Goal: Task Accomplishment & Management: Use online tool/utility

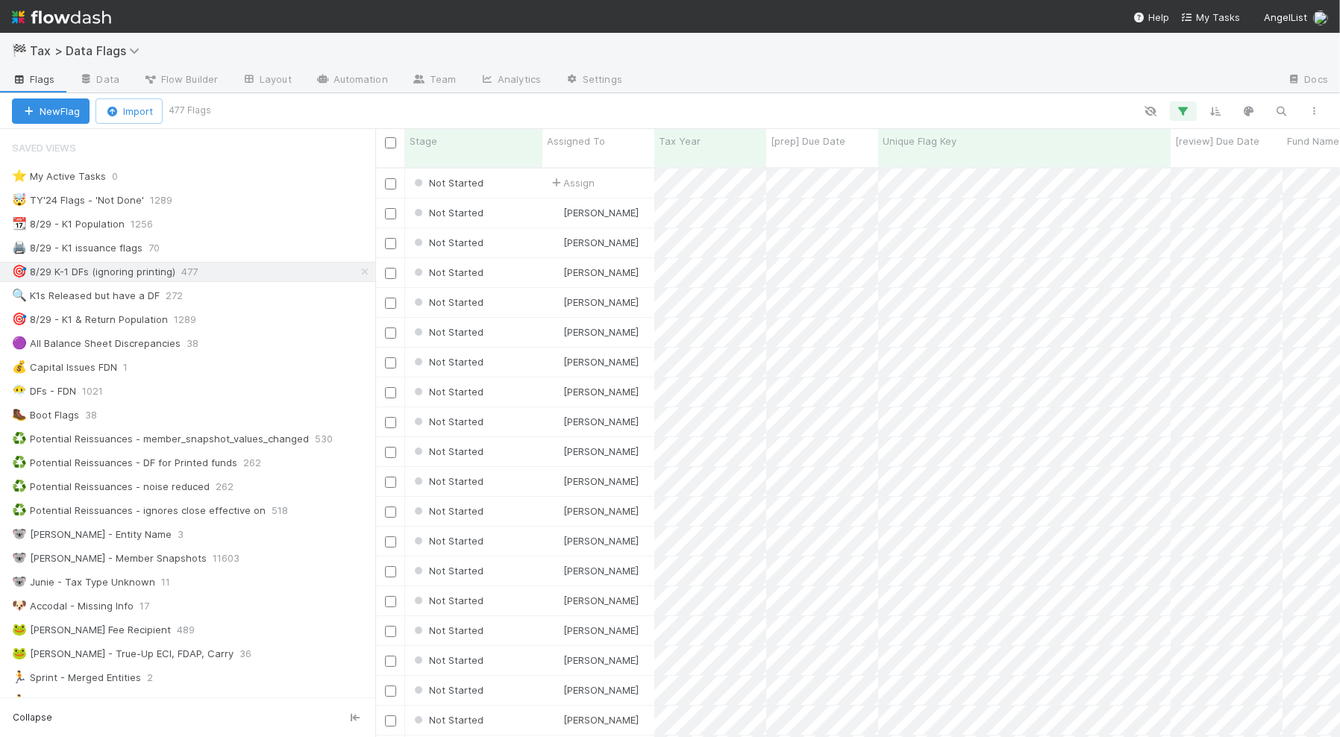
scroll to position [567, 950]
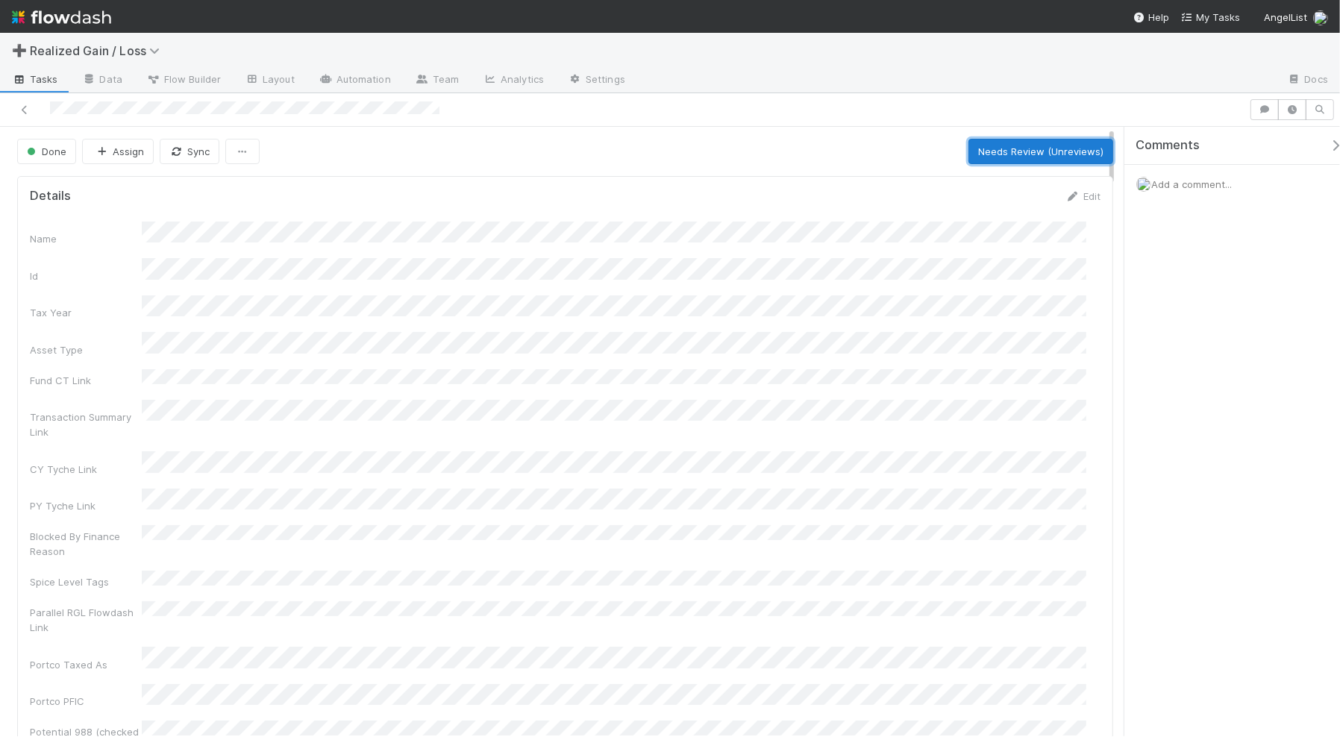
click at [1008, 154] on button "Needs Review (Unreviews)" at bounding box center [1040, 151] width 145 height 25
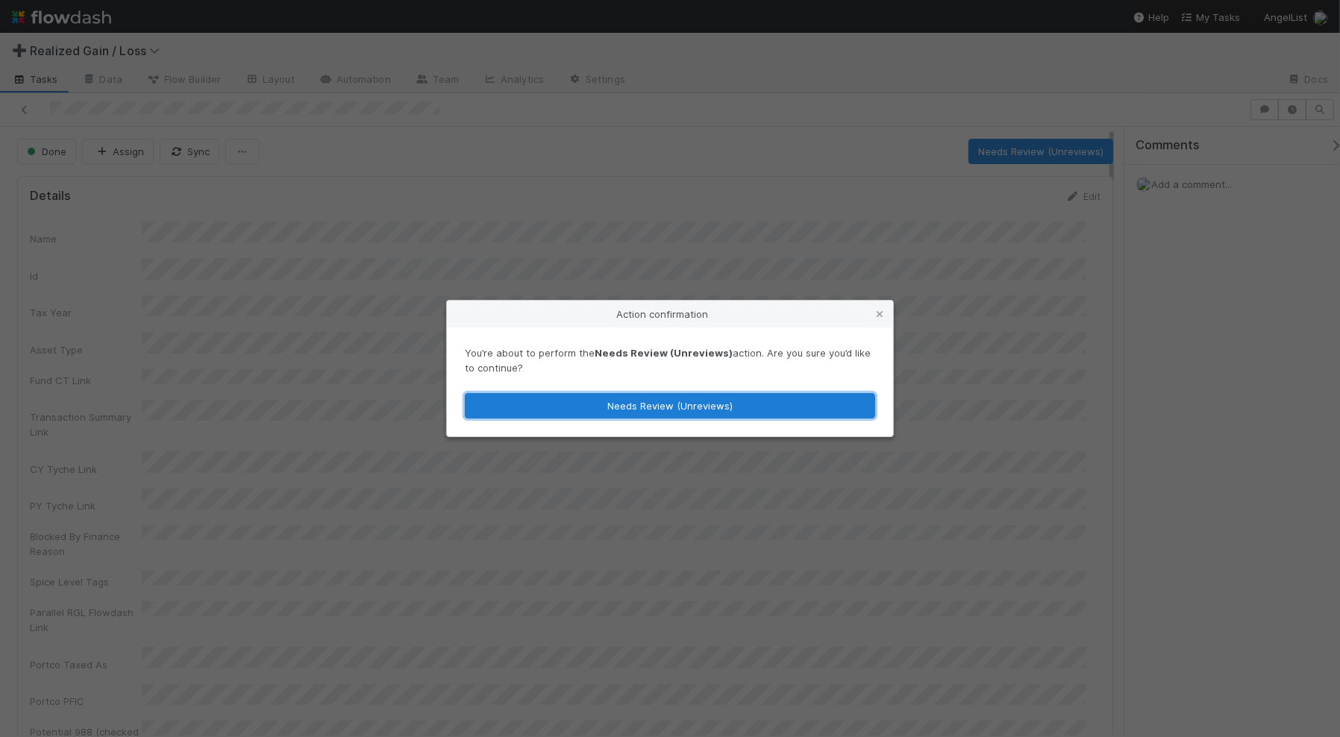
click at [789, 410] on button "Needs Review (Unreviews)" at bounding box center [670, 405] width 410 height 25
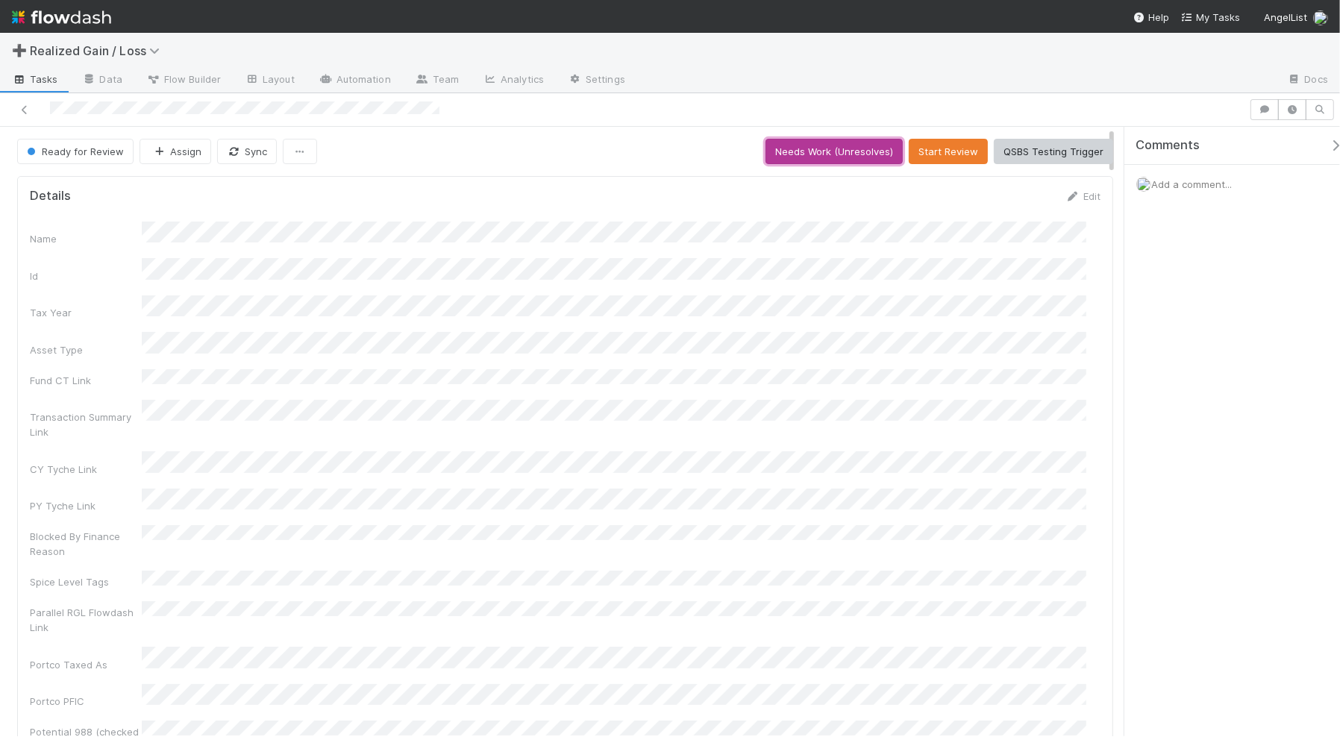
click at [840, 154] on button "Needs Work (Unresolves)" at bounding box center [833, 151] width 137 height 25
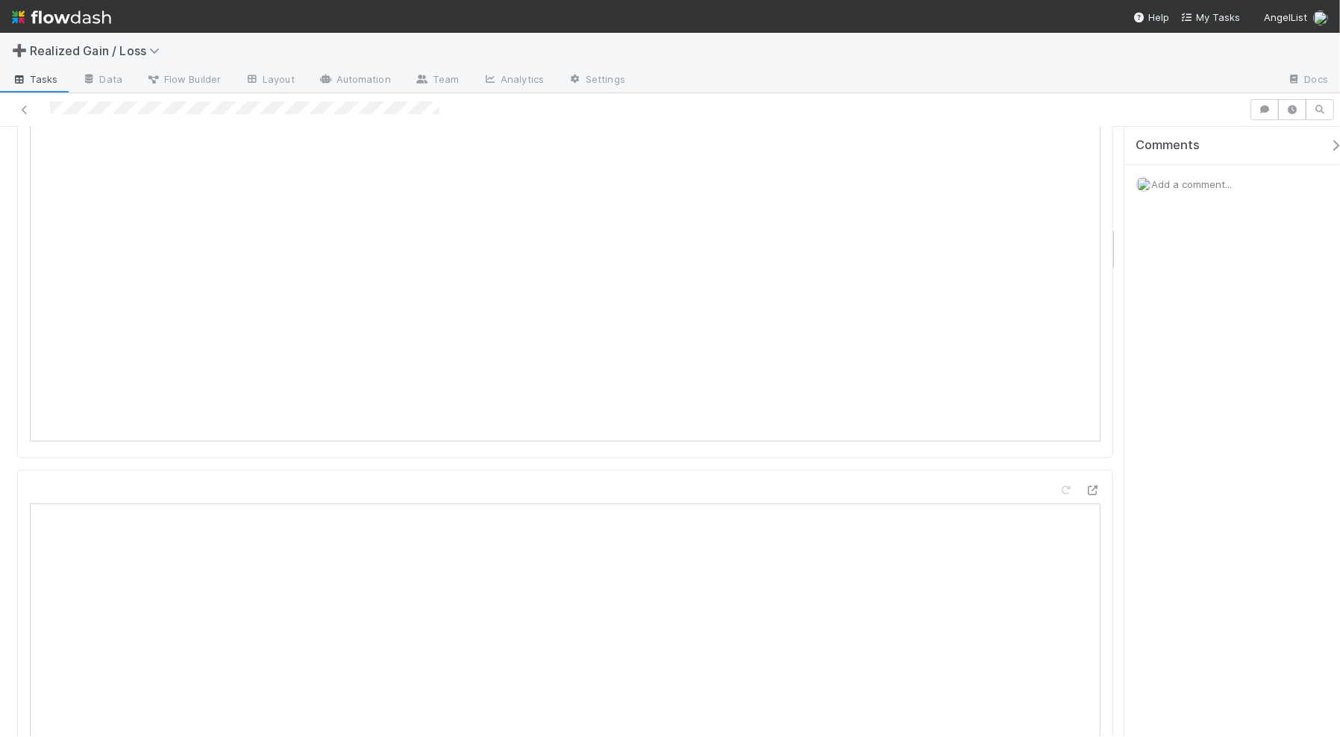
scroll to position [1026, 0]
click at [1059, 486] on icon at bounding box center [1066, 491] width 15 height 10
click at [1166, 188] on span "Add a comment..." at bounding box center [1191, 184] width 81 height 12
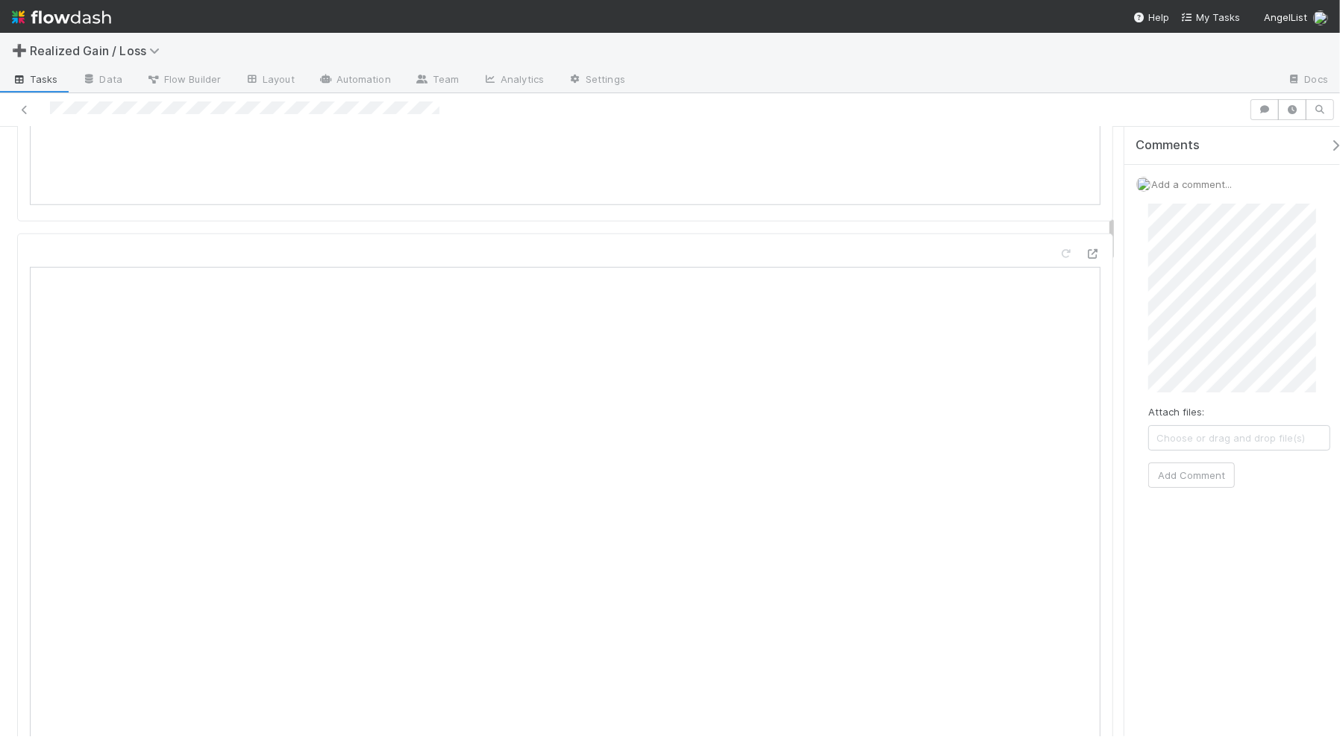
scroll to position [1306, 0]
click at [1197, 586] on button "Add Comment" at bounding box center [1191, 583] width 87 height 25
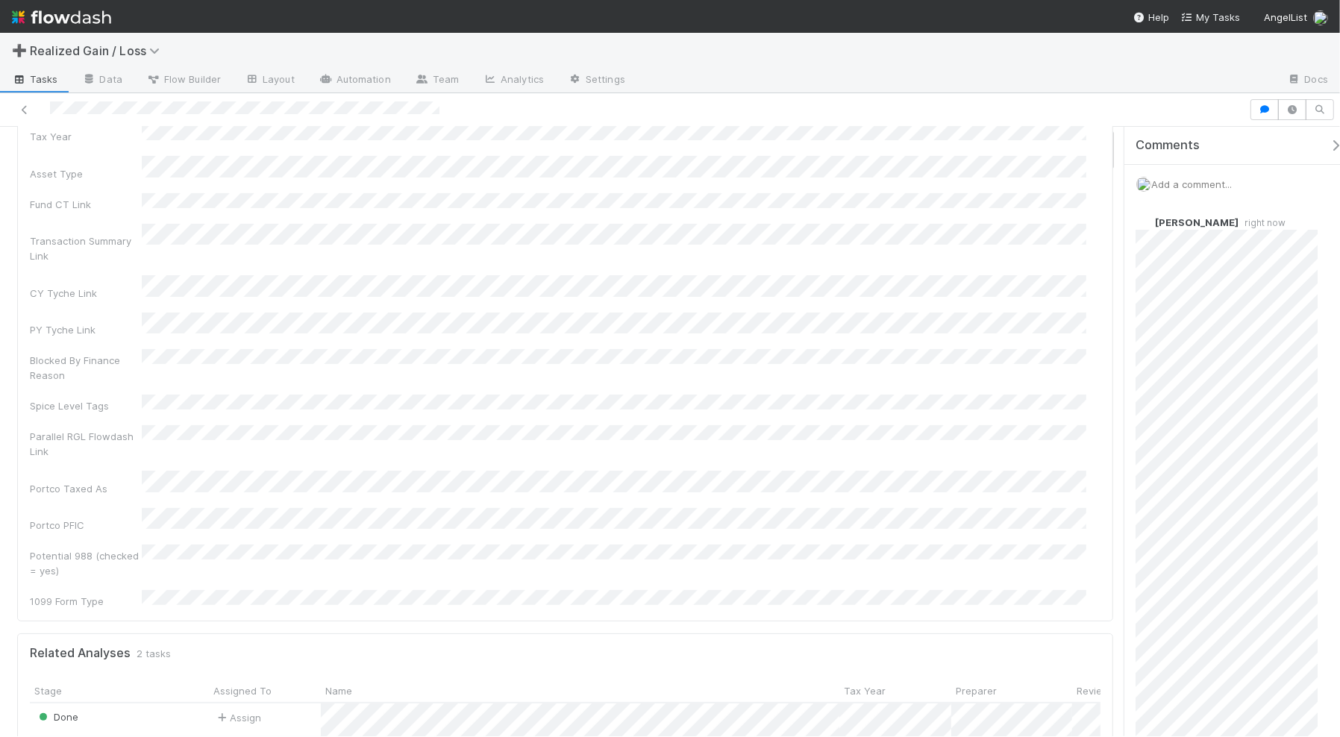
scroll to position [0, 0]
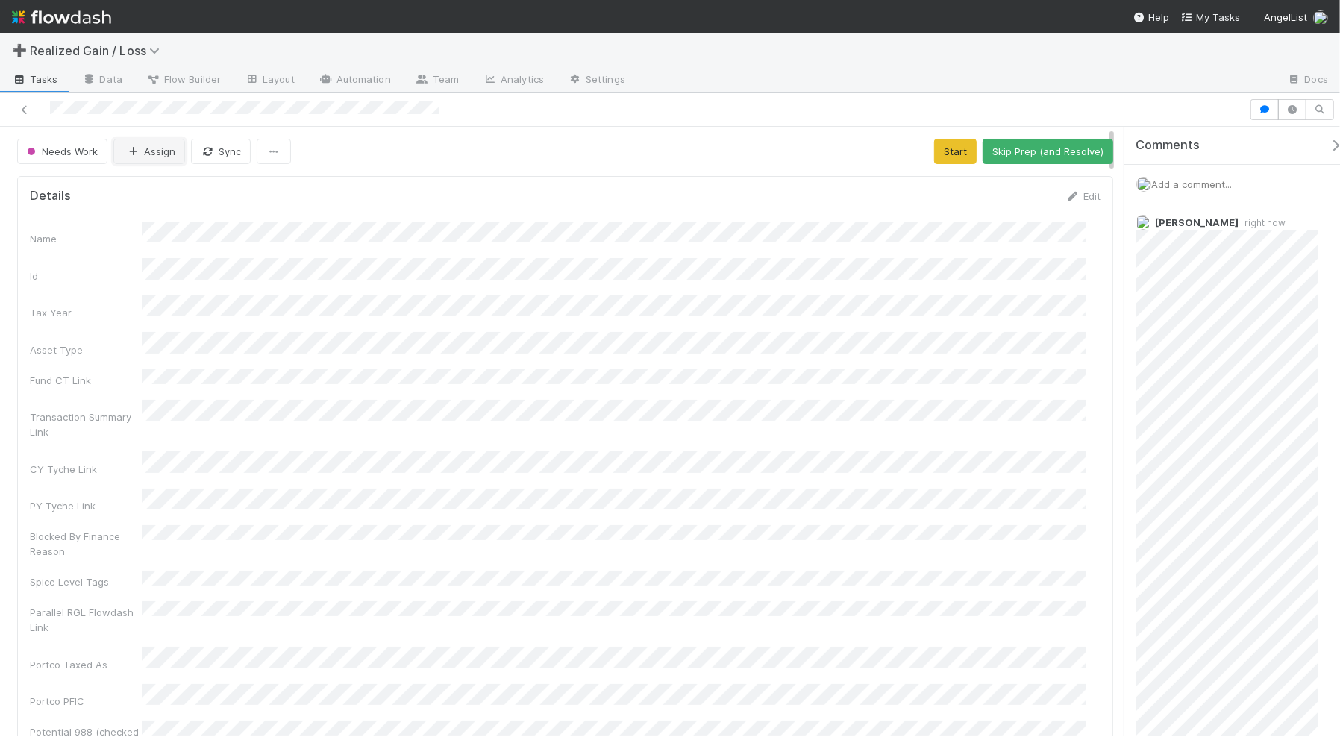
click at [131, 151] on icon "button" at bounding box center [133, 152] width 15 height 10
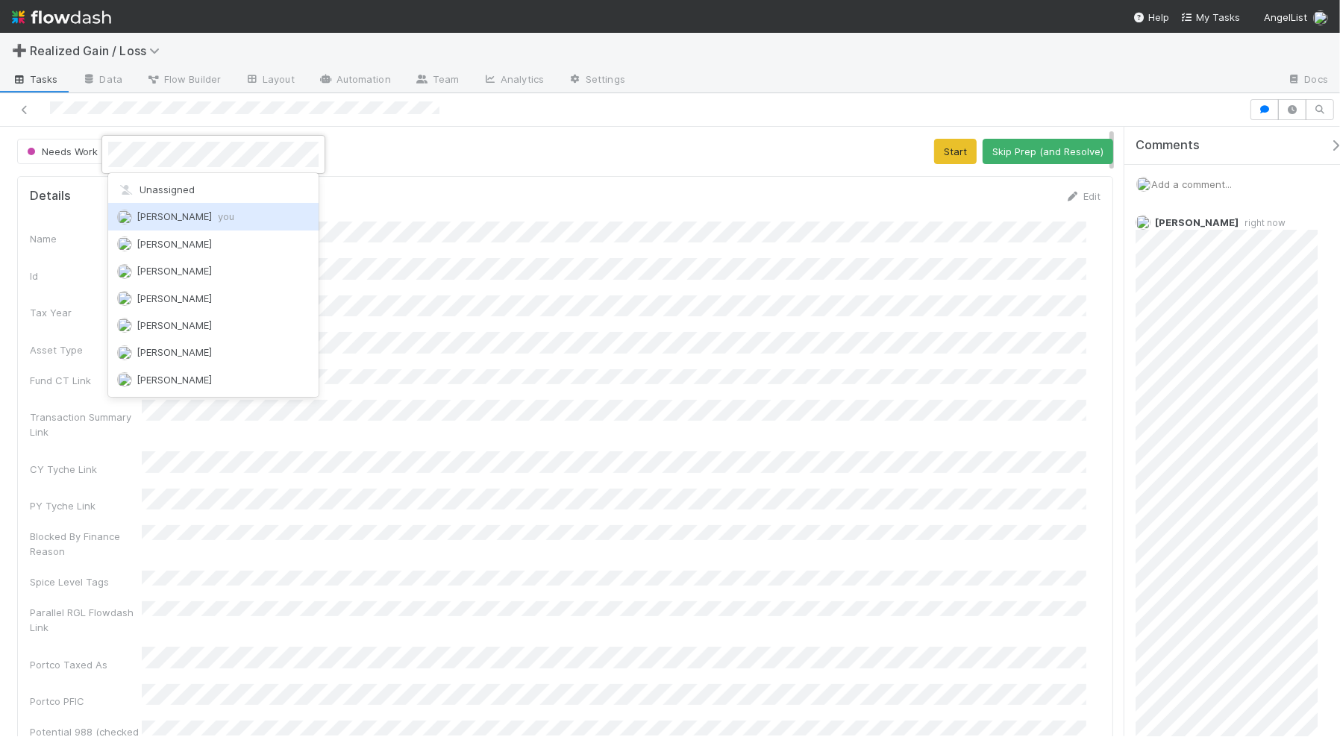
click at [165, 220] on span "Amy Gregorius you" at bounding box center [186, 216] width 98 height 12
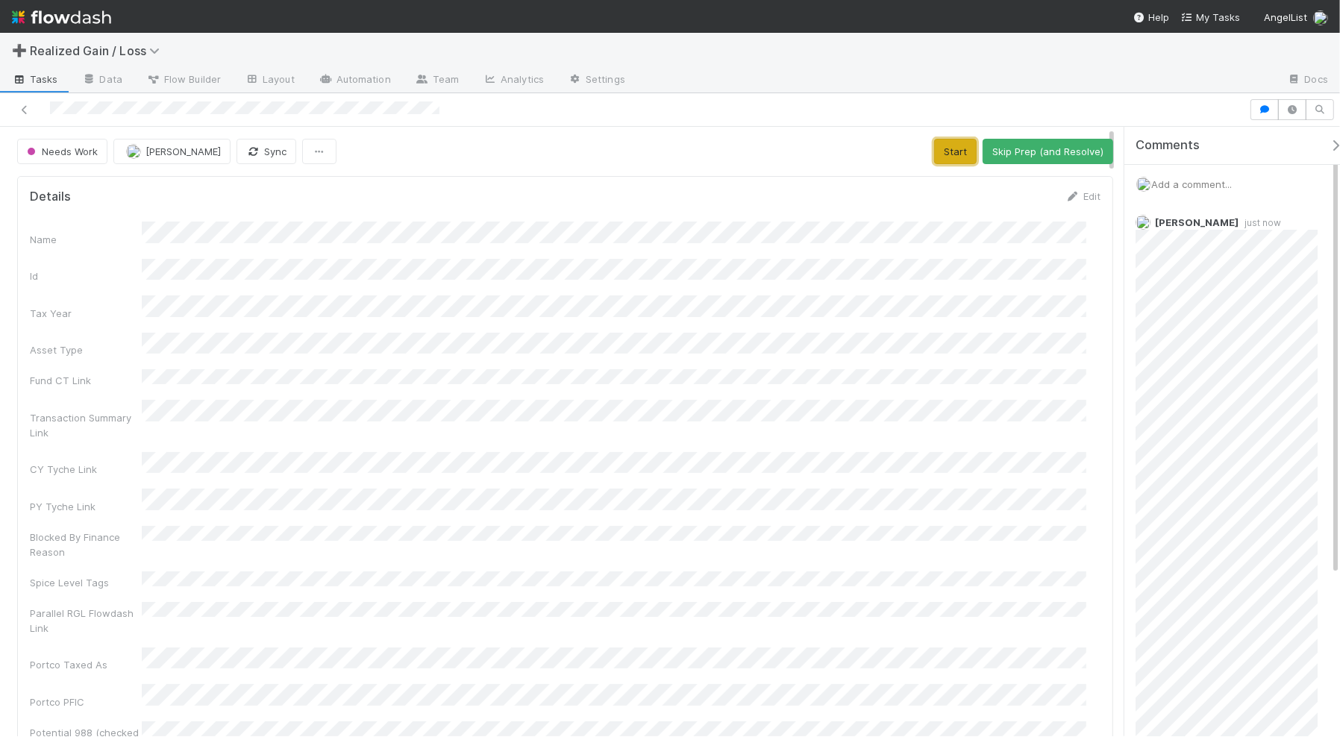
click at [934, 157] on button "Start" at bounding box center [955, 151] width 43 height 25
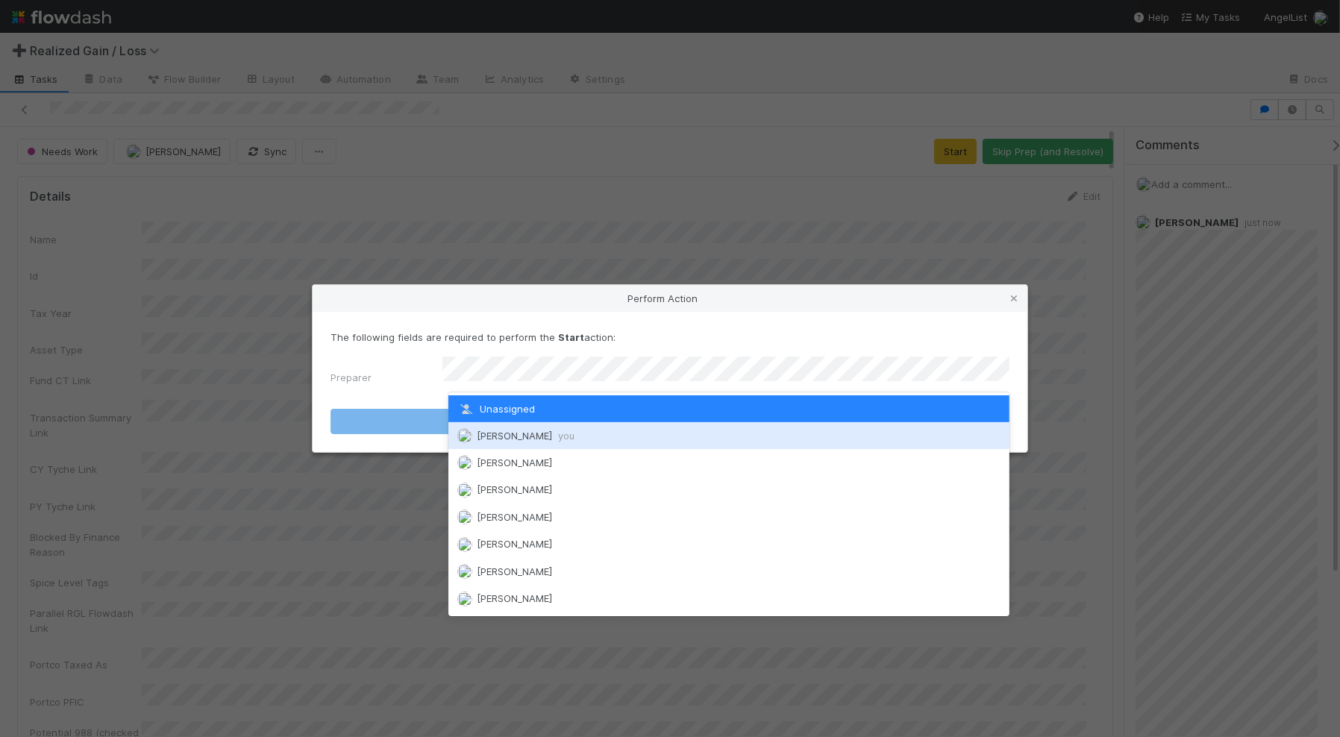
click at [731, 435] on div "[PERSON_NAME] you" at bounding box center [728, 435] width 561 height 27
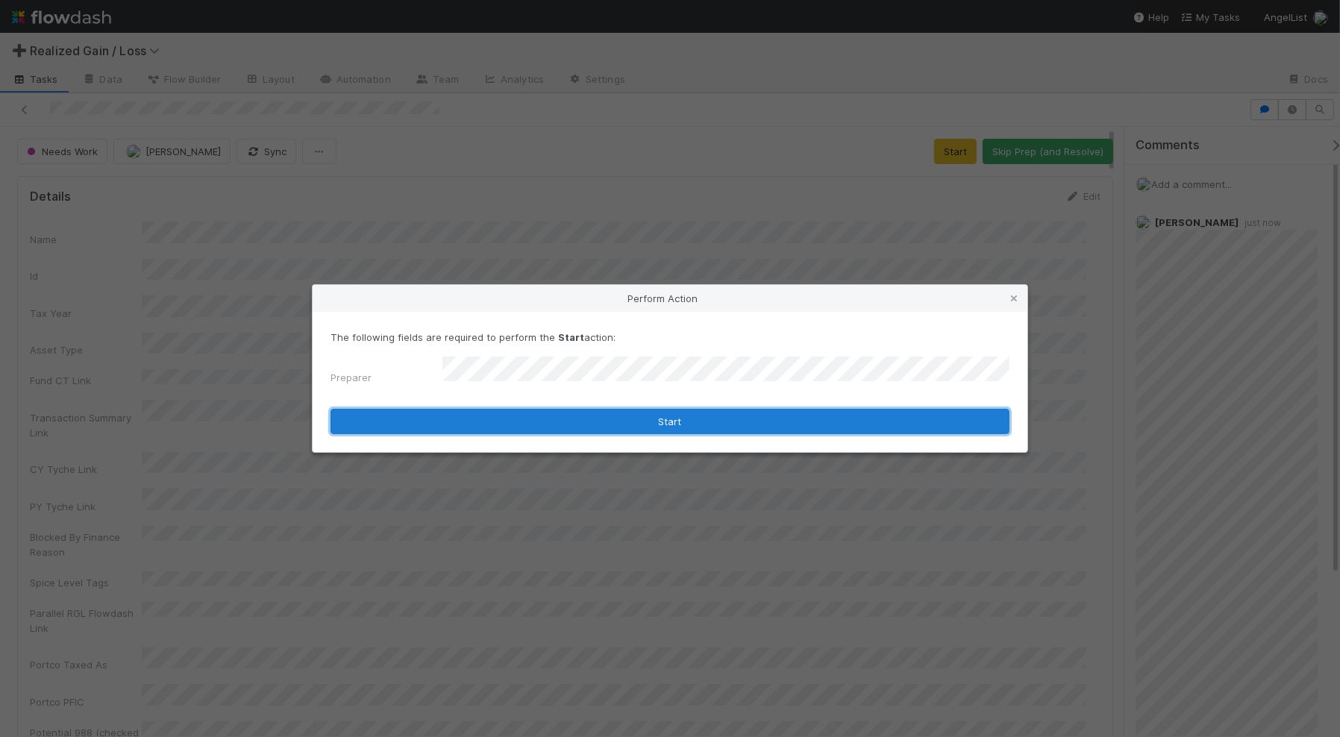
click at [694, 420] on button "Start" at bounding box center [669, 421] width 679 height 25
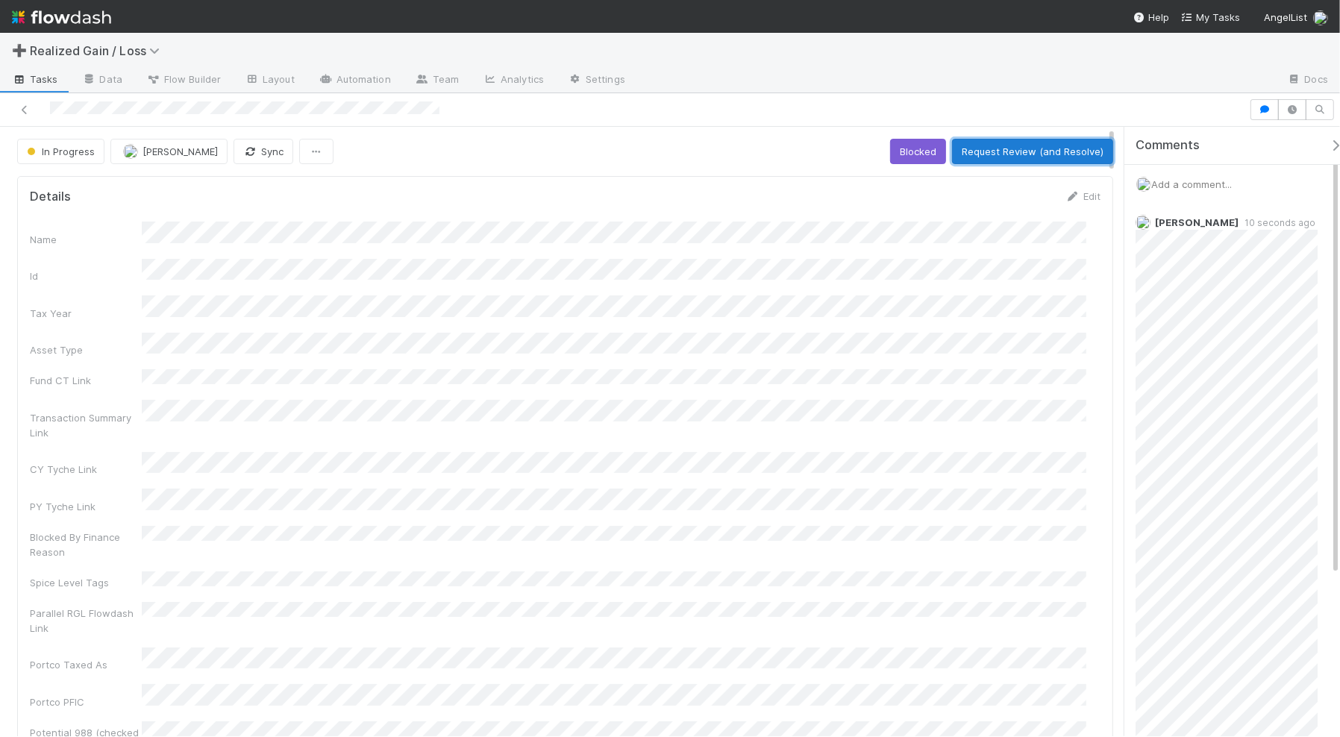
click at [967, 159] on button "Request Review (and Resolve)" at bounding box center [1032, 151] width 161 height 25
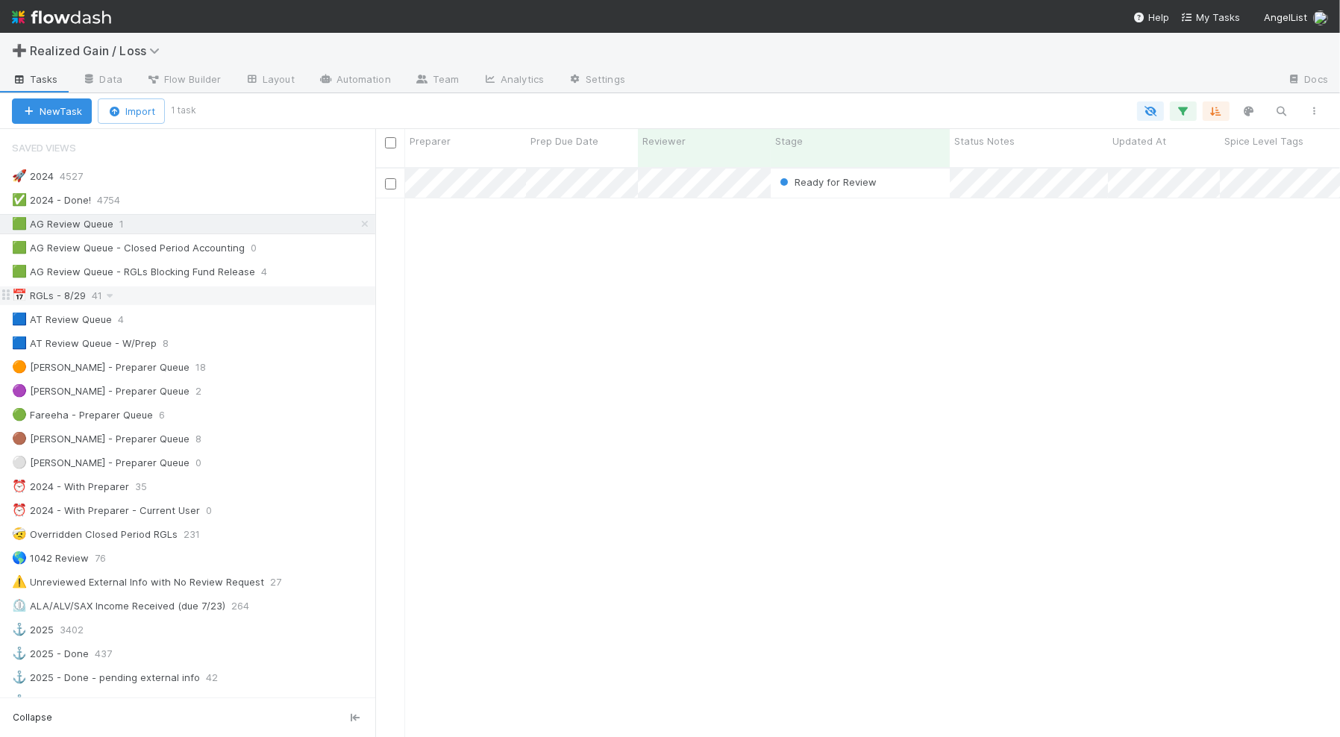
scroll to position [567, 950]
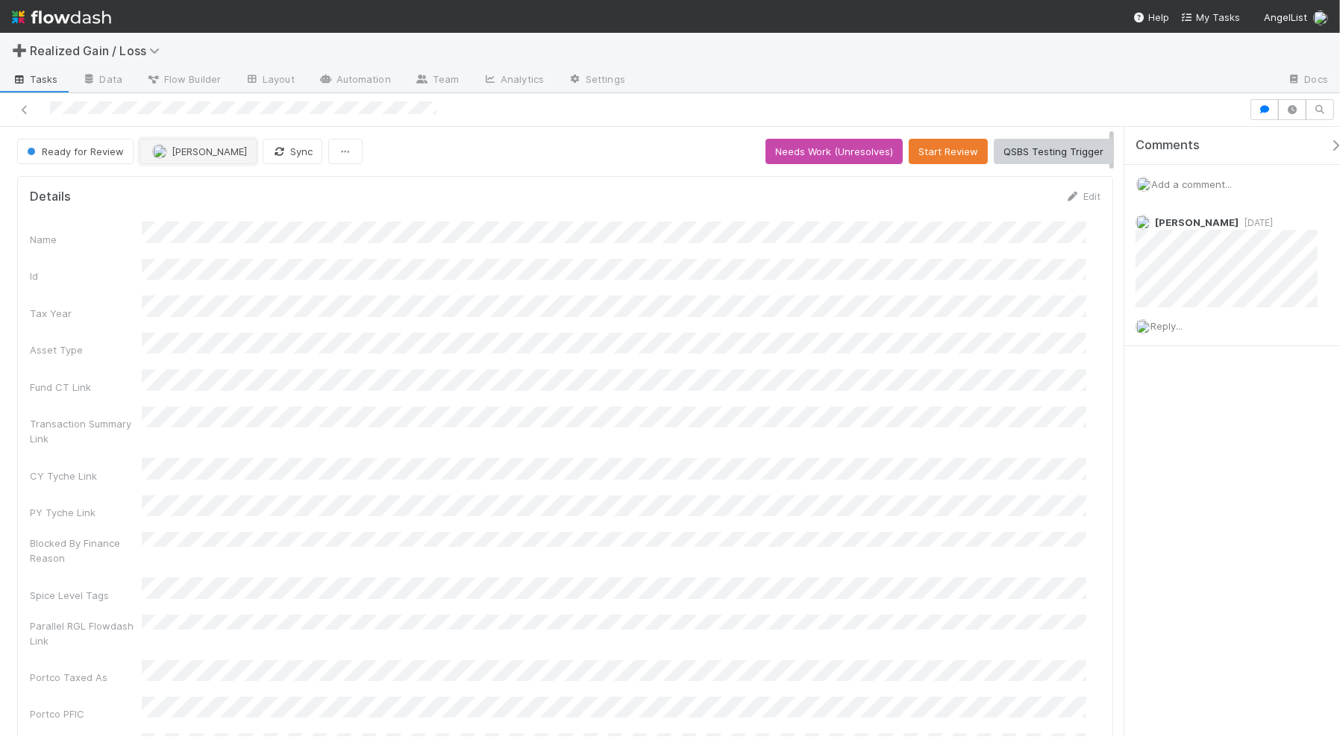
click at [215, 153] on span "Aana Farooqi" at bounding box center [209, 151] width 75 height 12
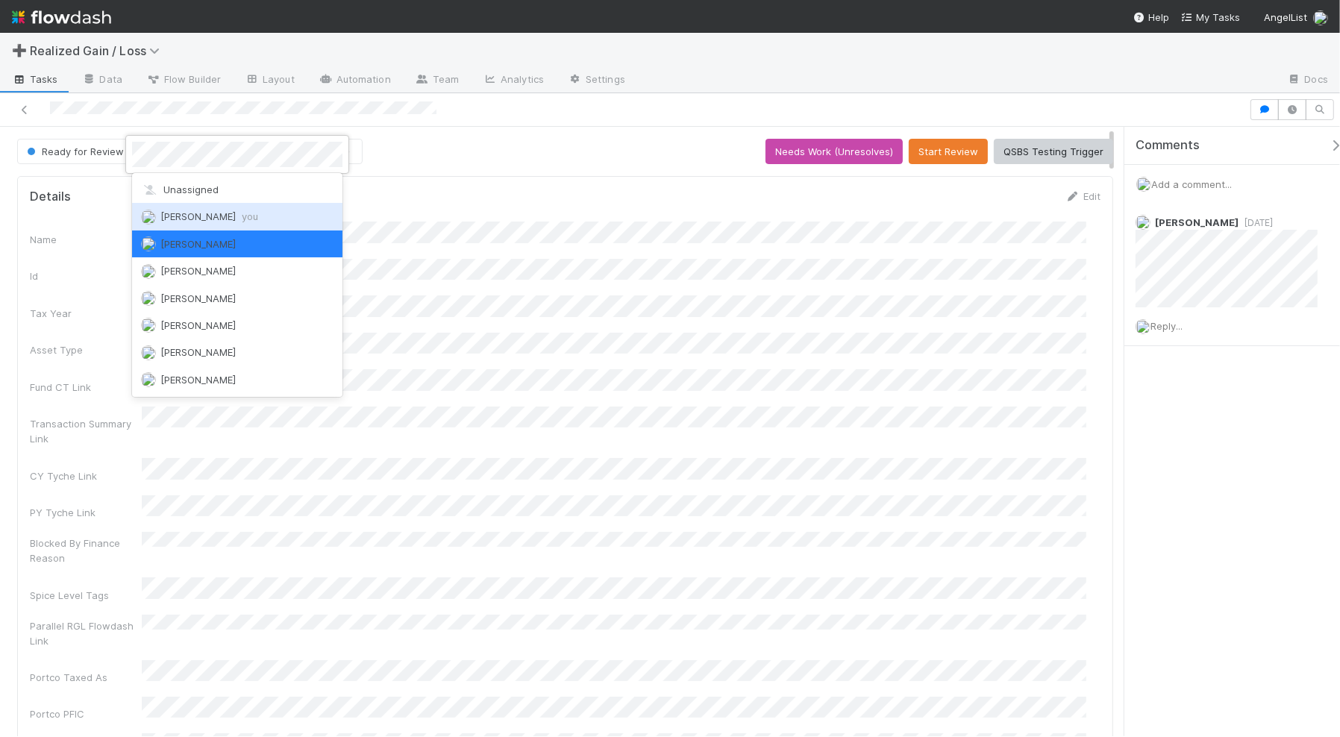
click at [215, 217] on span "Amy Gregorius you" at bounding box center [209, 216] width 98 height 12
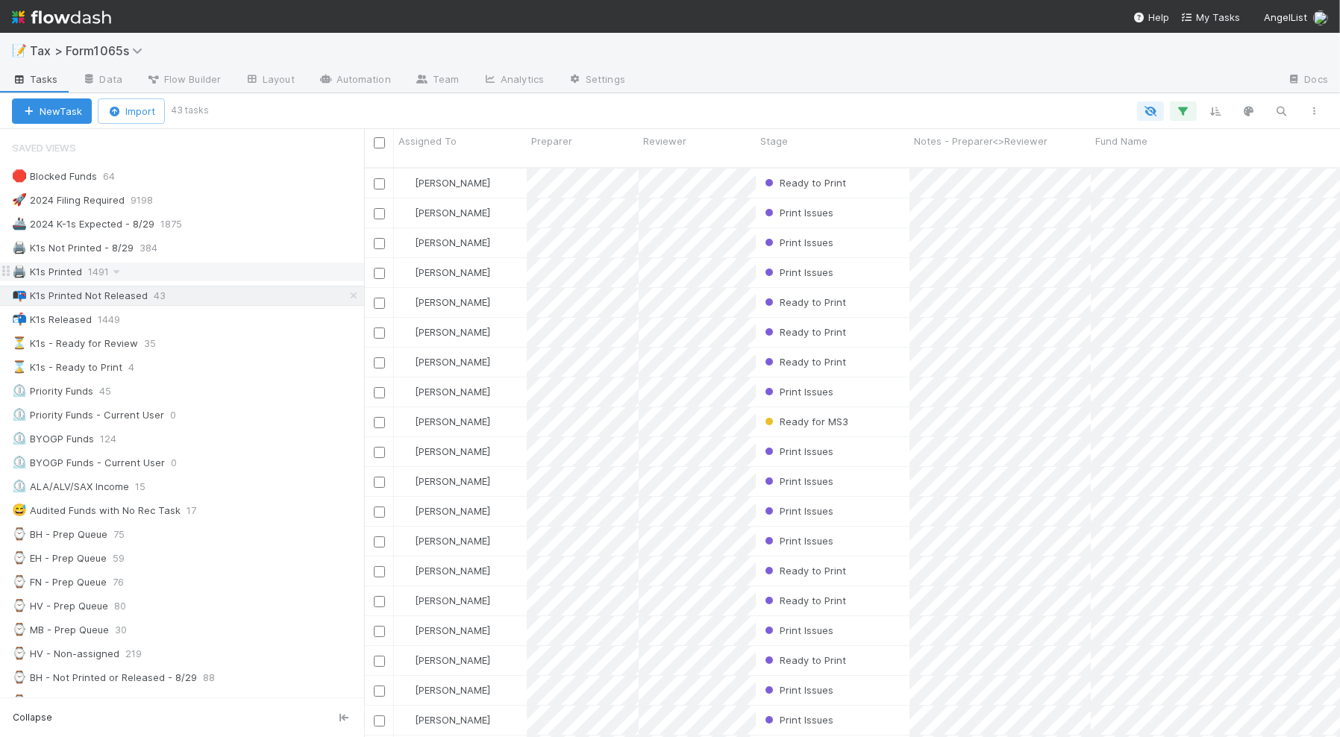
scroll to position [567, 961]
click at [245, 205] on div "🚀 2024 Filing Required 9198" at bounding box center [188, 200] width 352 height 19
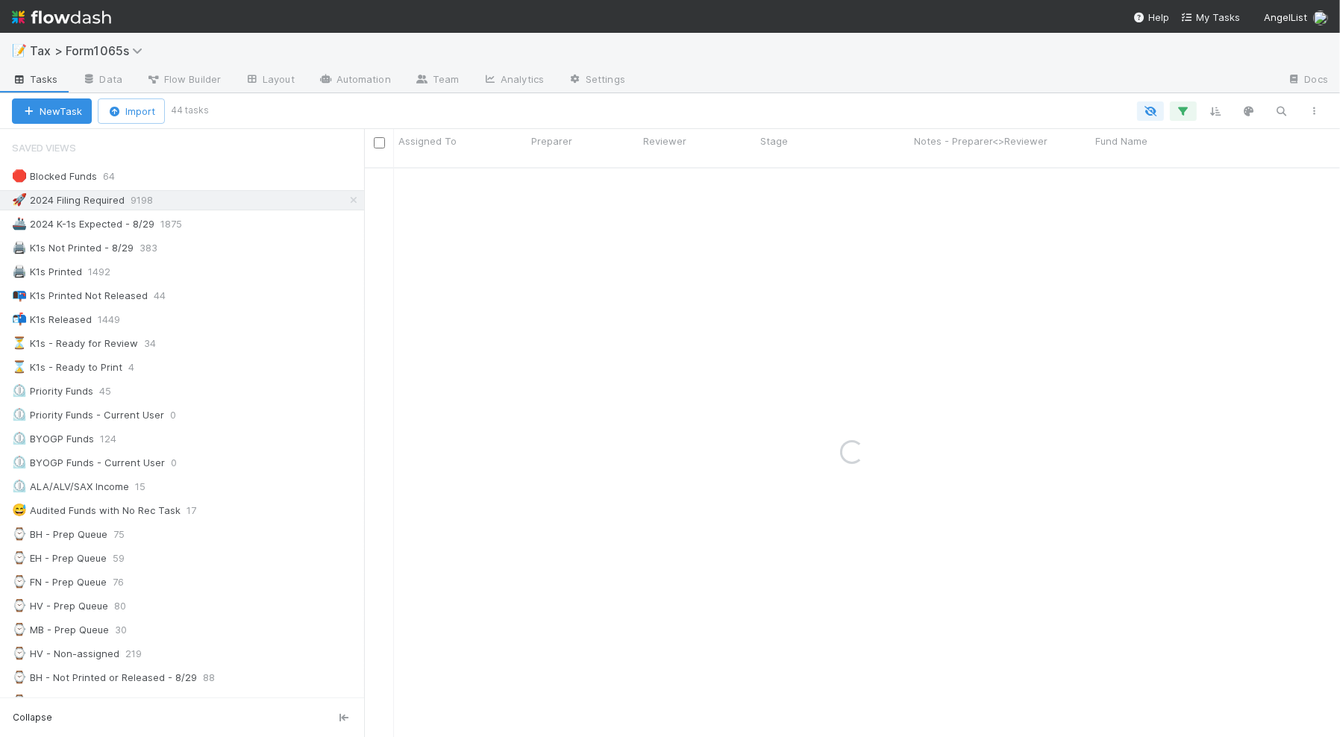
click at [871, 110] on div at bounding box center [768, 110] width 1125 height 19
type input "10X Capital SPAC Fund II, a series of SAX Capital MM Fund, LP"
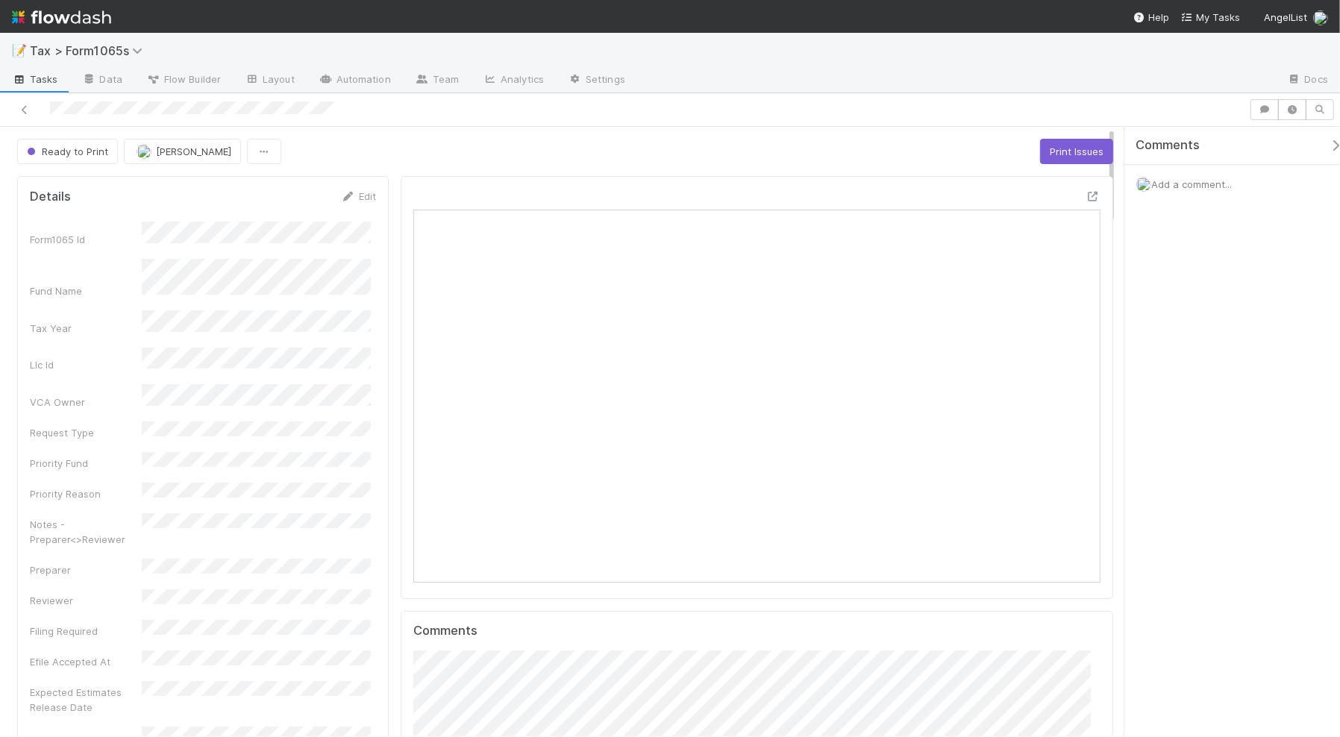
scroll to position [289, 662]
click at [92, 151] on span "Ready to Print" at bounding box center [66, 151] width 84 height 12
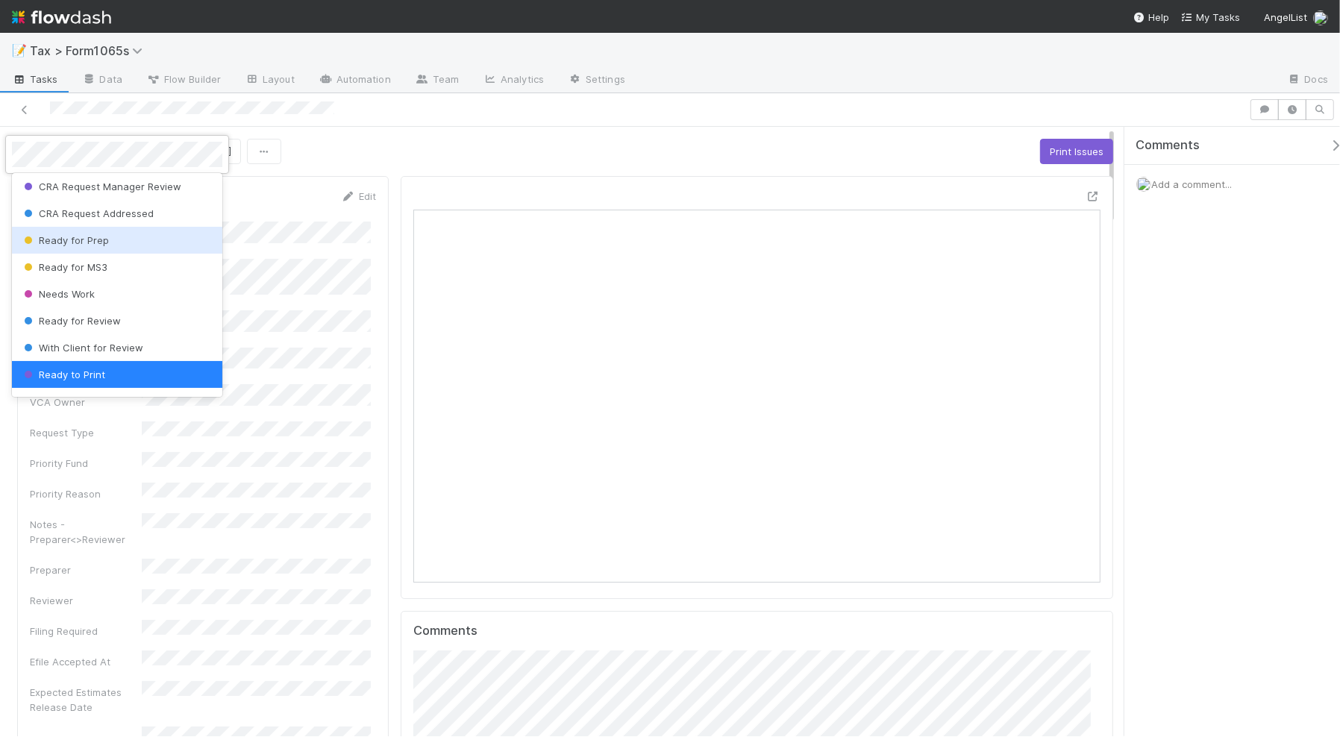
click at [149, 248] on div "Ready for Prep" at bounding box center [117, 240] width 210 height 27
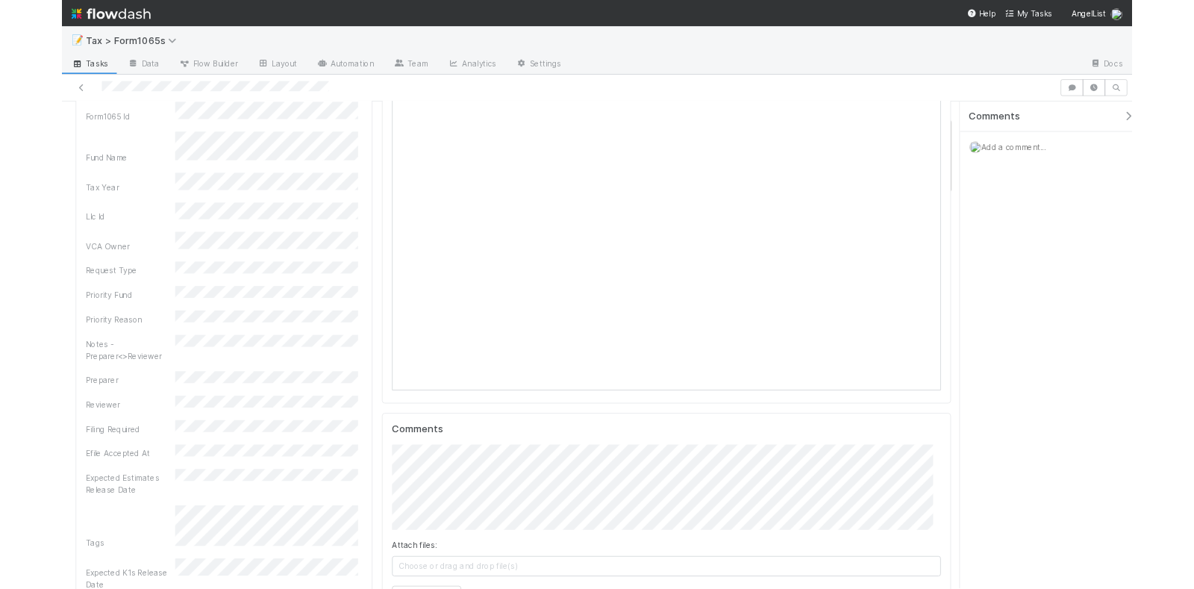
scroll to position [93, 0]
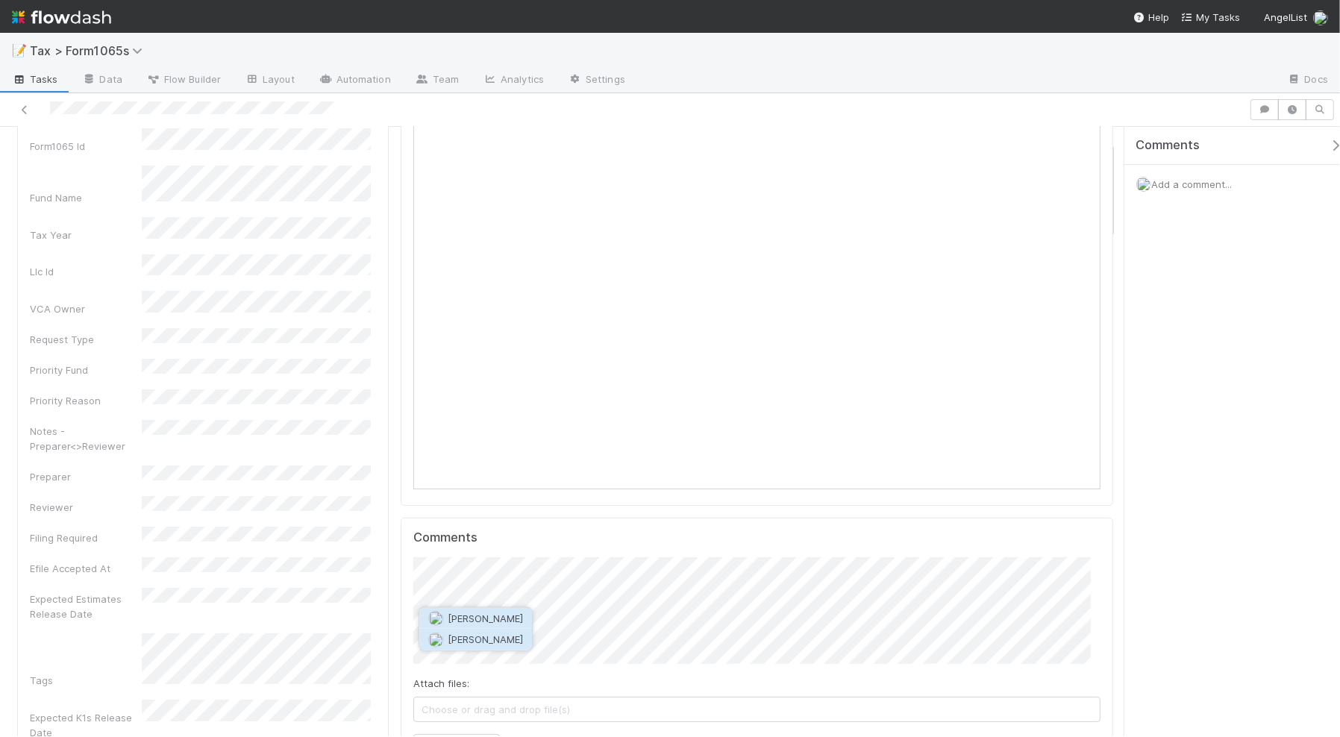
click at [504, 635] on span "[PERSON_NAME]" at bounding box center [485, 639] width 75 height 12
click at [1113, 210] on html "📝 Tax > Form1065s Tasks Data Flow Builder Layout Automation Team Analytics Sett…" at bounding box center [670, 368] width 1340 height 737
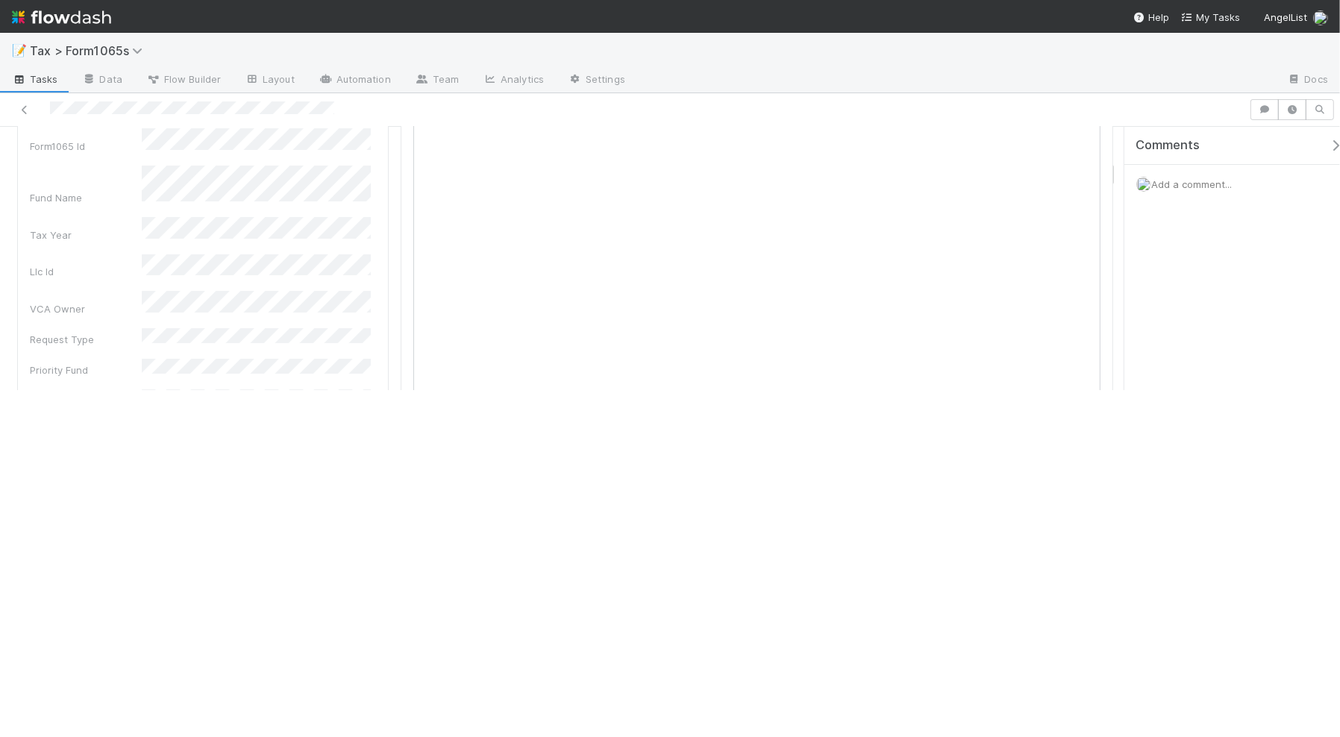
click at [1112, 272] on html "📝 Tax > Form1065s Tasks Data Flow Builder Layout Automation Team Analytics Sett…" at bounding box center [670, 368] width 1340 height 737
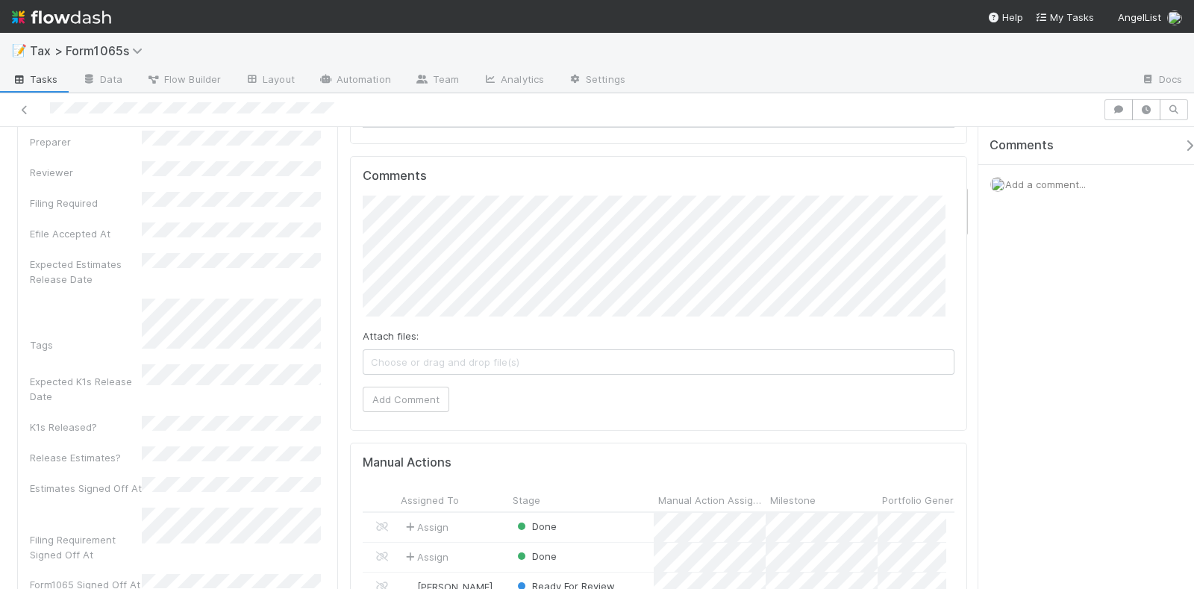
scroll to position [475, 0]
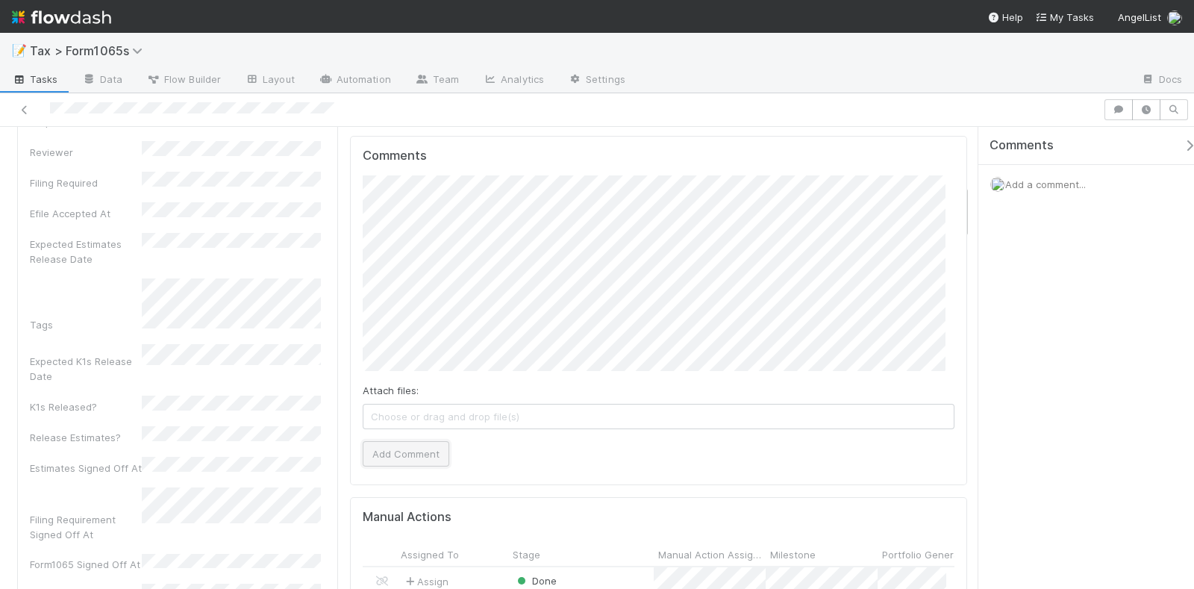
click at [425, 449] on button "Add Comment" at bounding box center [406, 453] width 87 height 25
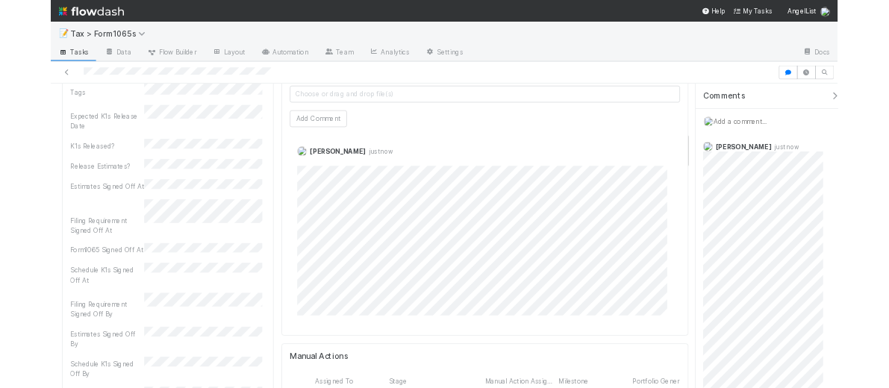
scroll to position [662, 0]
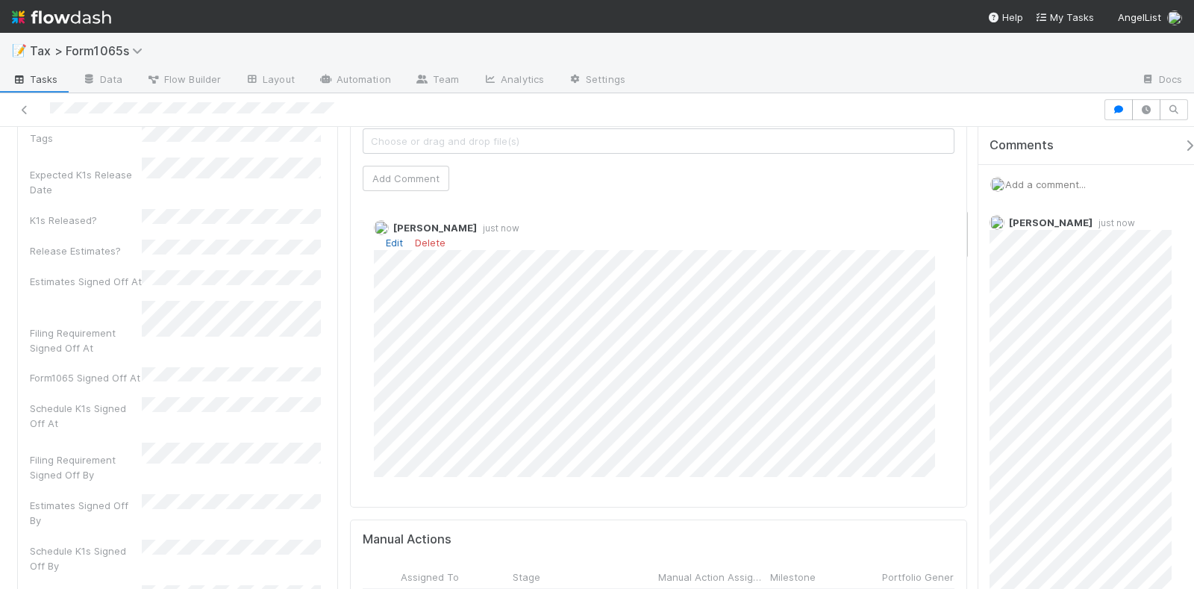
click at [391, 242] on link "Edit" at bounding box center [394, 242] width 17 height 12
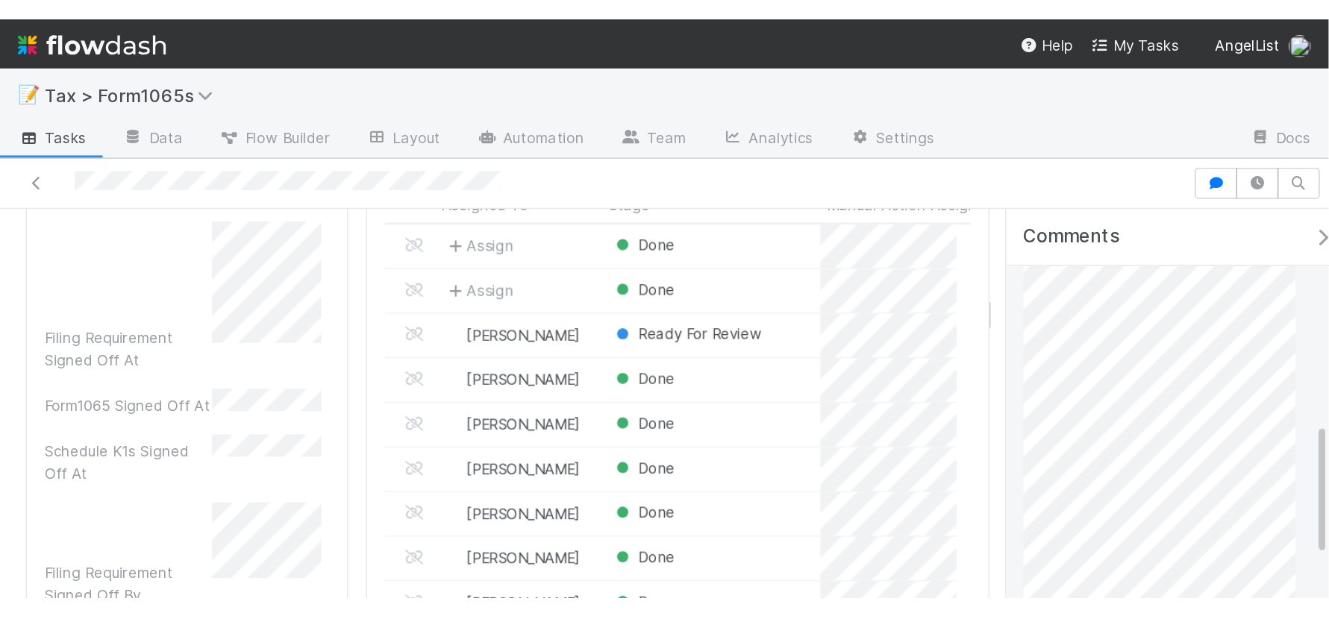
scroll to position [306, 0]
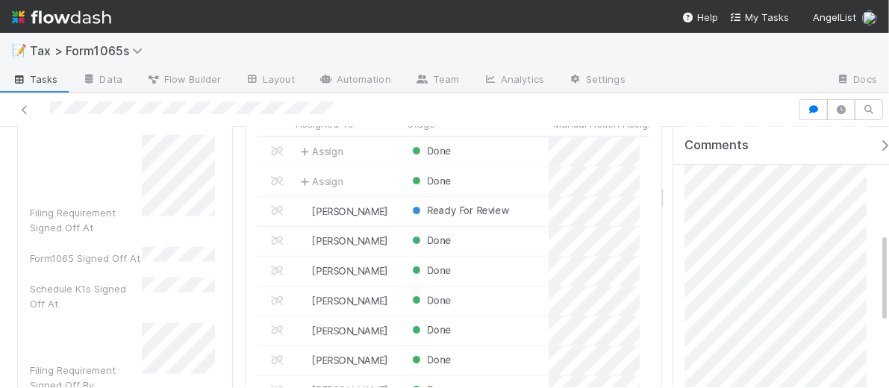
drag, startPoint x: 1110, startPoint y: 554, endPoint x: 1136, endPoint y: 580, distance: 36.9
click at [889, 388] on html "📝 Tax > Form1065s Tasks Data Flow Builder Layout Automation Team Analytics Sett…" at bounding box center [444, 194] width 889 height 388
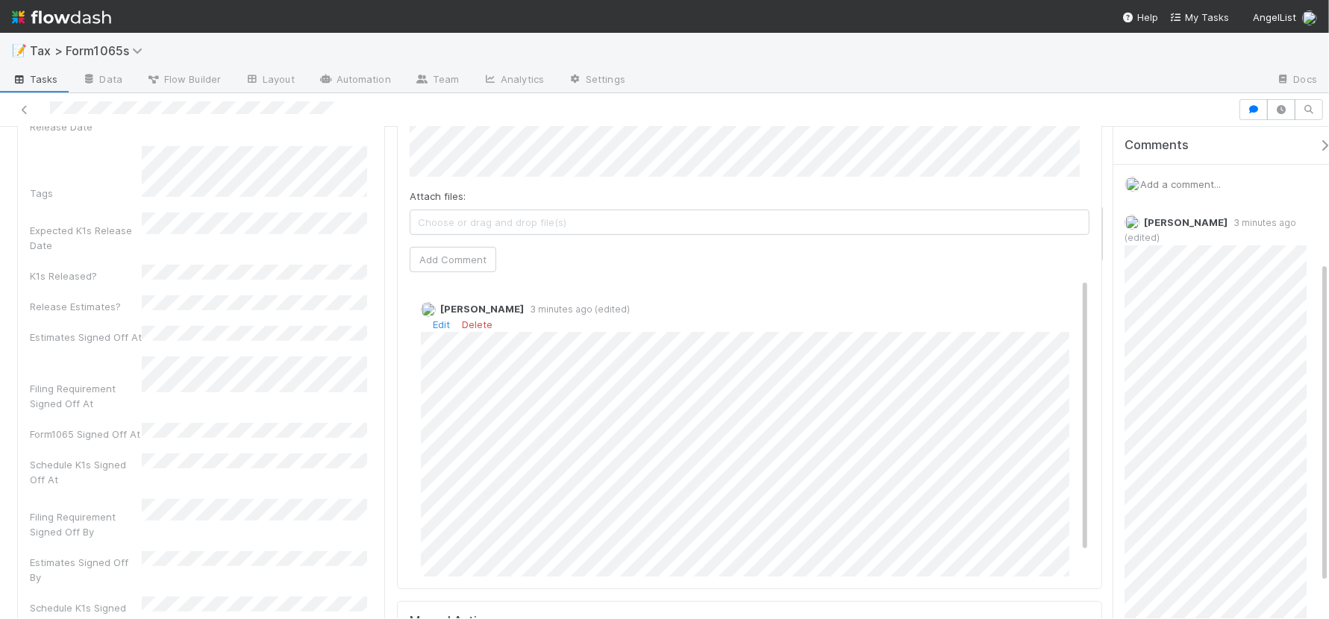
scroll to position [261, 0]
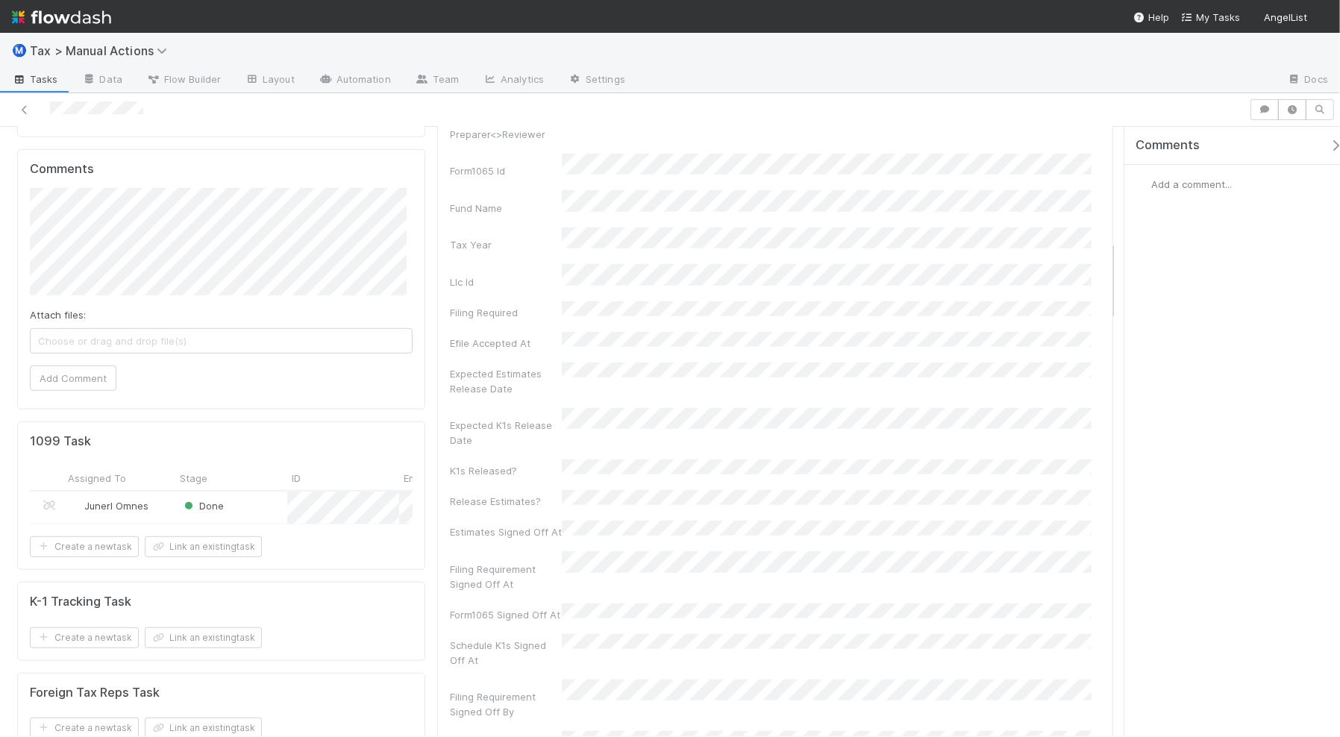
scroll to position [1026, 0]
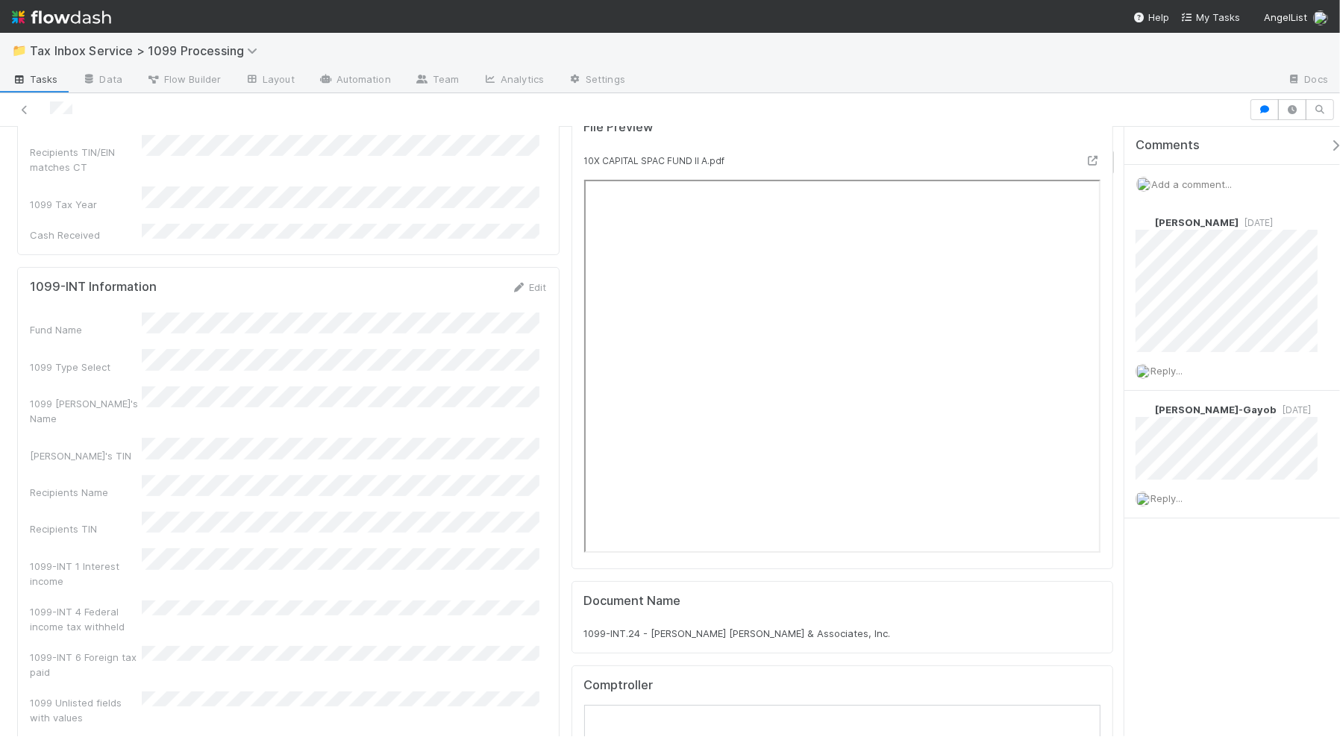
scroll to position [373, 0]
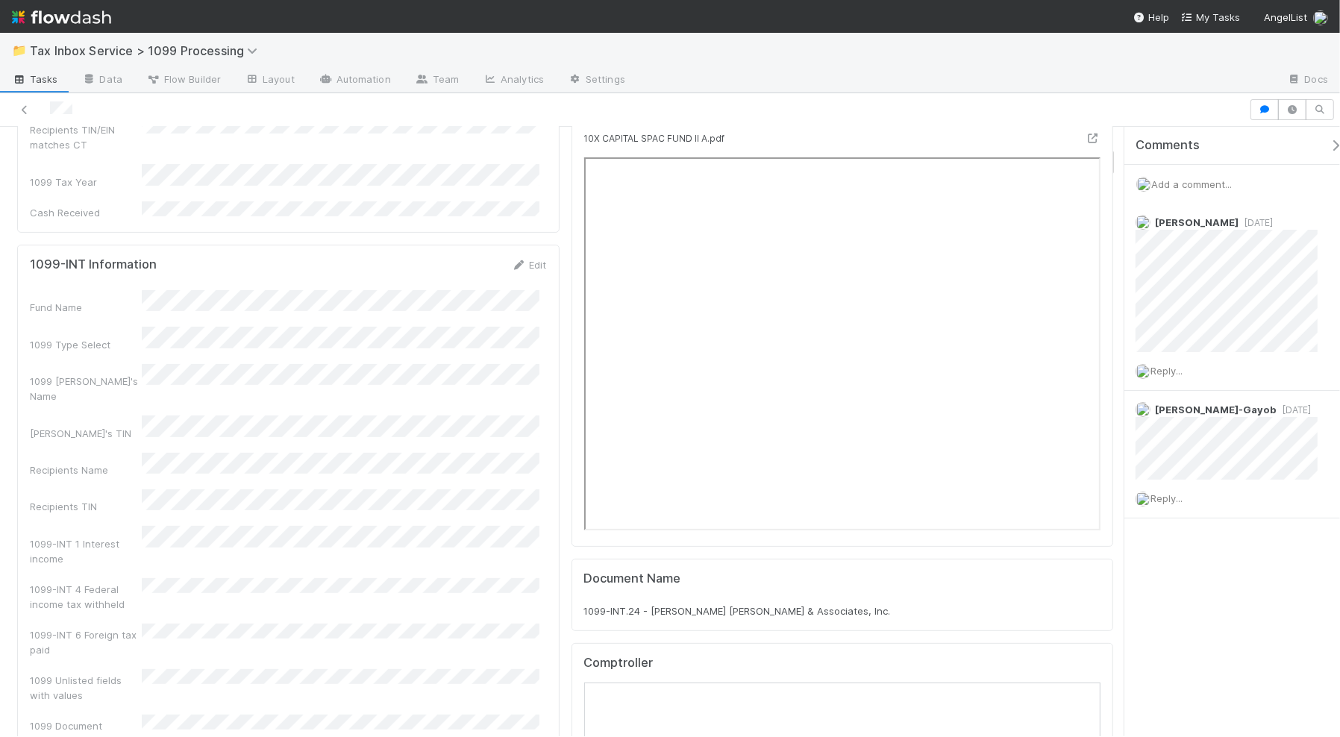
click at [1194, 583] on div "Comments Add a comment... Helen Vo 5 months ago Reply... Loraine Pati-Gayob 5 m…" at bounding box center [1239, 360] width 230 height 466
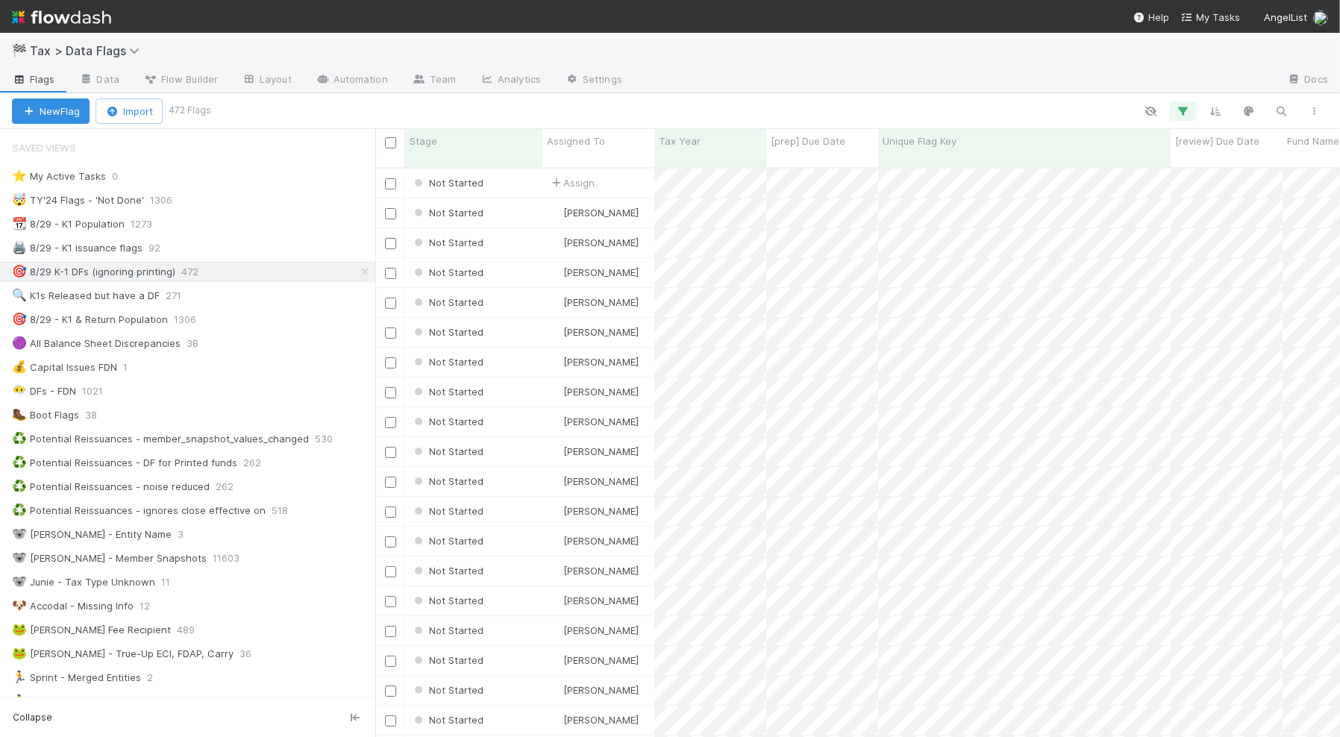
scroll to position [567, 950]
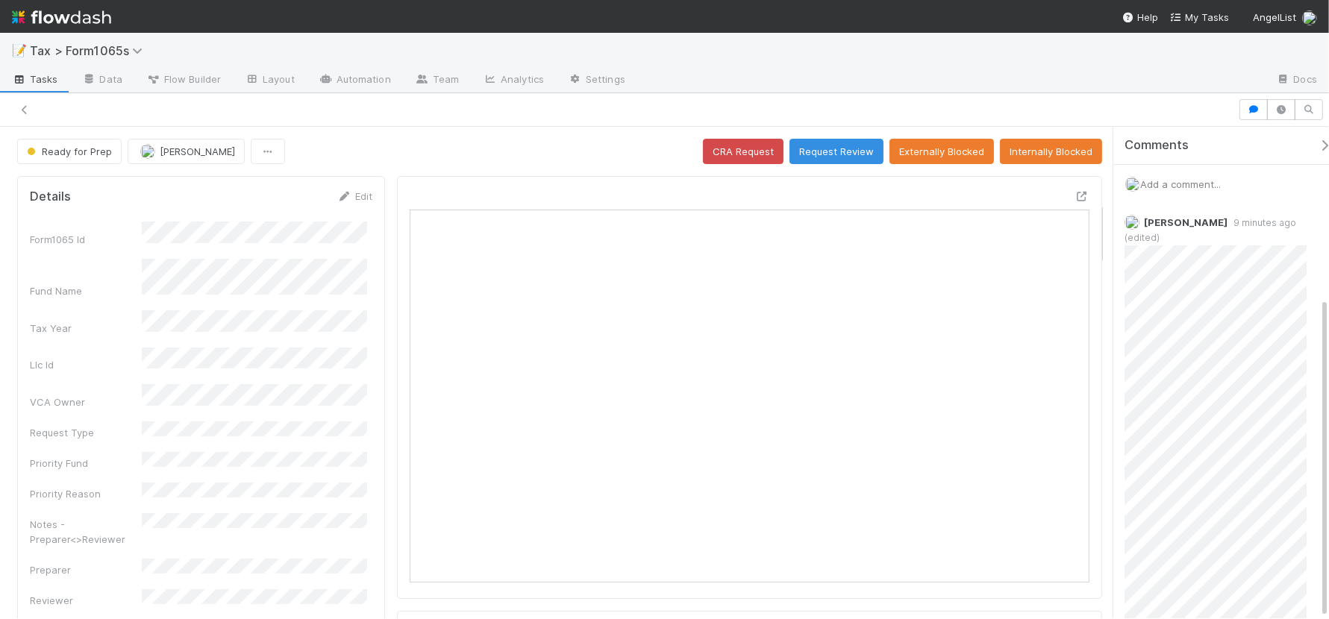
scroll to position [261, 0]
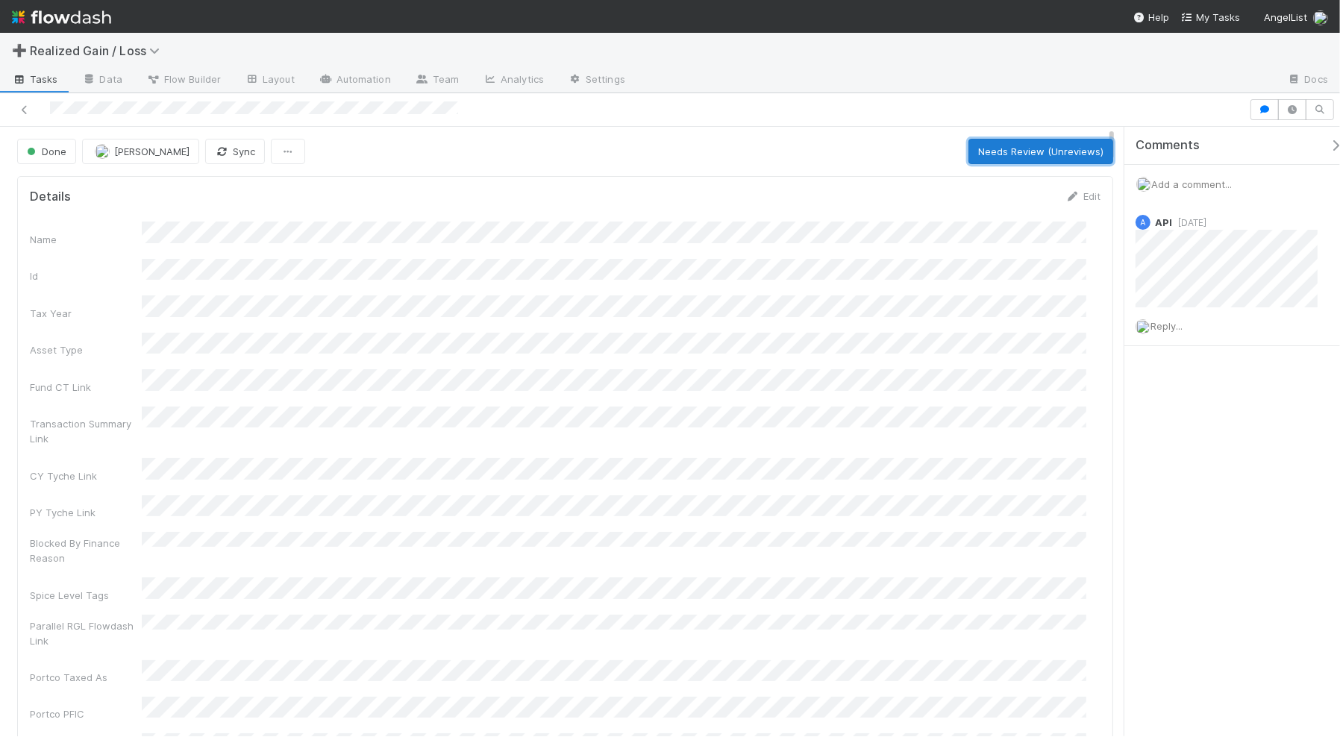
click at [1006, 151] on button "Needs Review (Unreviews)" at bounding box center [1040, 151] width 145 height 25
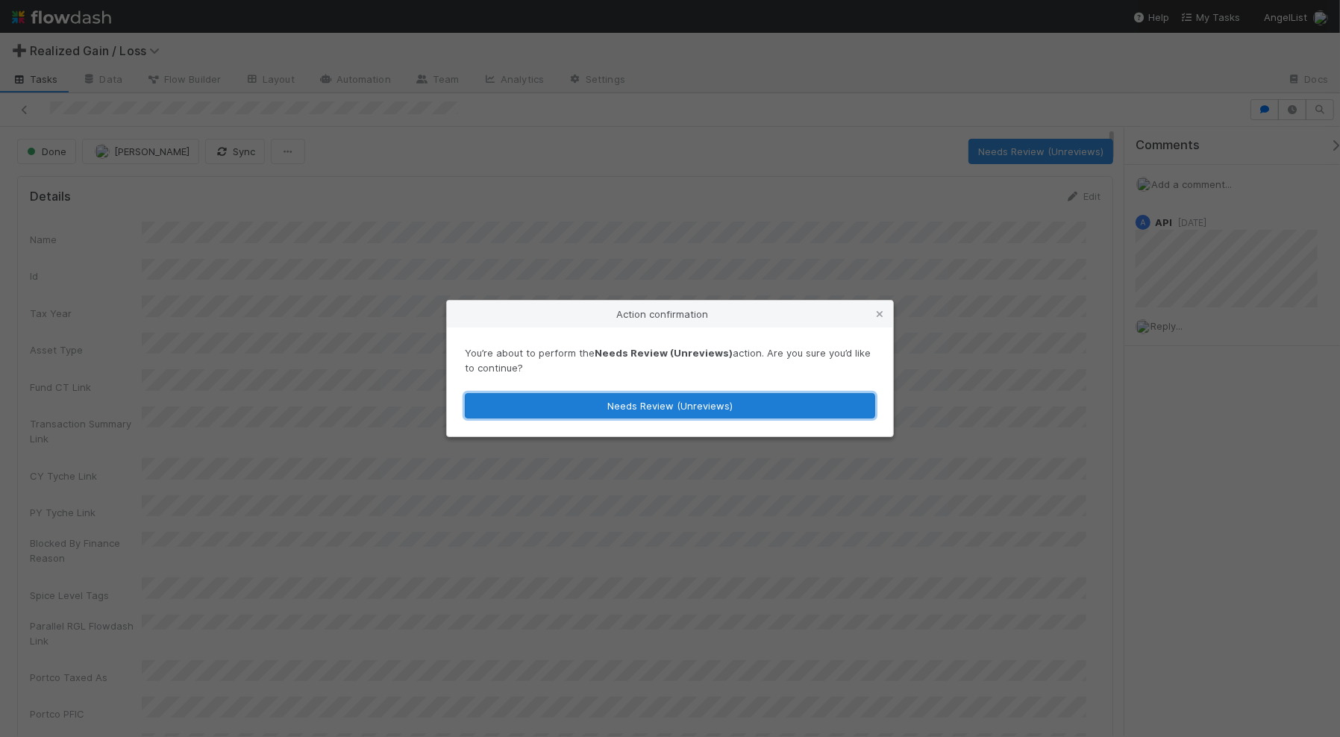
click at [765, 407] on button "Needs Review (Unreviews)" at bounding box center [670, 405] width 410 height 25
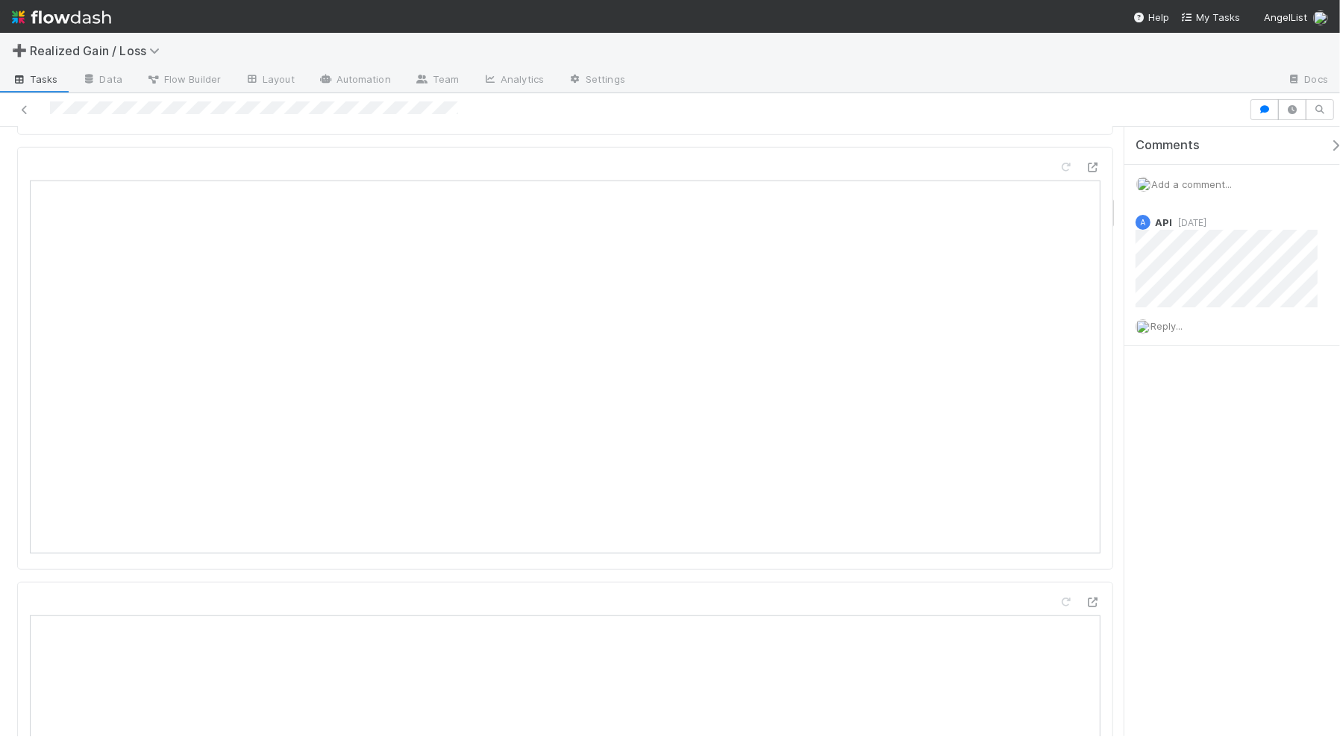
scroll to position [1212, 0]
click at [1059, 413] on icon at bounding box center [1066, 418] width 15 height 10
click at [1173, 183] on span "Add a comment..." at bounding box center [1191, 184] width 81 height 12
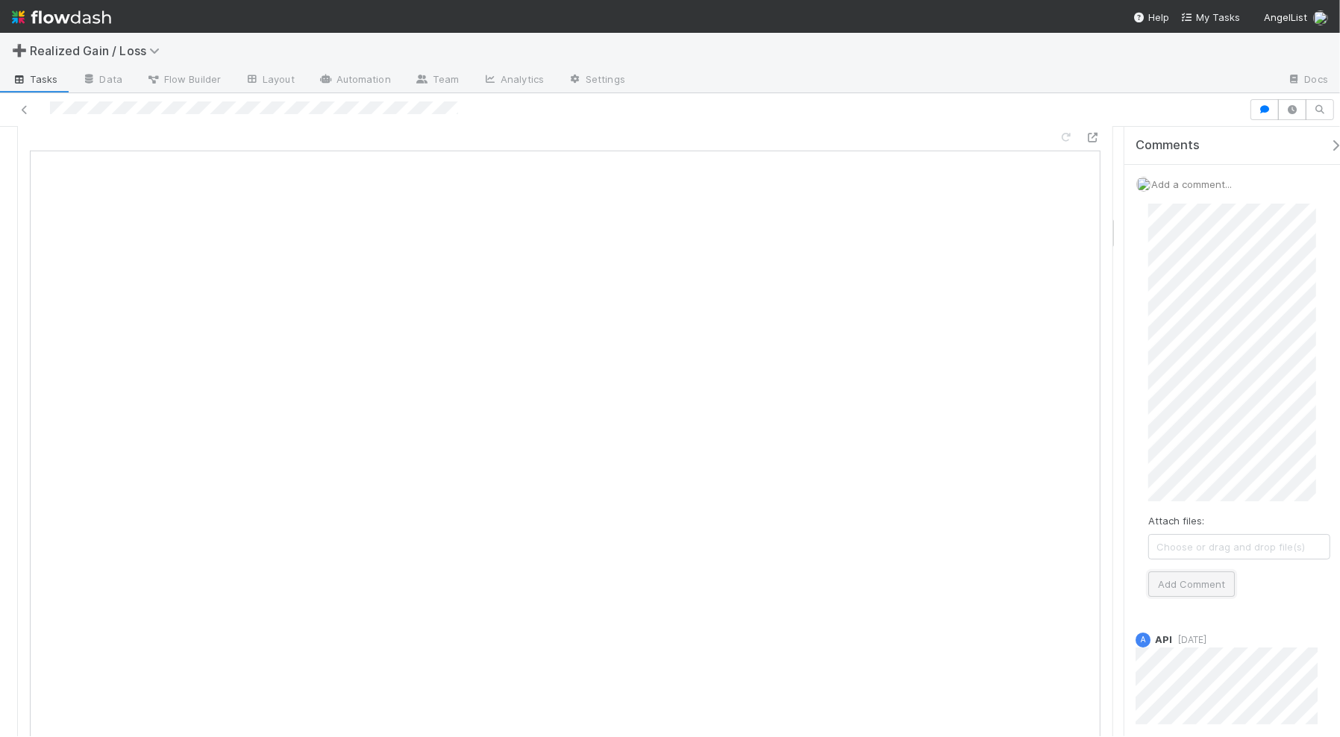
click at [1194, 580] on button "Add Comment" at bounding box center [1191, 583] width 87 height 25
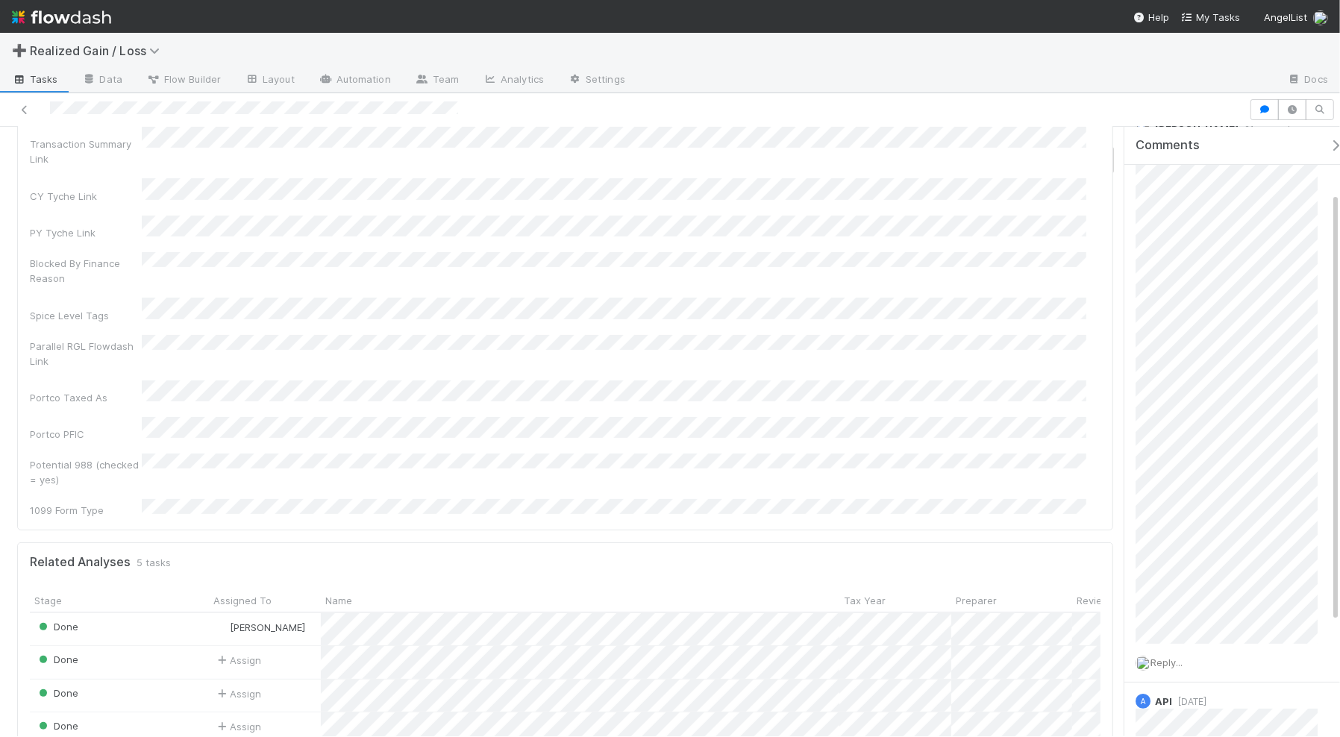
scroll to position [0, 0]
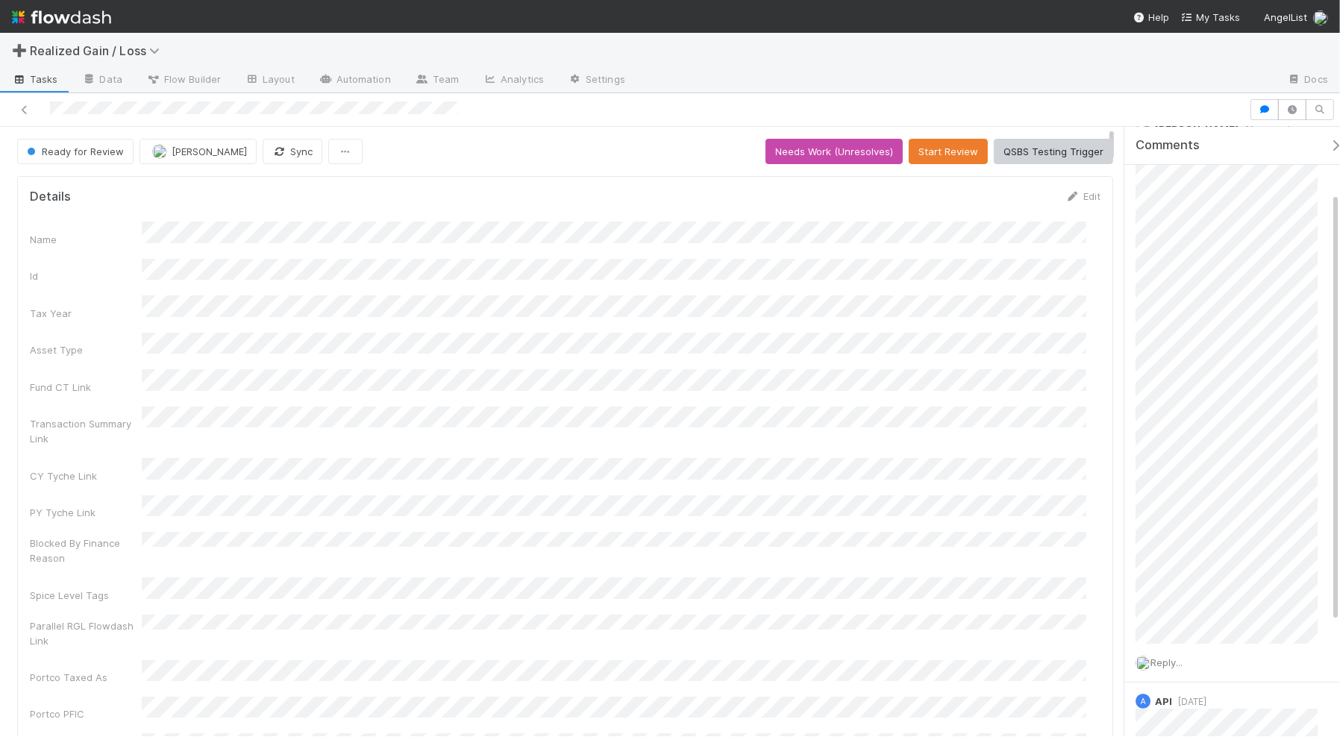
click at [99, 150] on div "Ready for Review" at bounding box center [78, 151] width 122 height 25
click at [92, 153] on div "Ready for Review" at bounding box center [78, 151] width 122 height 25
click at [180, 151] on span "[PERSON_NAME]" at bounding box center [209, 151] width 75 height 12
click at [830, 161] on div at bounding box center [670, 368] width 1340 height 737
click at [821, 154] on button "Needs Work (Unresolves)" at bounding box center [833, 151] width 137 height 25
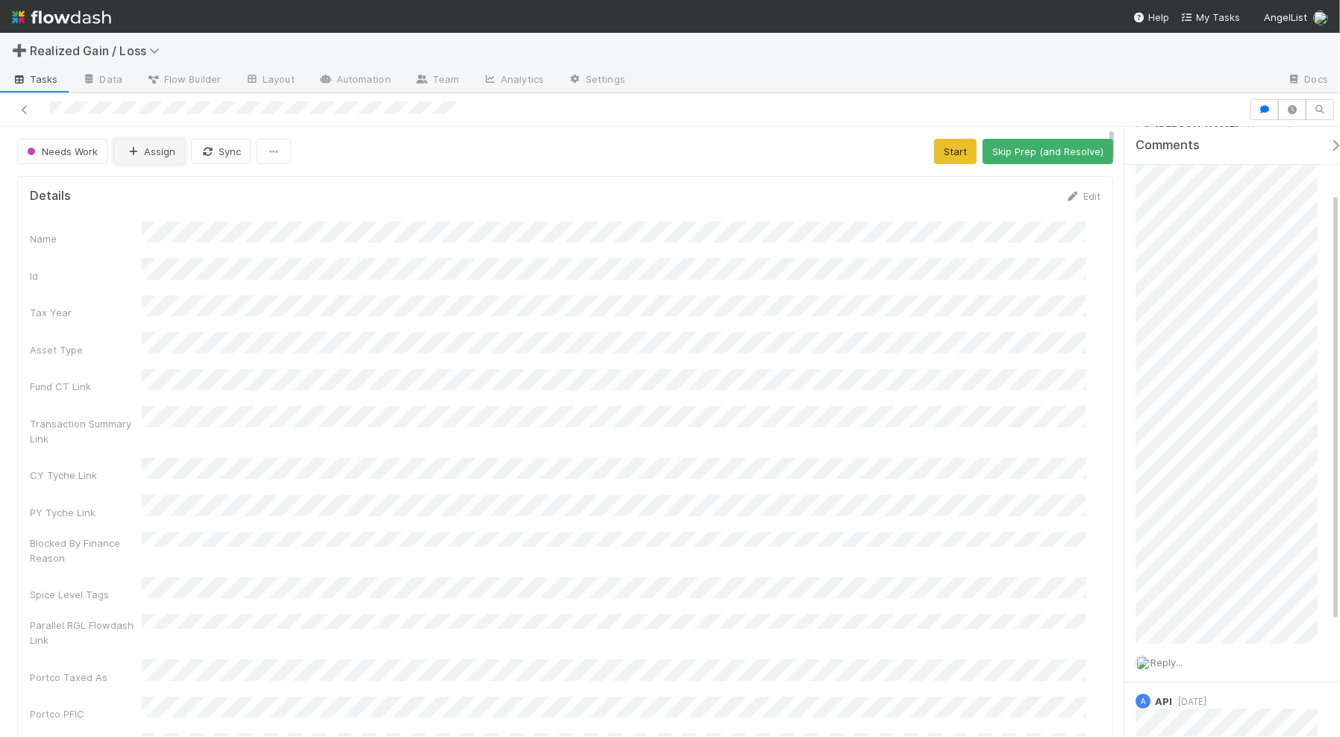
click at [157, 149] on button "Assign" at bounding box center [149, 151] width 72 height 25
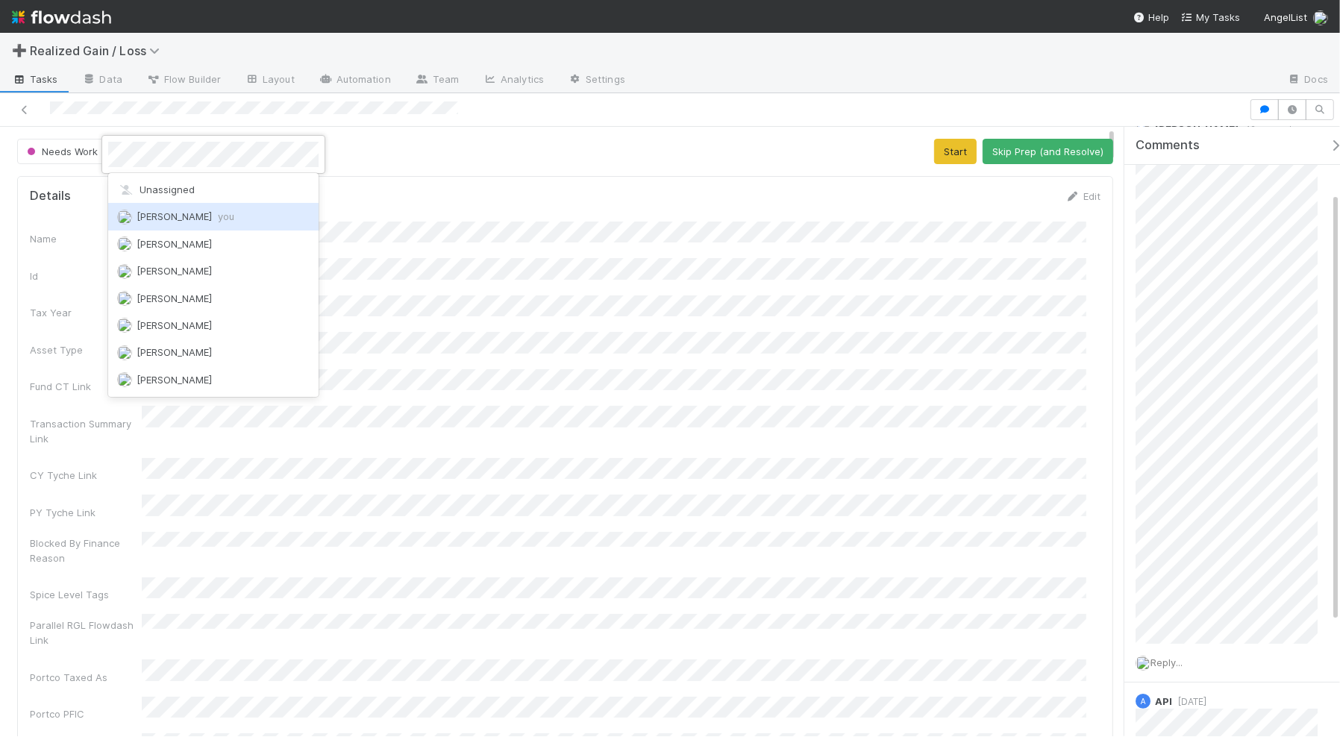
click at [166, 210] on span "Amy Gregorius you" at bounding box center [186, 216] width 98 height 12
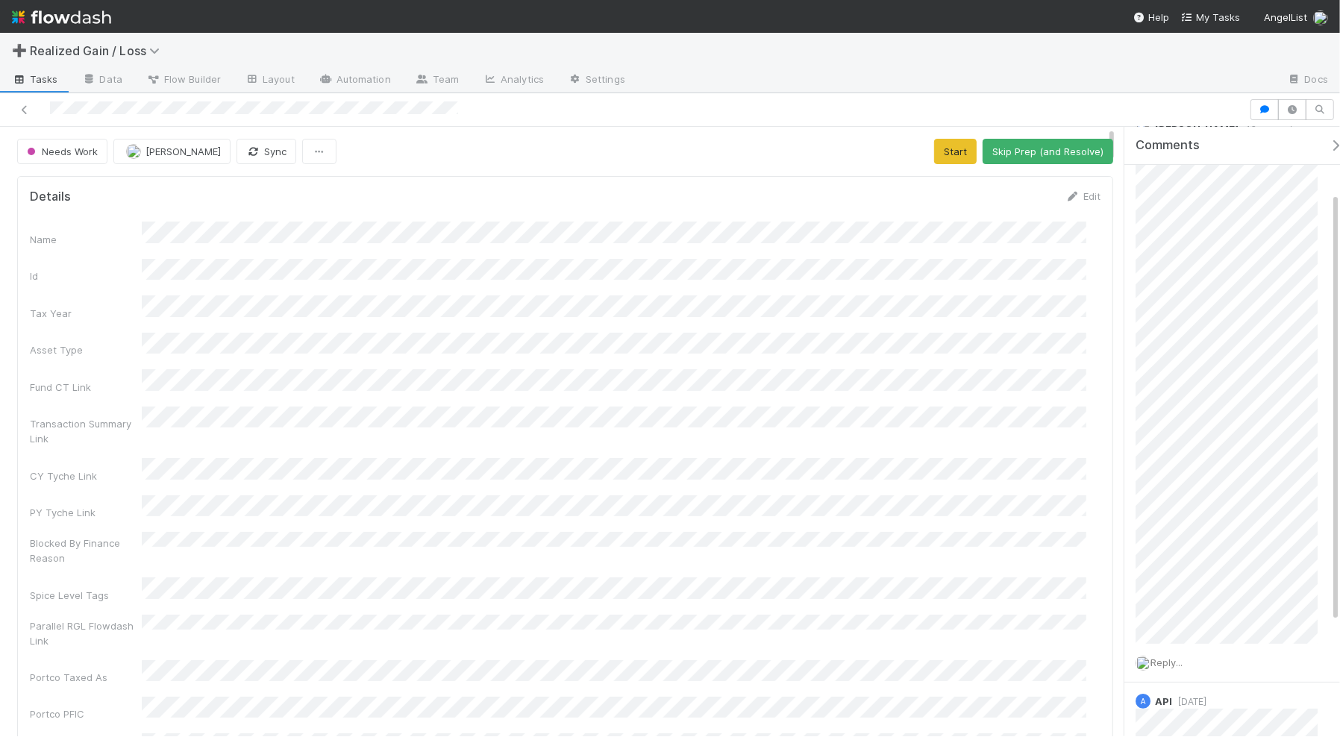
click at [409, 142] on div "Needs Work Amy Gregorius Sync Start Skip Prep (and Resolve)" at bounding box center [565, 151] width 1096 height 25
click at [942, 144] on button "Start" at bounding box center [955, 151] width 43 height 25
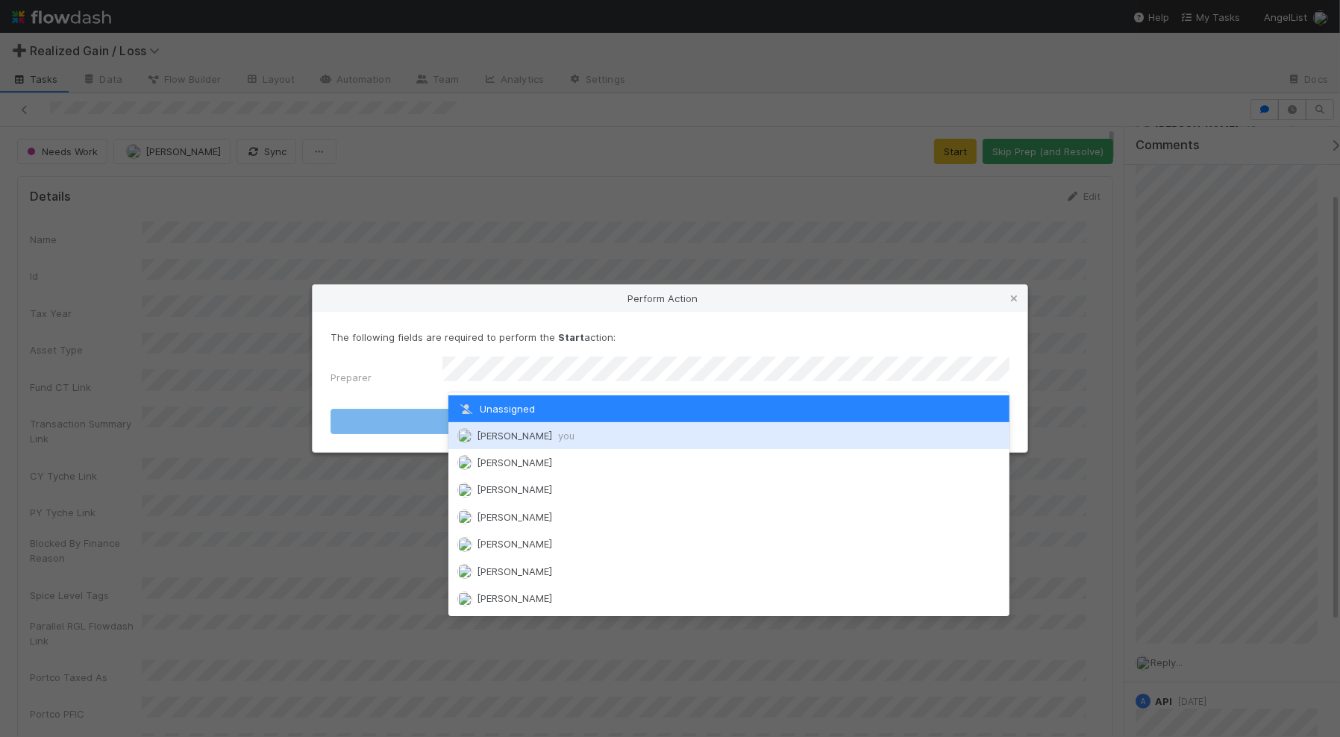
click at [696, 441] on div "Amy Gregorius you" at bounding box center [728, 435] width 561 height 27
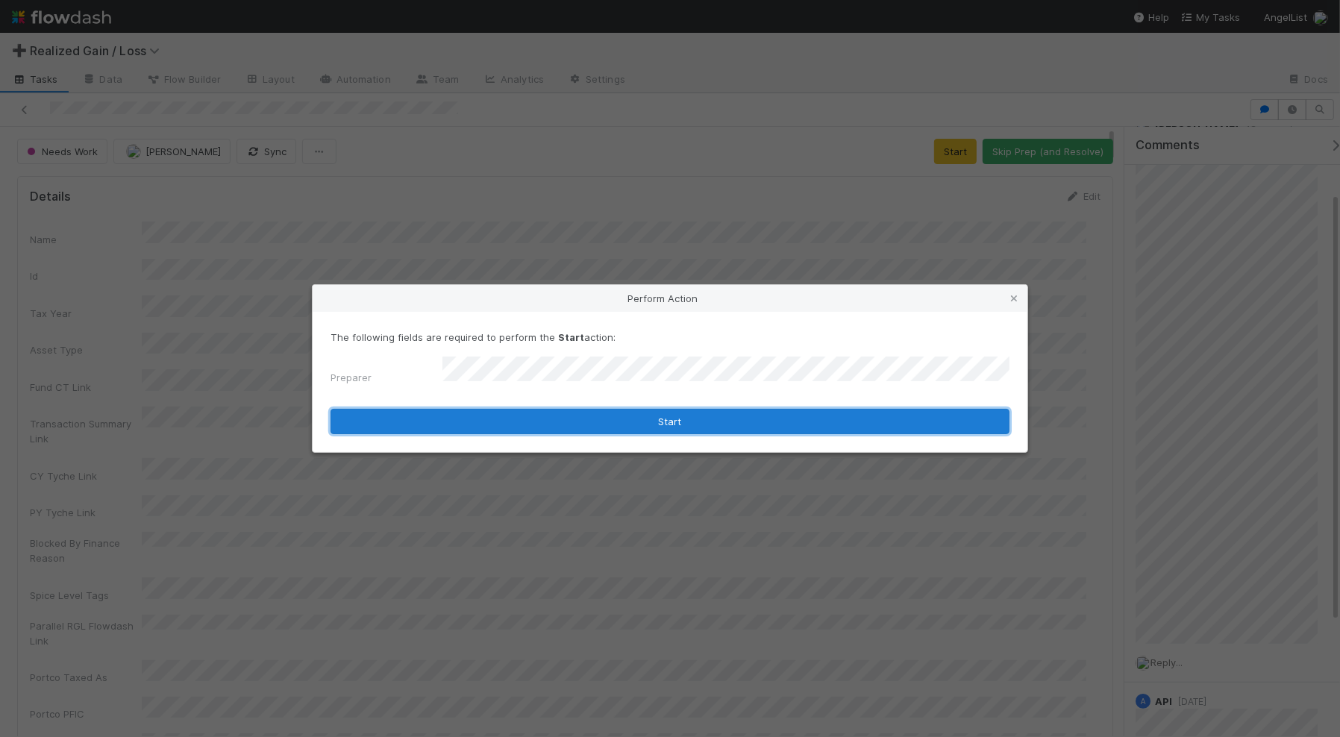
click at [698, 419] on button "Start" at bounding box center [669, 421] width 679 height 25
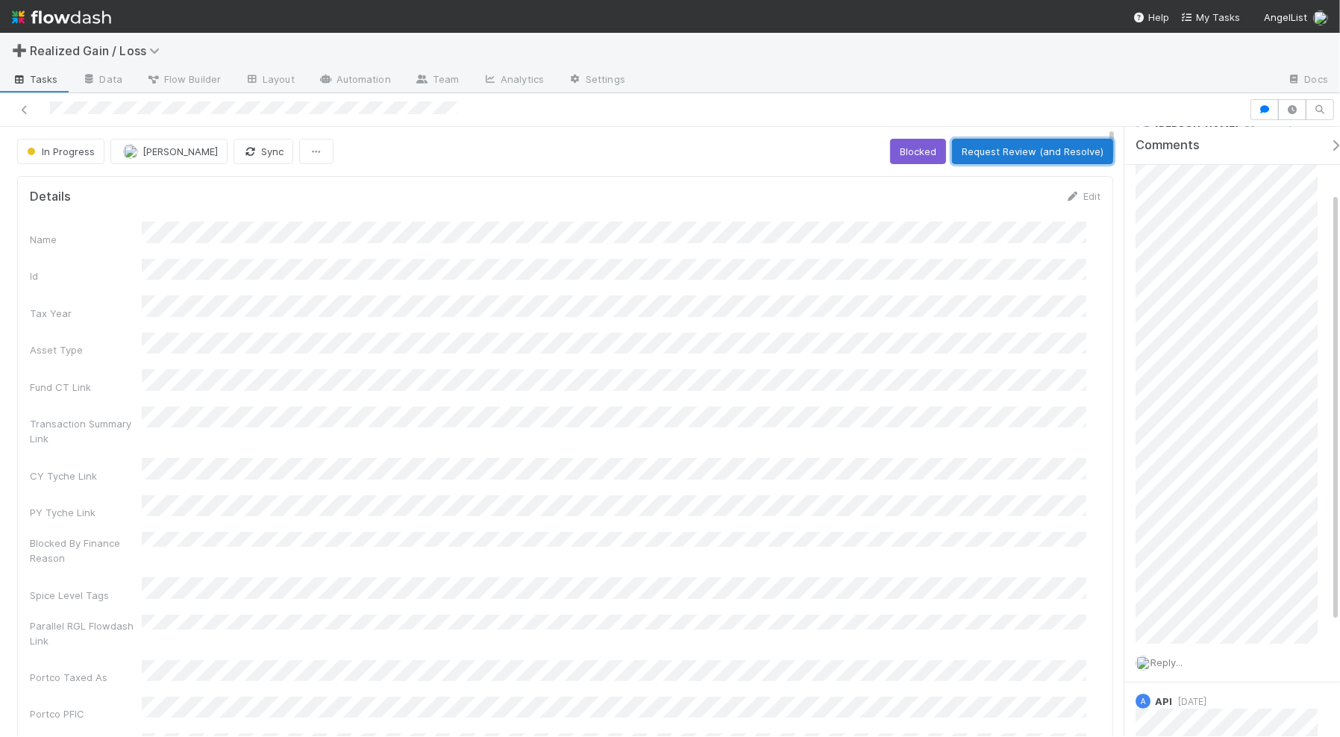
click at [992, 151] on button "Request Review (and Resolve)" at bounding box center [1032, 151] width 161 height 25
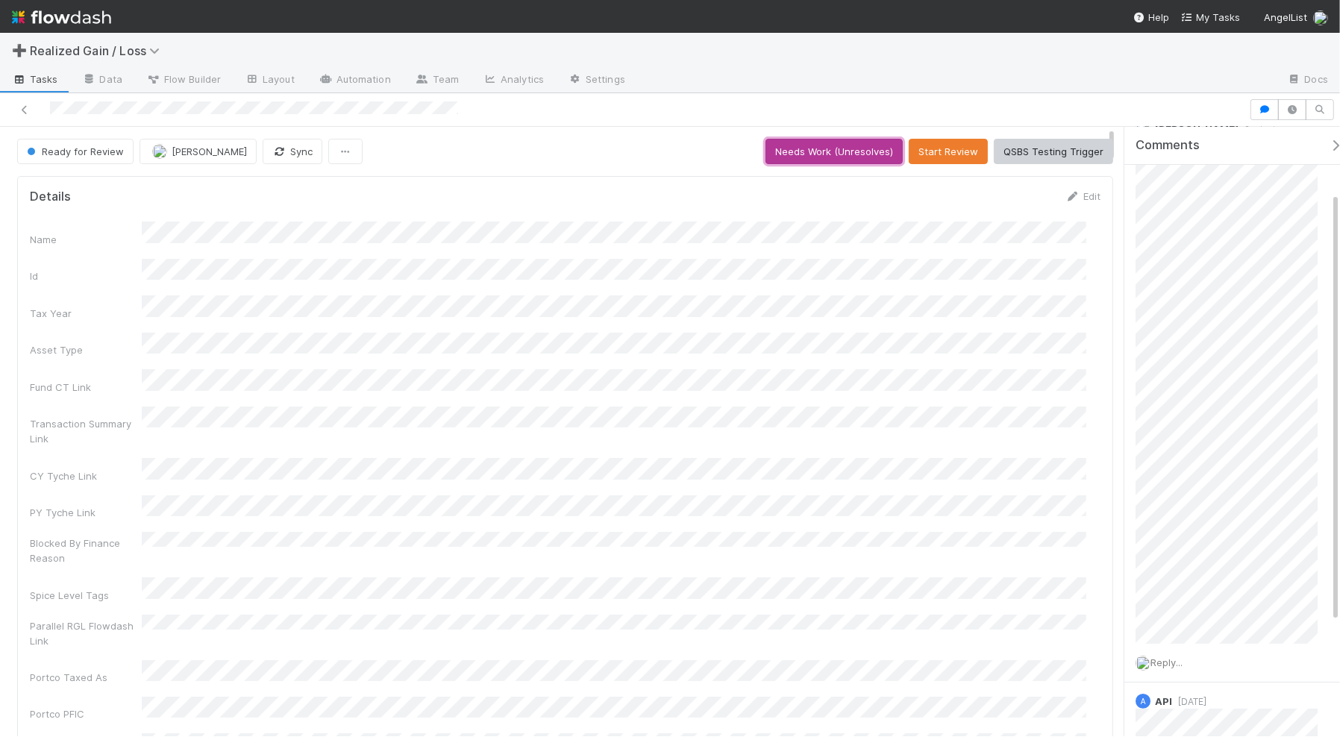
click at [818, 158] on button "Needs Work (Unresolves)" at bounding box center [833, 151] width 137 height 25
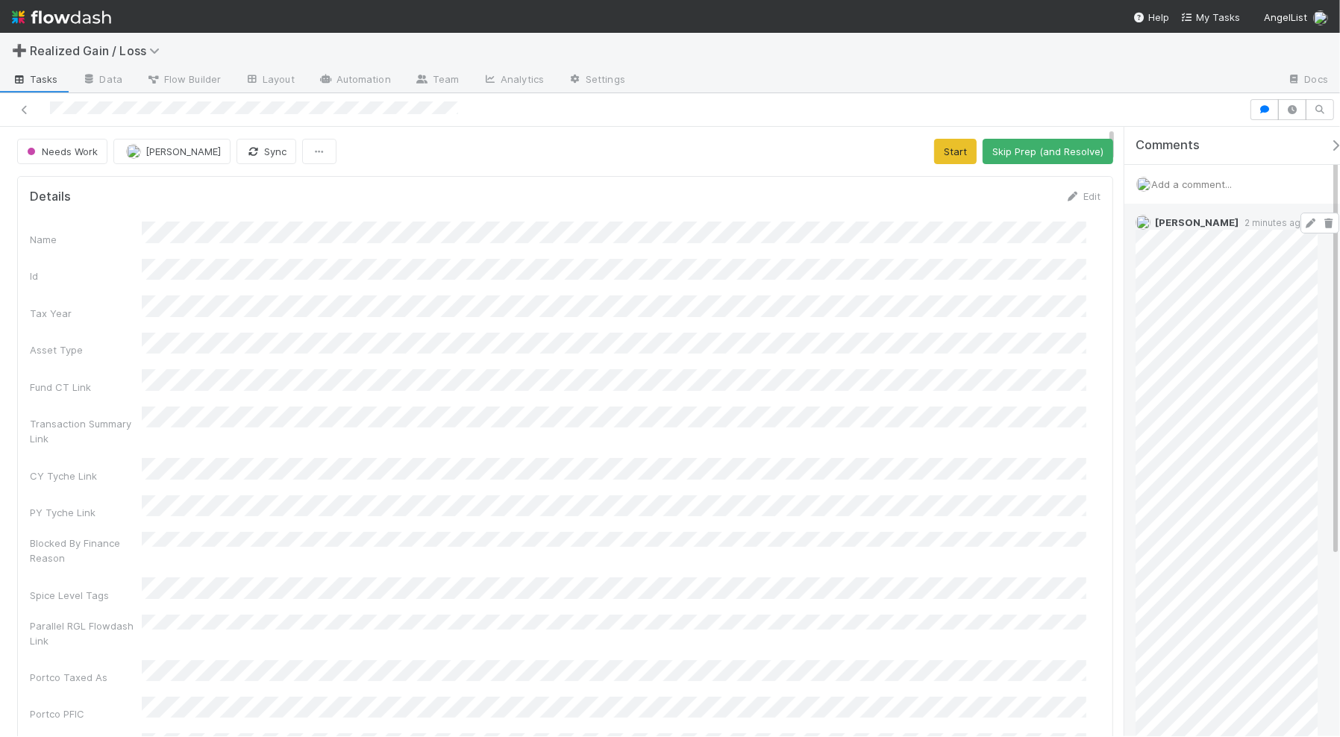
click at [1303, 222] on icon at bounding box center [1310, 224] width 15 height 10
click at [938, 154] on button "Start" at bounding box center [955, 151] width 43 height 25
click at [976, 151] on button "Request Review (and Resolve)" at bounding box center [1032, 151] width 161 height 25
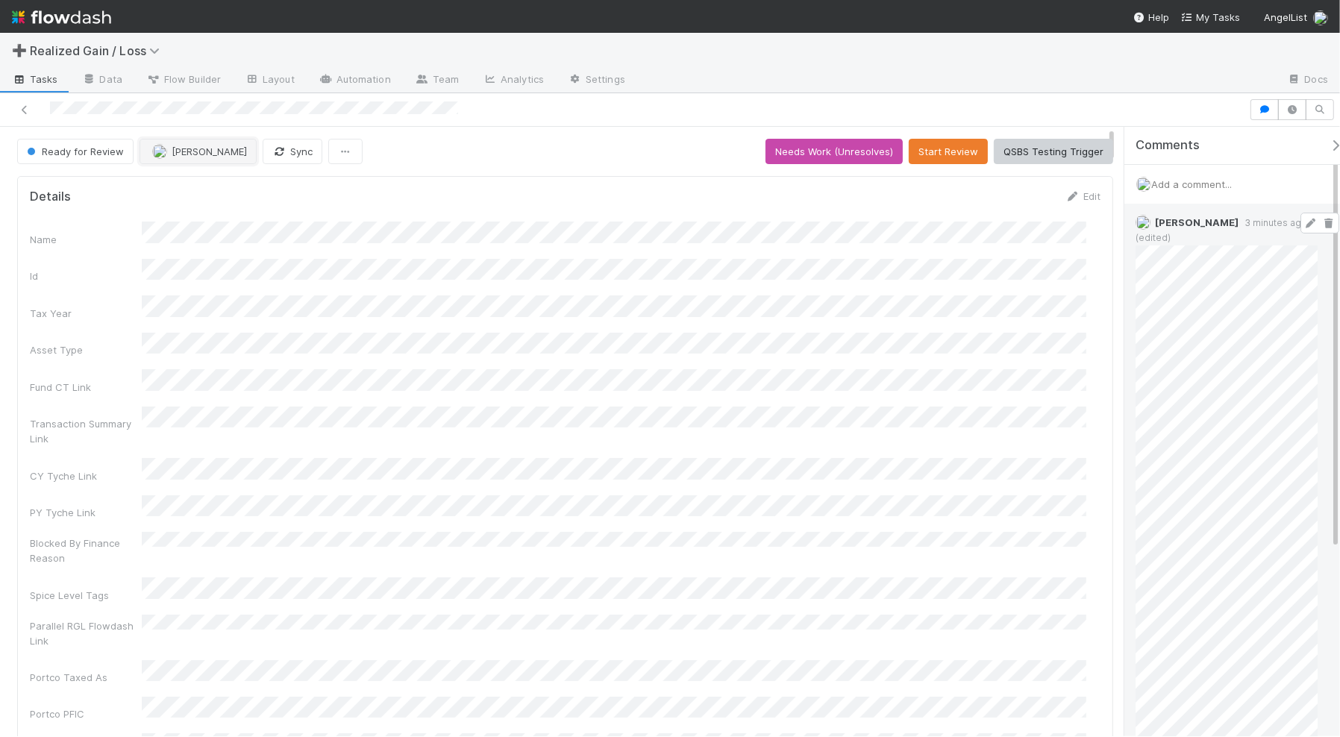
click at [224, 149] on span "[PERSON_NAME]" at bounding box center [209, 151] width 75 height 12
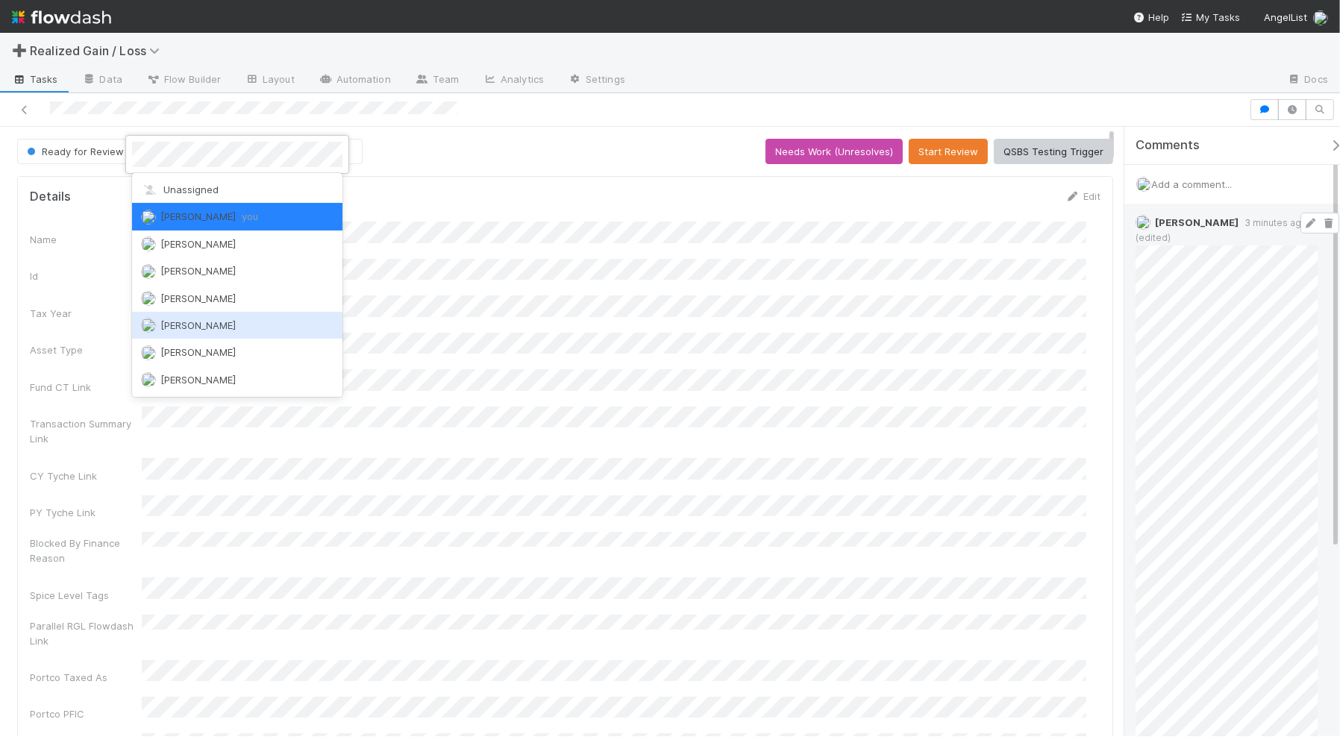
click at [248, 323] on div "[PERSON_NAME]" at bounding box center [237, 325] width 210 height 27
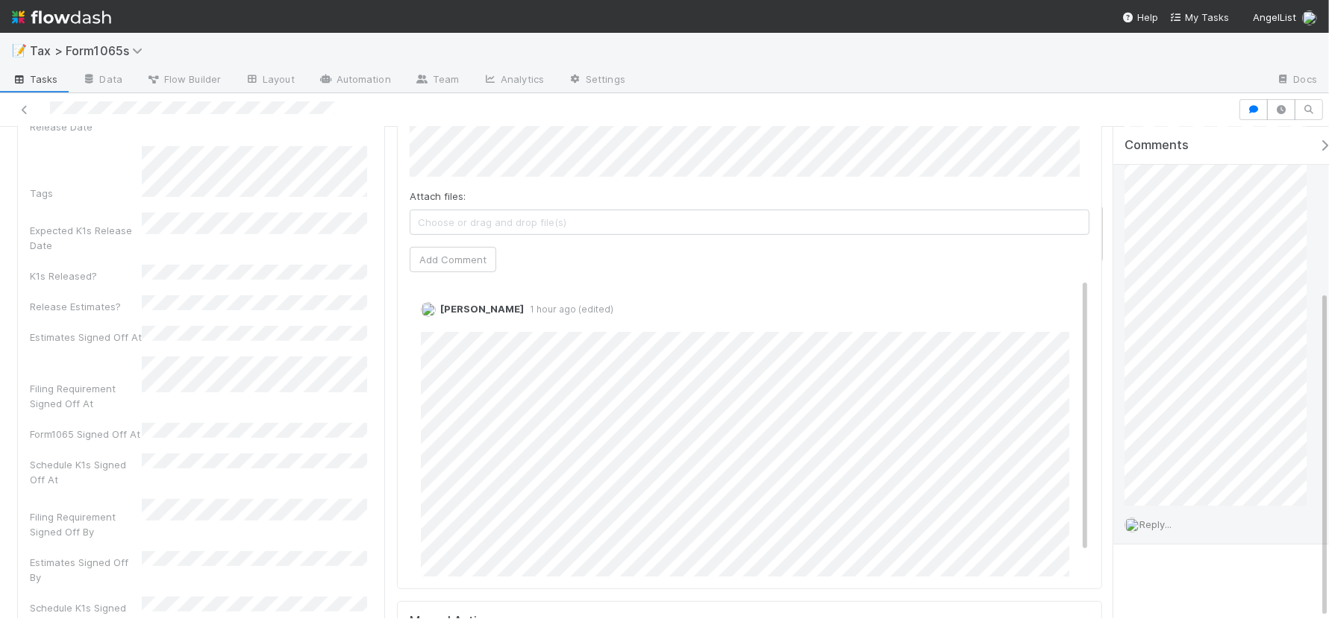
scroll to position [289, 657]
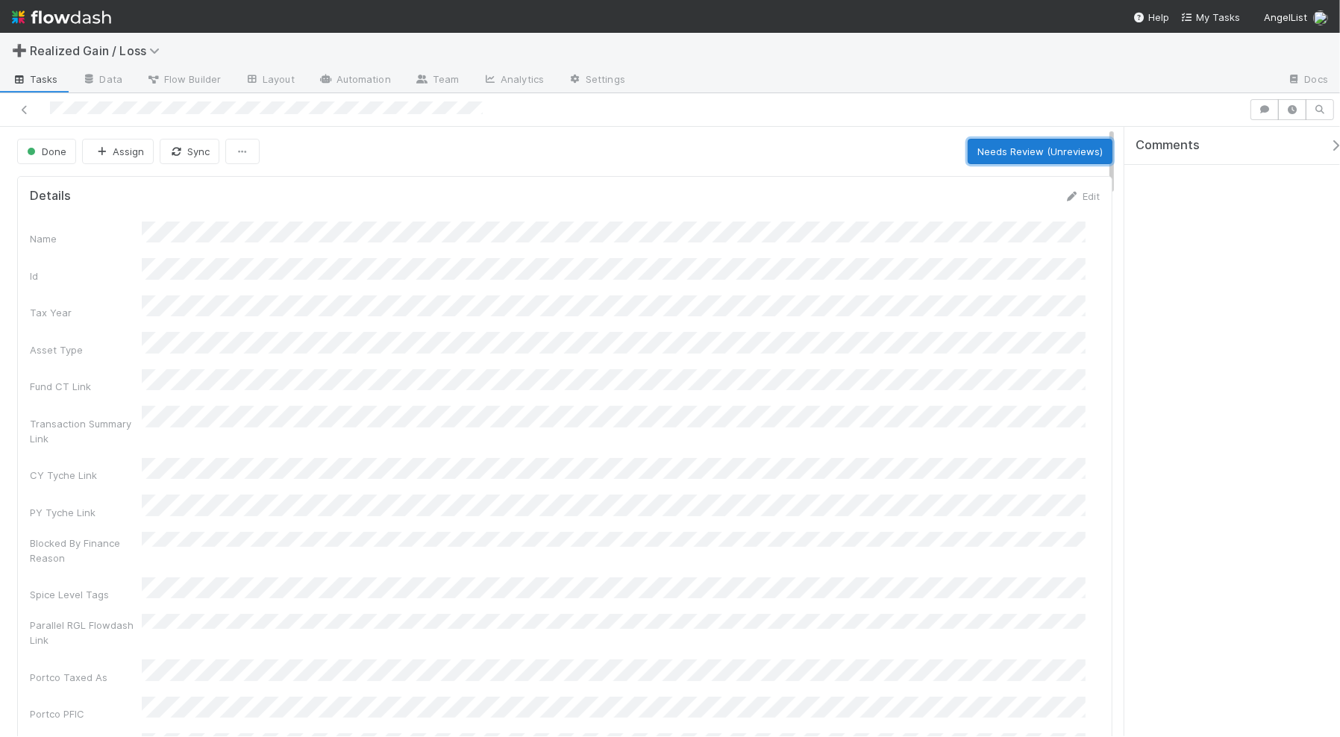
click at [1011, 154] on button "Needs Review (Unreviews)" at bounding box center [1040, 151] width 145 height 25
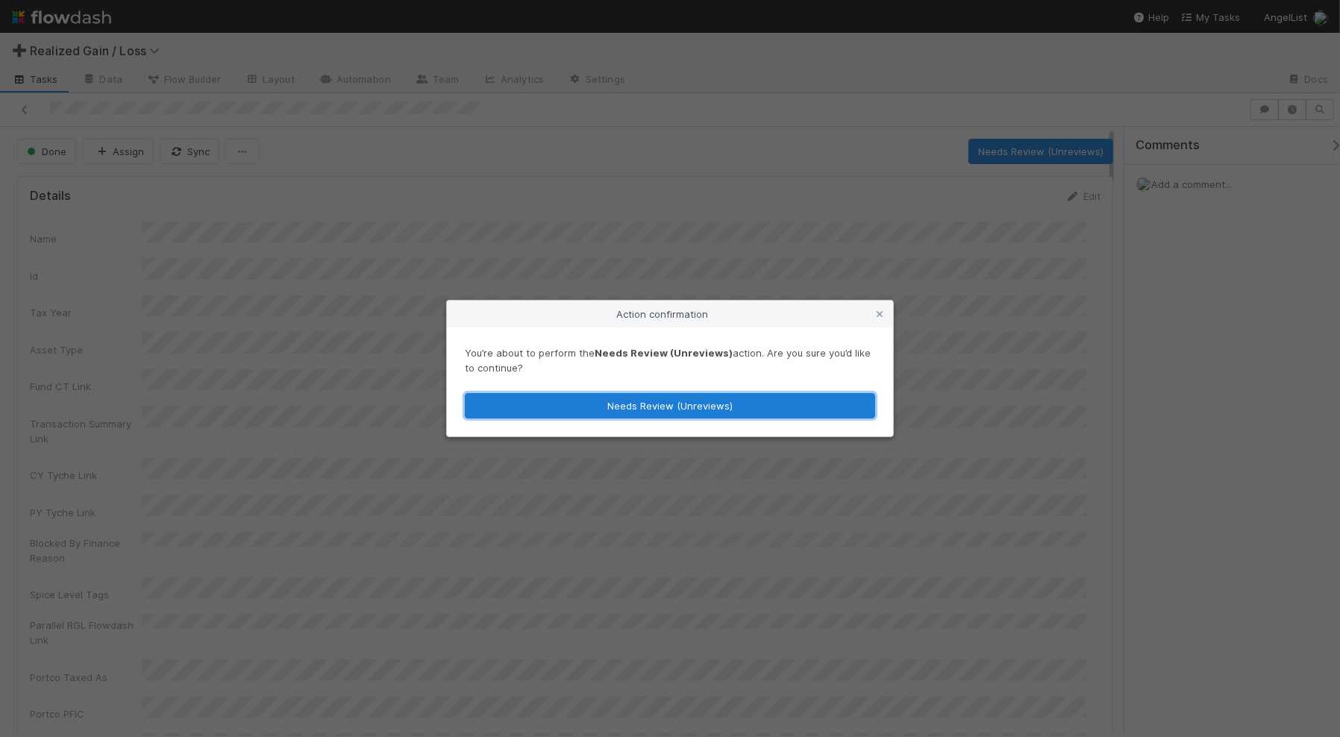
click at [648, 412] on button "Needs Review (Unreviews)" at bounding box center [670, 405] width 410 height 25
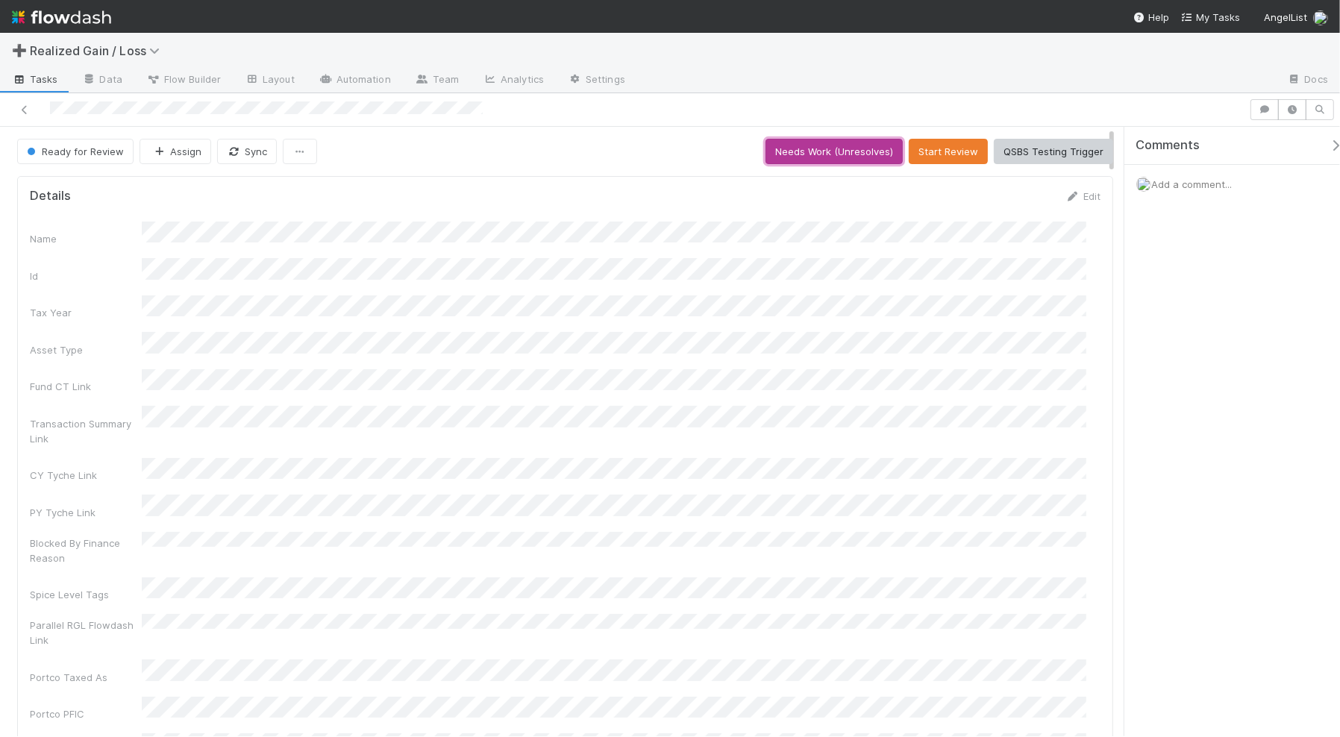
click at [845, 155] on button "Needs Work (Unresolves)" at bounding box center [833, 151] width 137 height 25
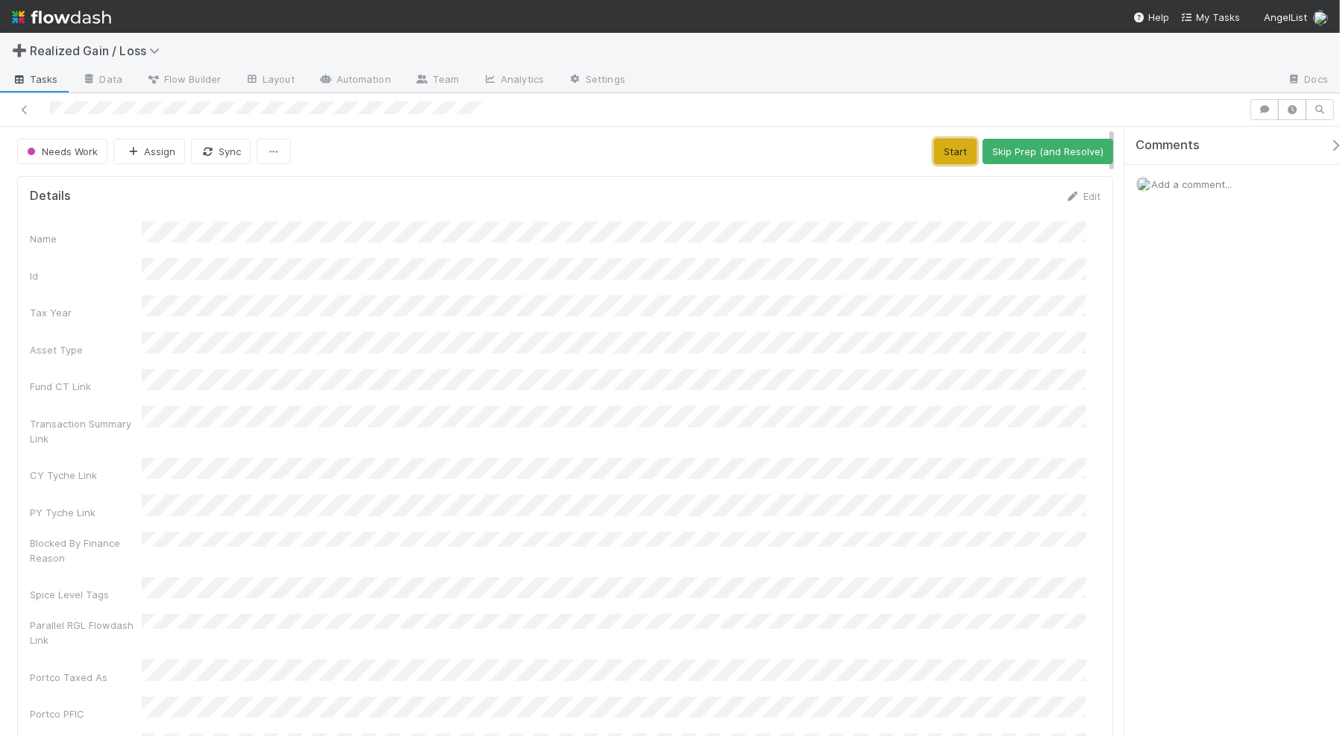
click at [934, 154] on button "Start" at bounding box center [955, 151] width 43 height 25
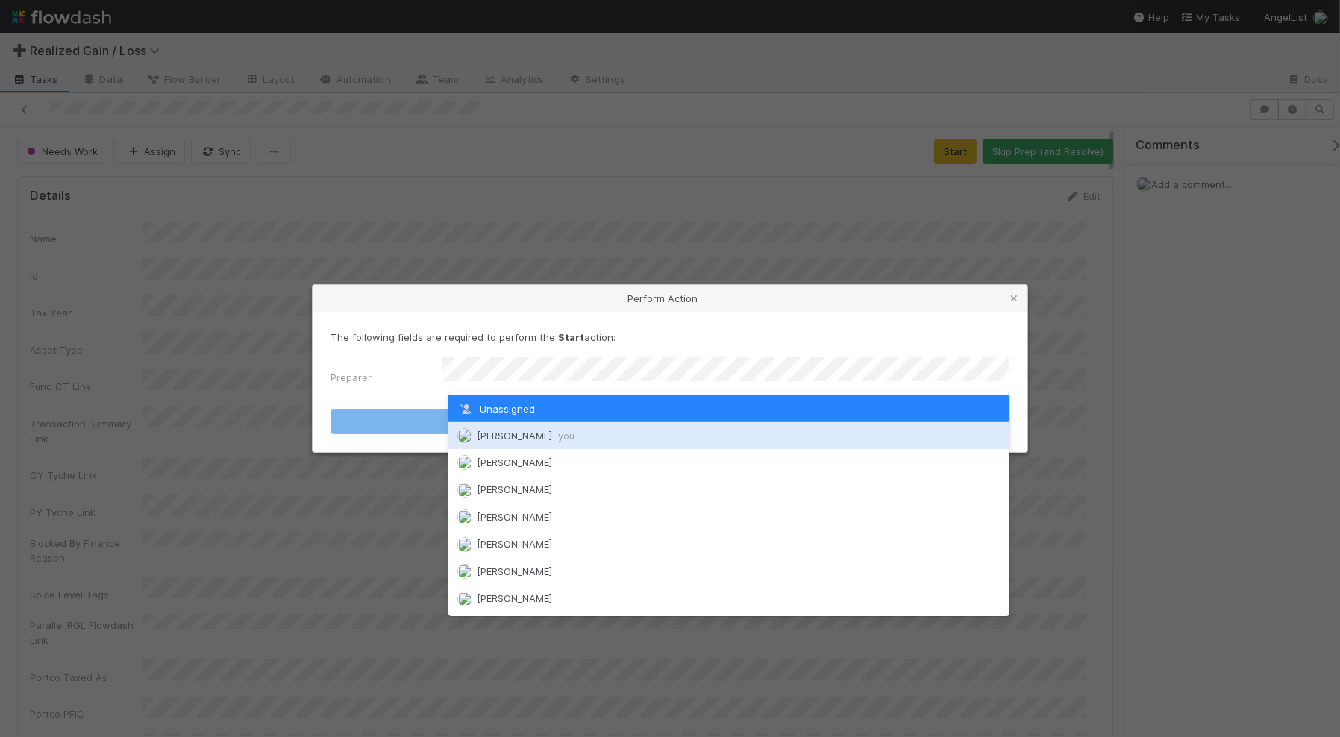
click at [543, 433] on span "[PERSON_NAME] you" at bounding box center [526, 436] width 98 height 12
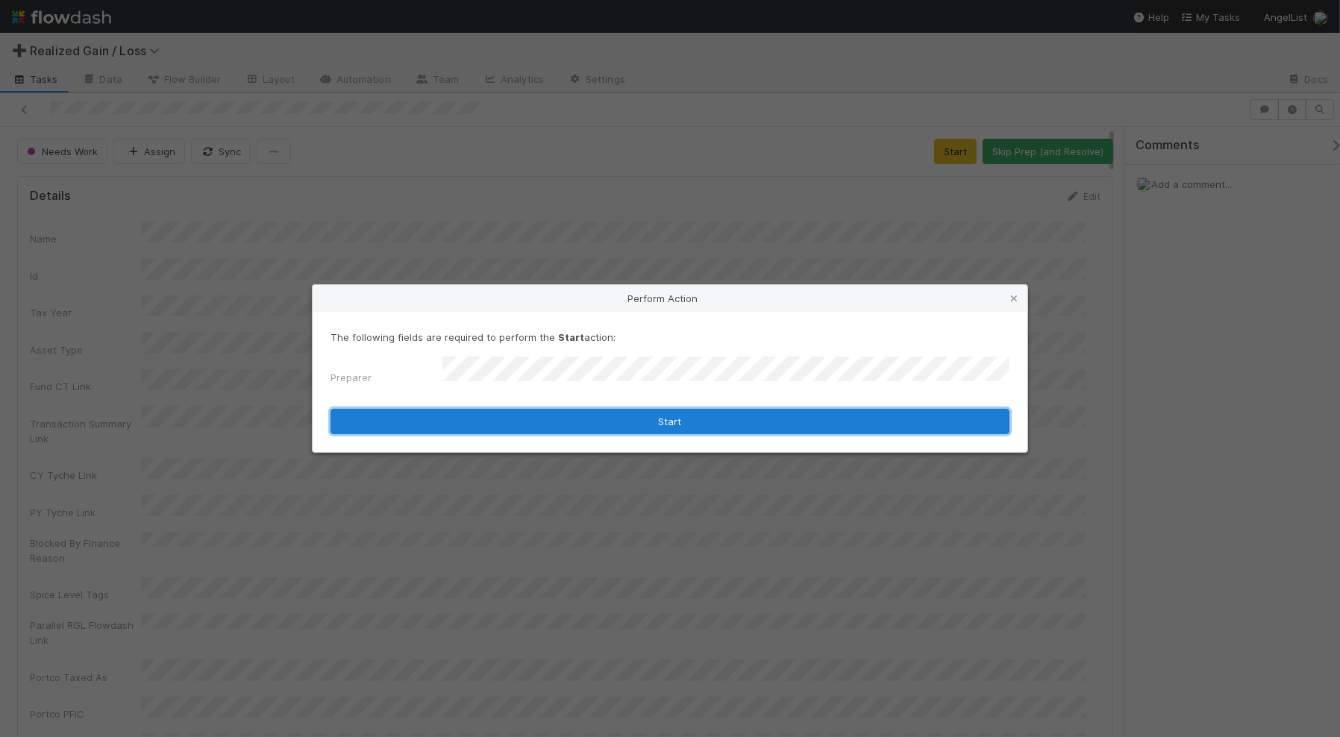
click at [543, 429] on button "Start" at bounding box center [669, 421] width 679 height 25
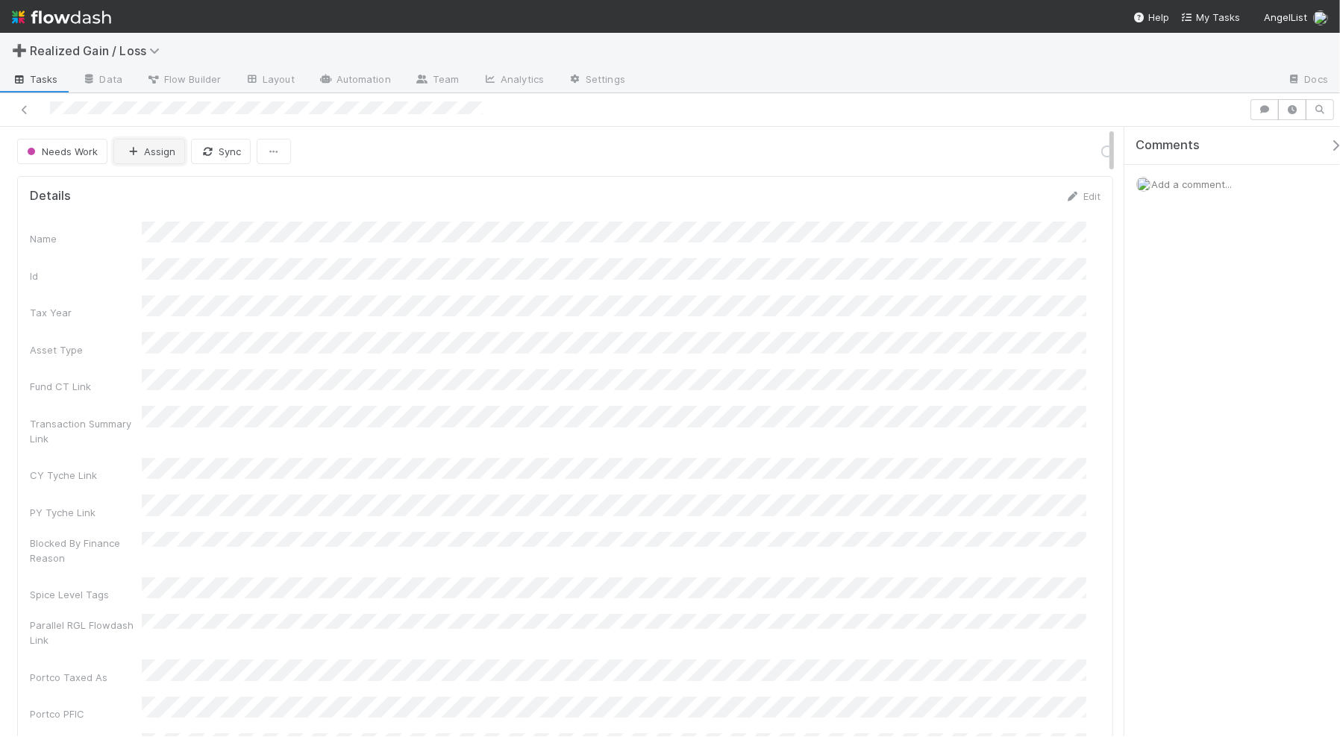
click at [153, 159] on button "Assign" at bounding box center [149, 151] width 72 height 25
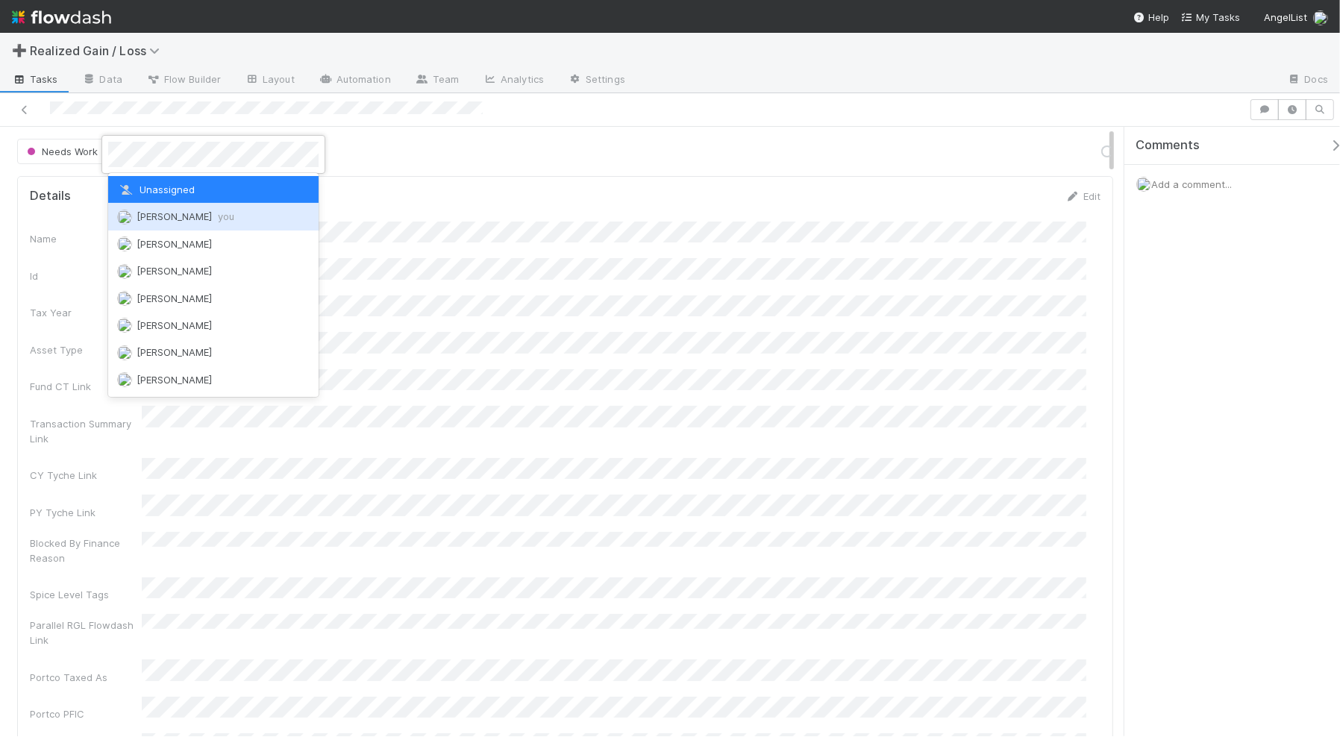
click at [192, 219] on span "[PERSON_NAME] you" at bounding box center [186, 216] width 98 height 12
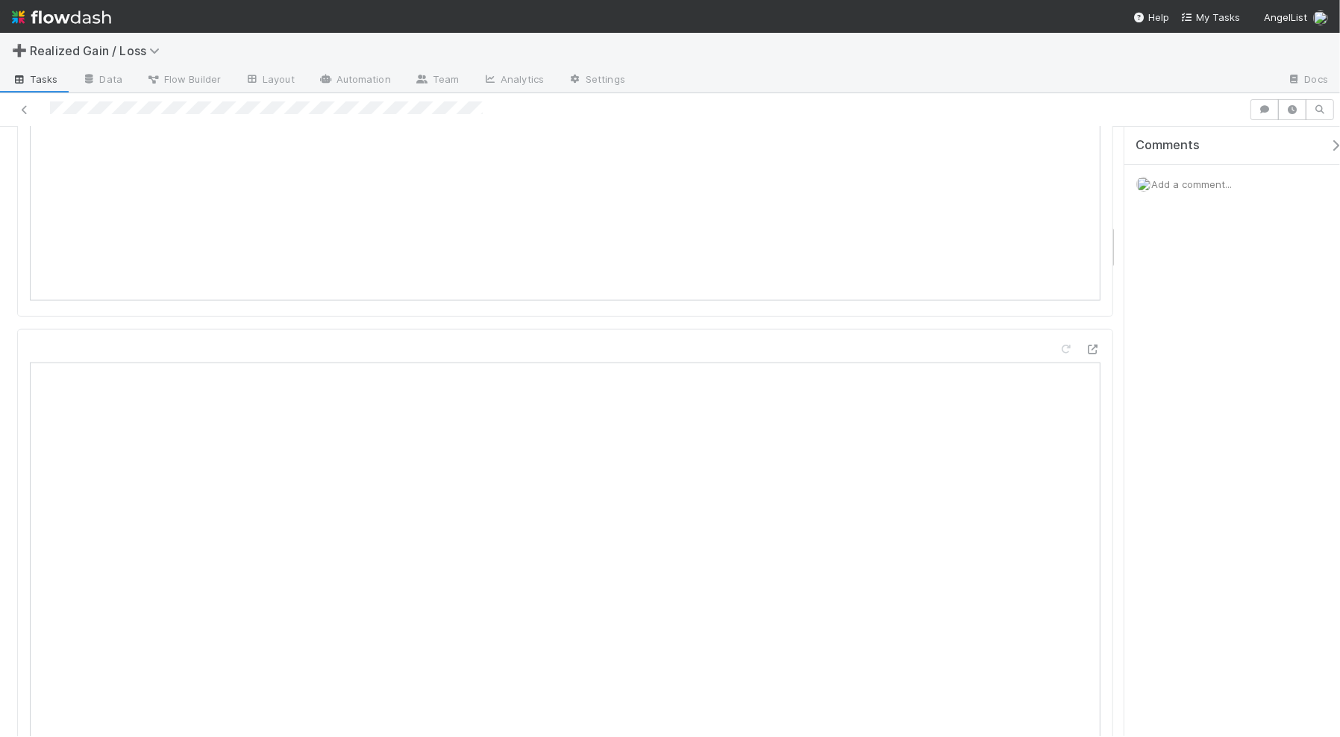
scroll to position [1399, 0]
click at [1059, 226] on icon at bounding box center [1066, 231] width 15 height 10
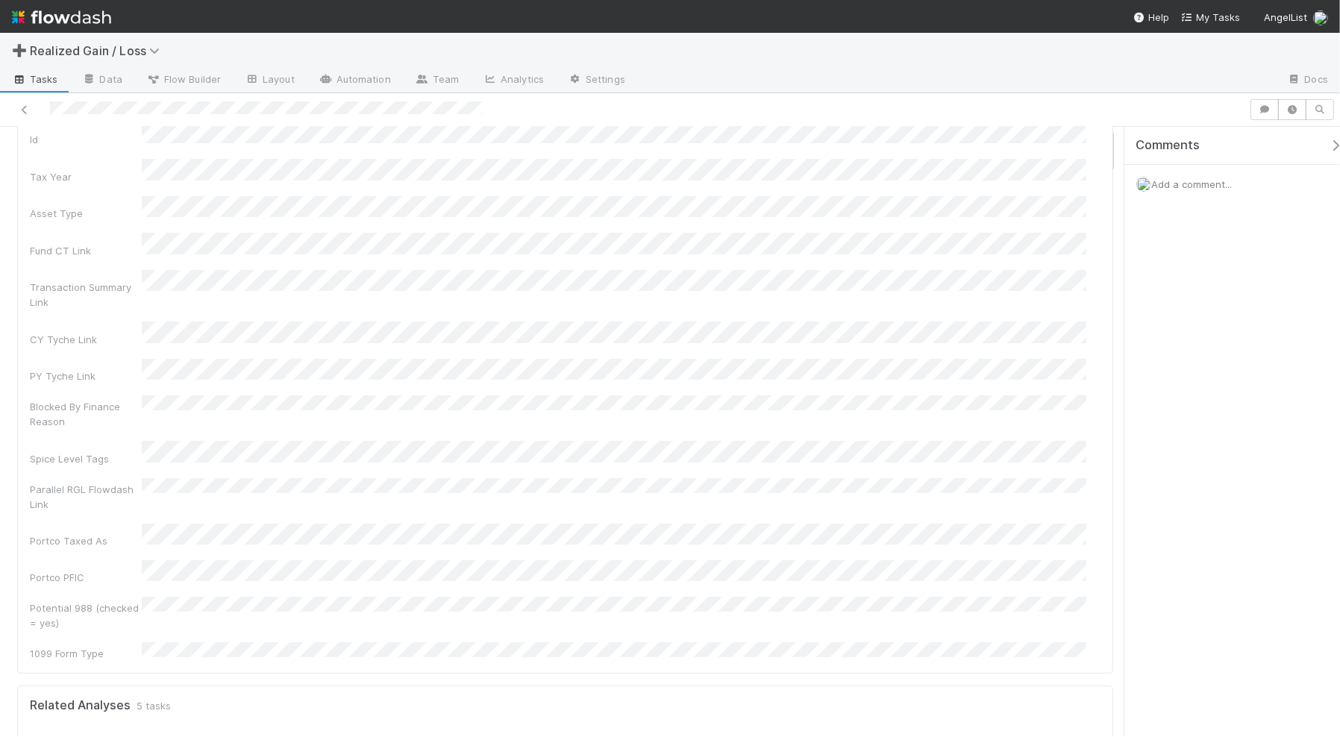
scroll to position [0, 0]
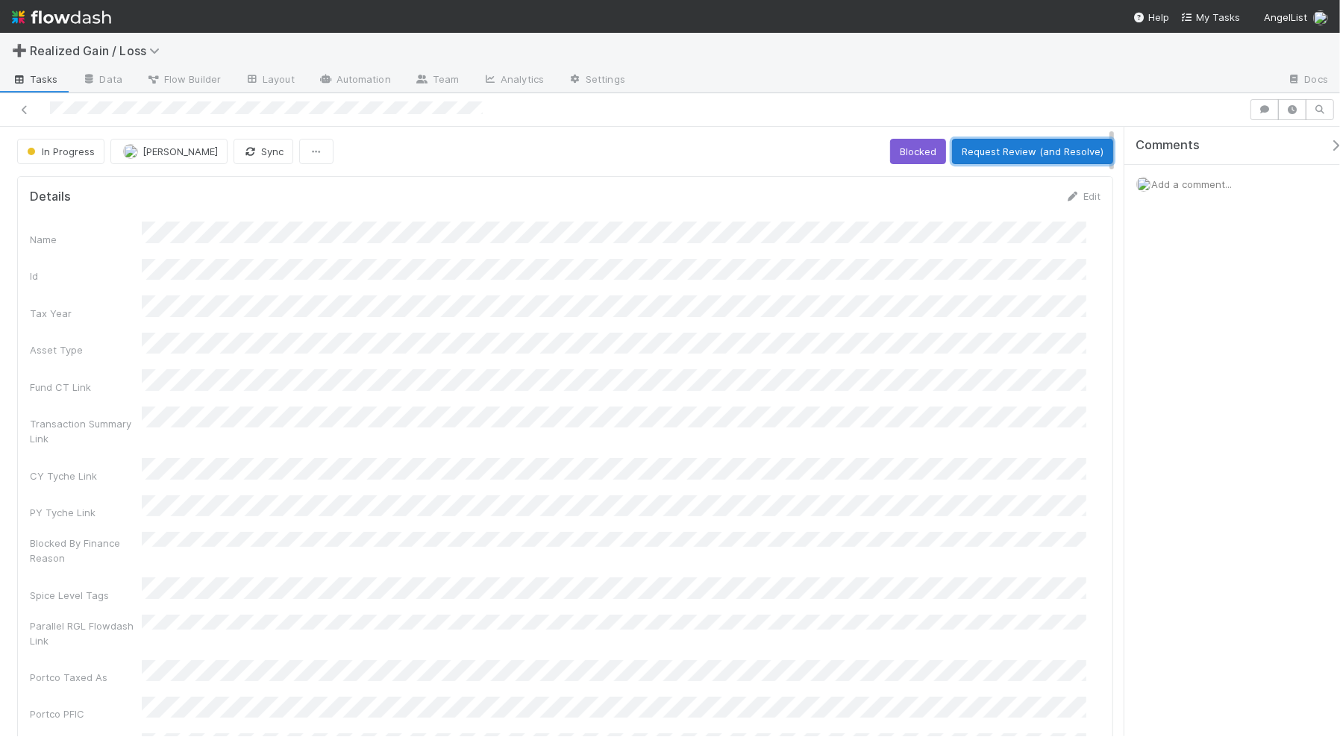
click at [990, 151] on button "Request Review (and Resolve)" at bounding box center [1032, 151] width 161 height 25
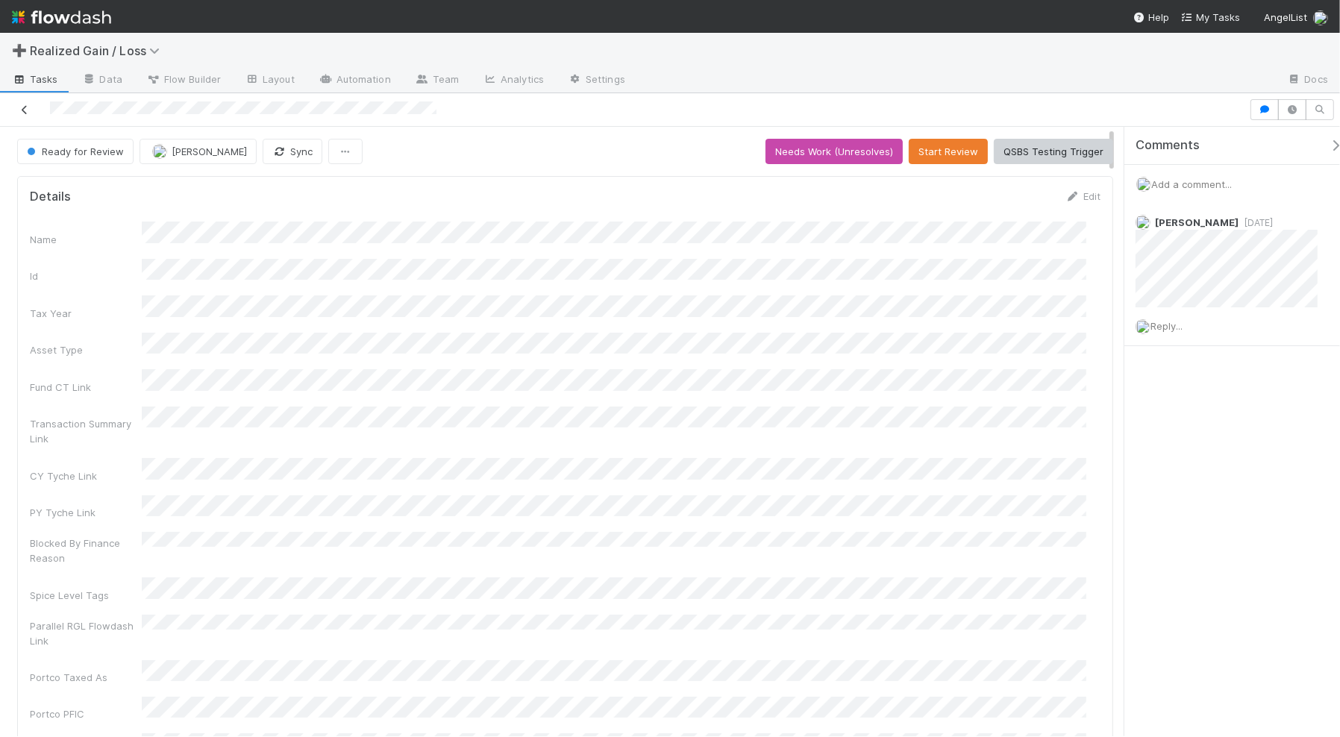
click at [26, 107] on icon at bounding box center [24, 110] width 15 height 10
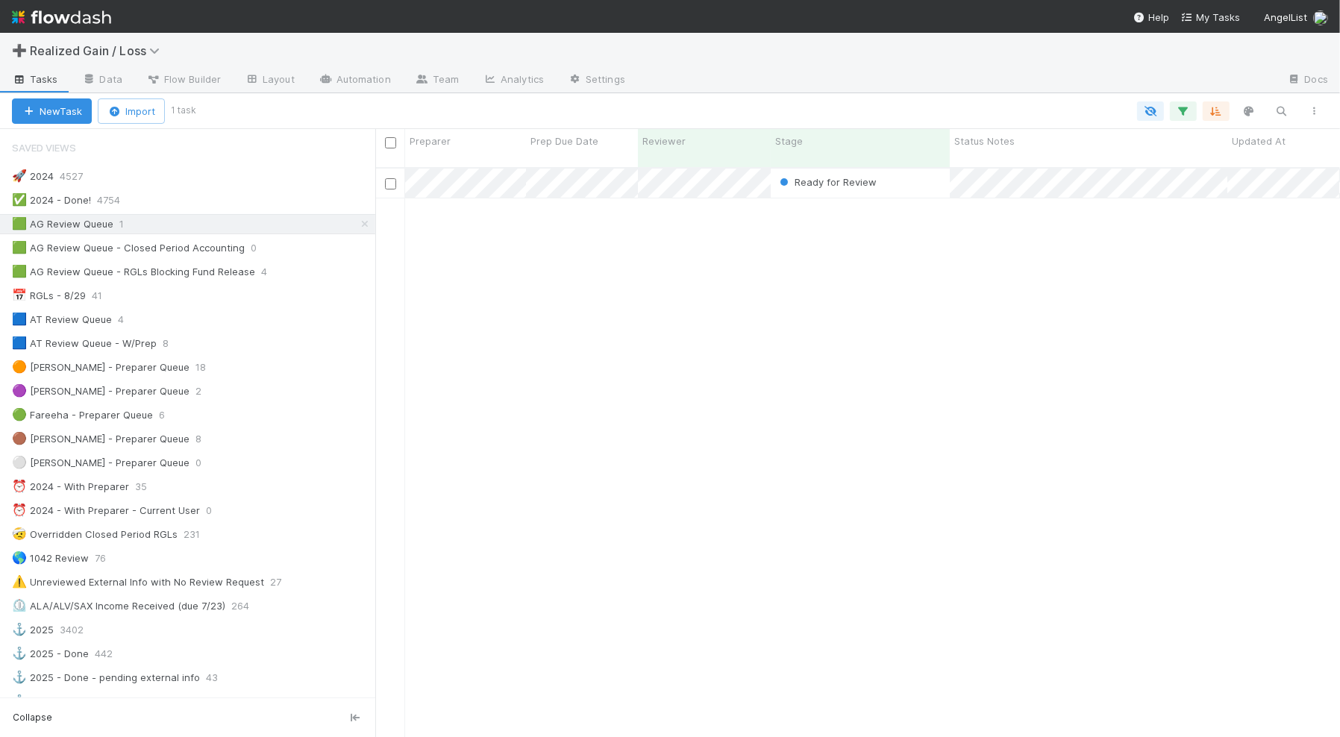
scroll to position [567, 950]
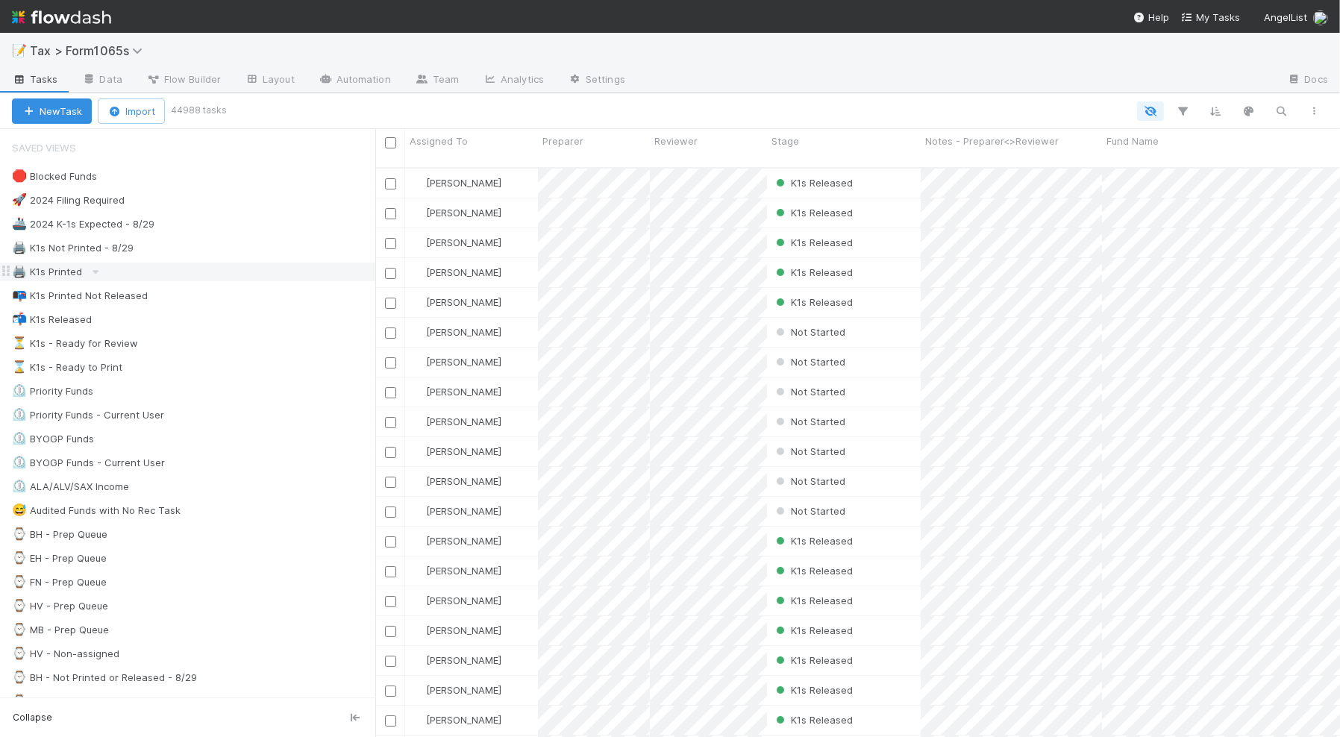
scroll to position [567, 950]
click at [912, 19] on nav "Help My Tasks AngelList" at bounding box center [670, 16] width 1340 height 33
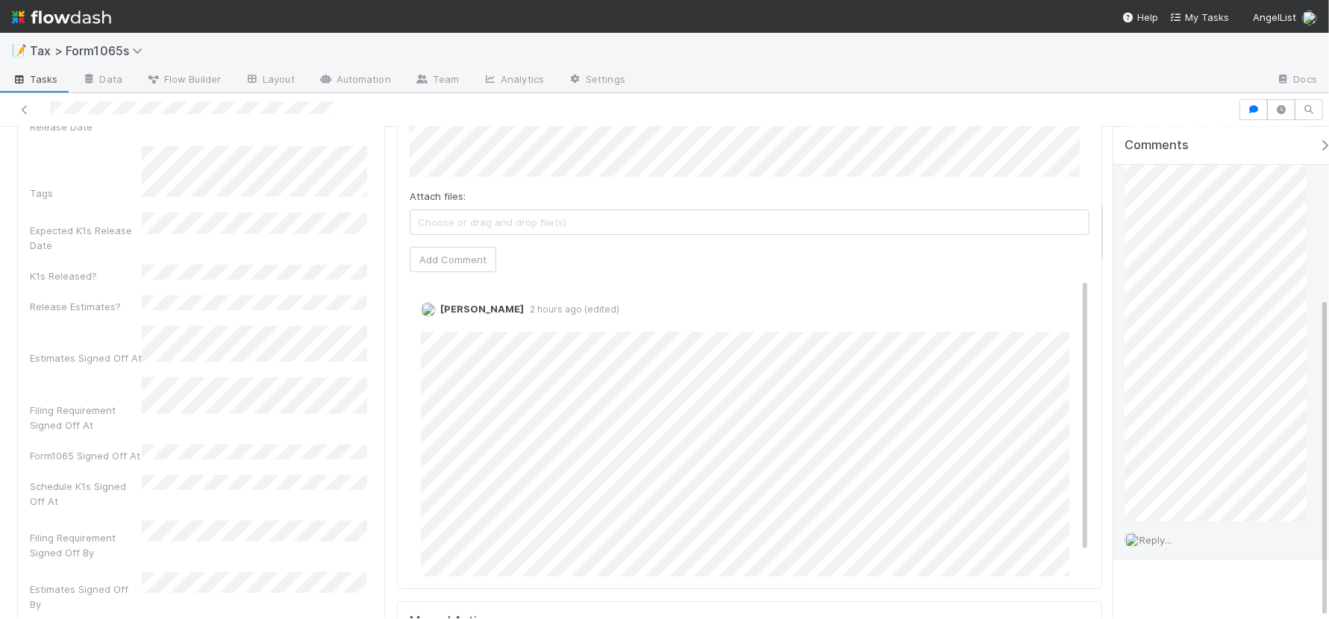
scroll to position [261, 0]
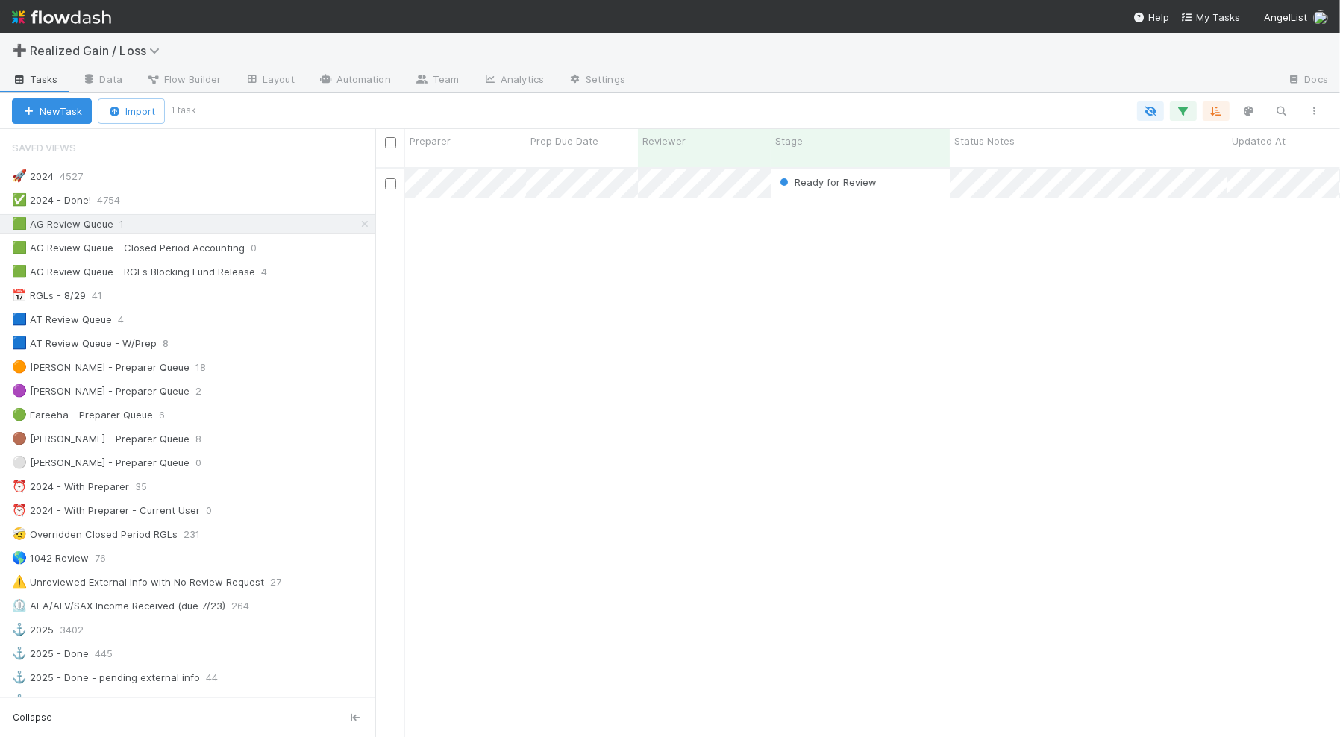
scroll to position [15, 13]
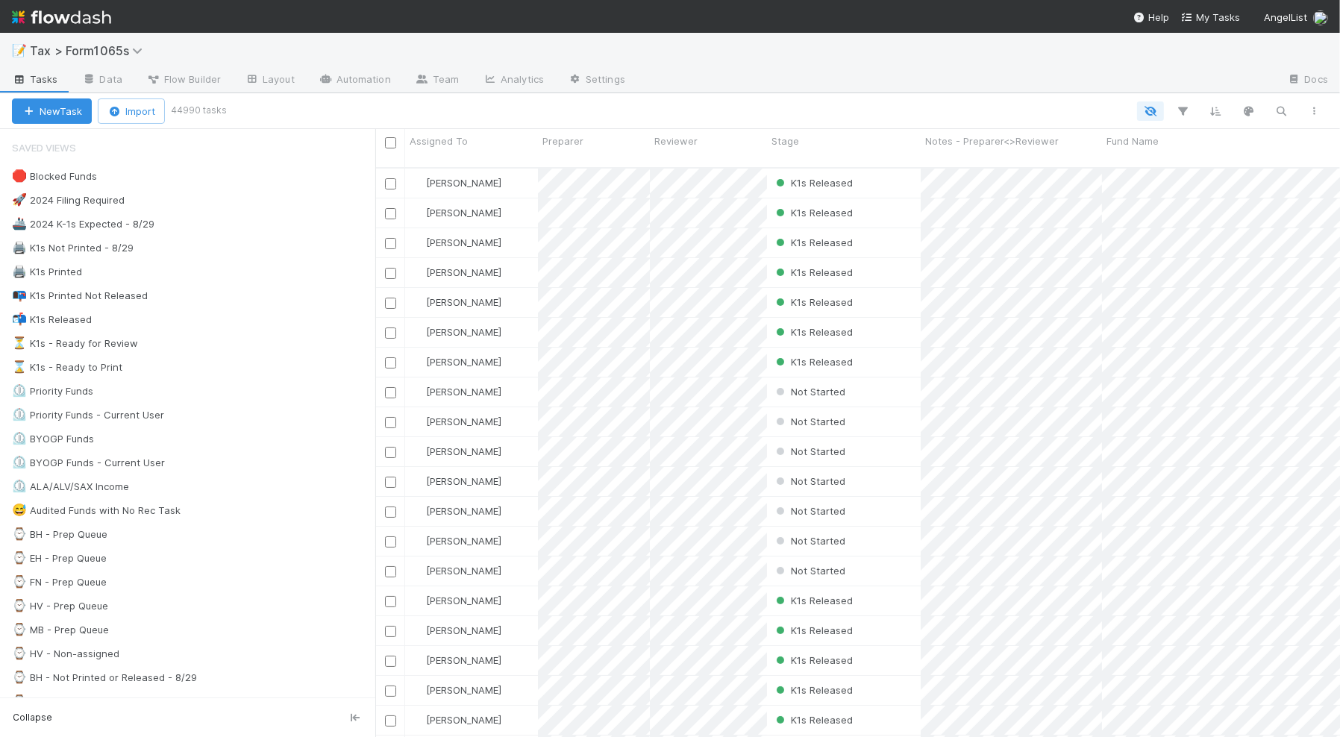
scroll to position [567, 950]
drag, startPoint x: 202, startPoint y: 266, endPoint x: 195, endPoint y: 275, distance: 11.1
click at [202, 266] on div "🖨️ K1s Printed 1502" at bounding box center [193, 272] width 363 height 19
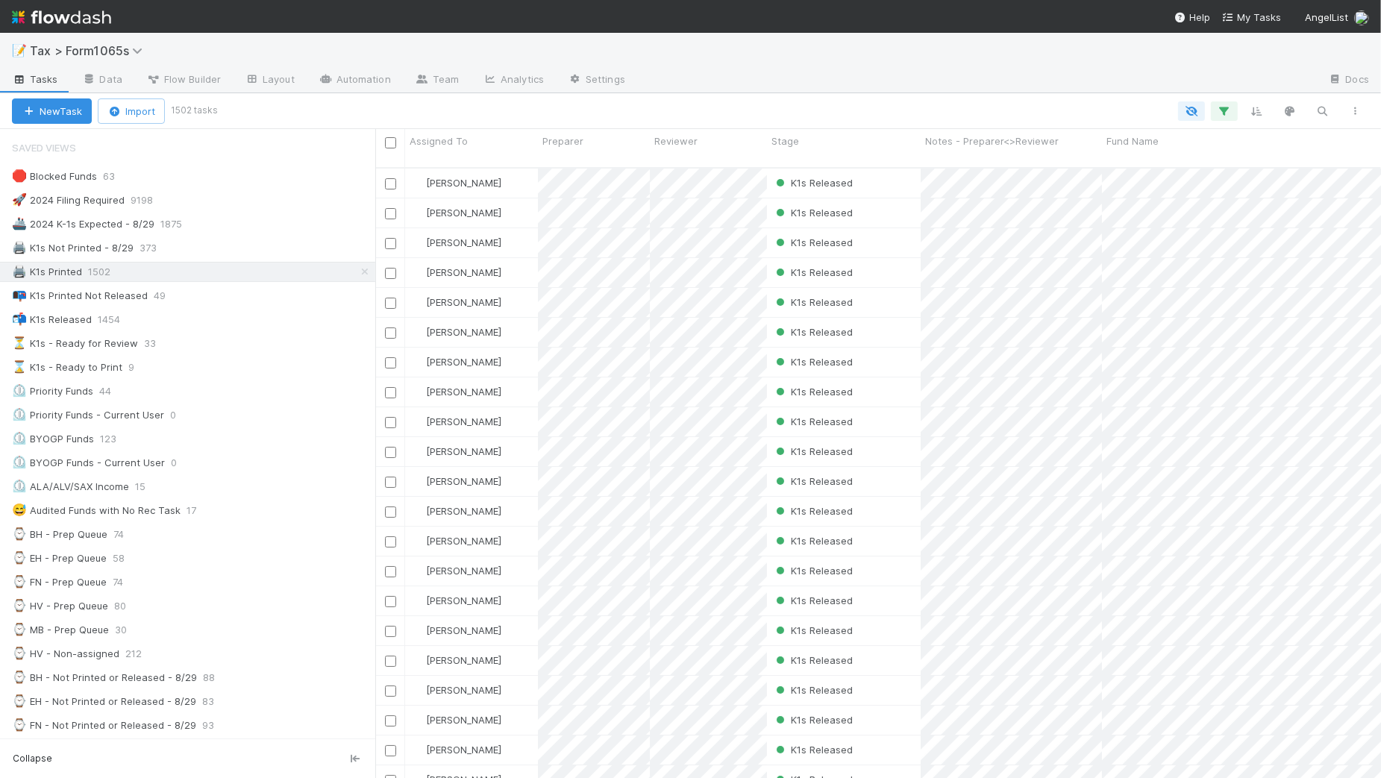
scroll to position [608, 991]
click at [240, 366] on div "⌛ K1s - Ready to Print 9" at bounding box center [193, 367] width 363 height 19
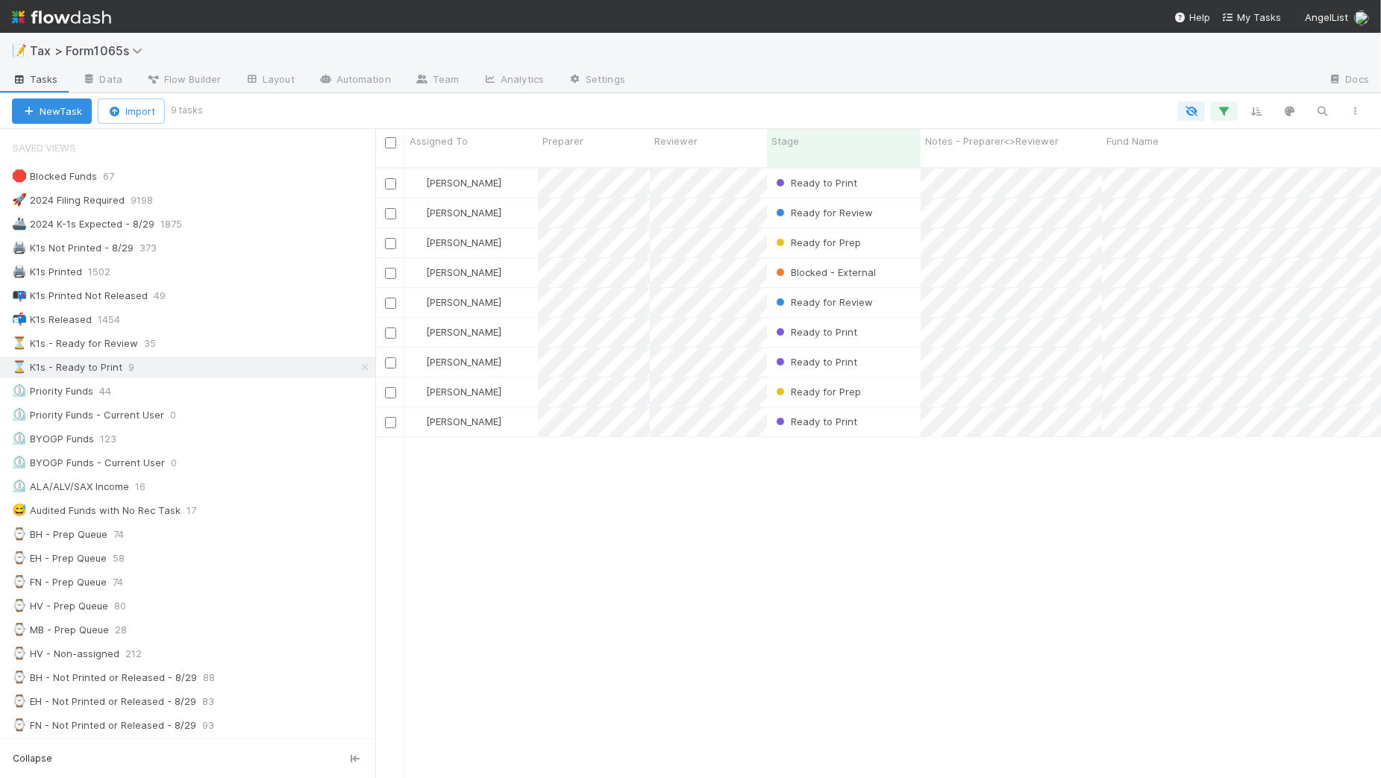
drag, startPoint x: 389, startPoint y: 145, endPoint x: 369, endPoint y: 140, distance: 21.0
click at [389, 145] on input "checkbox" at bounding box center [390, 142] width 11 height 11
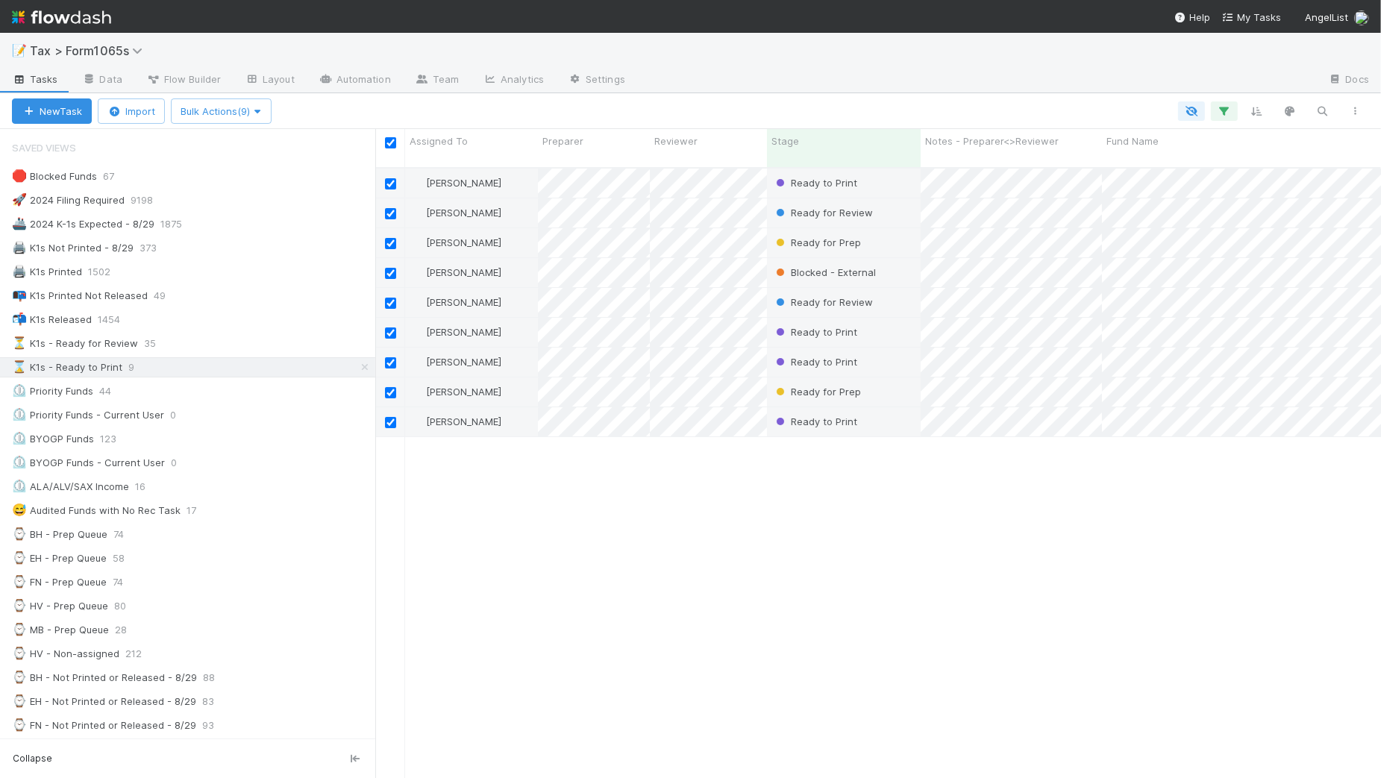
click at [554, 567] on div "Blake Hall Ready to Print 8/21/25, 5:28:06 PM 12 5 0 3 1 0 8 Fareeha Naim Ready…" at bounding box center [878, 480] width 1006 height 622
click at [392, 142] on input "checkbox" at bounding box center [390, 142] width 11 height 11
checkbox input "false"
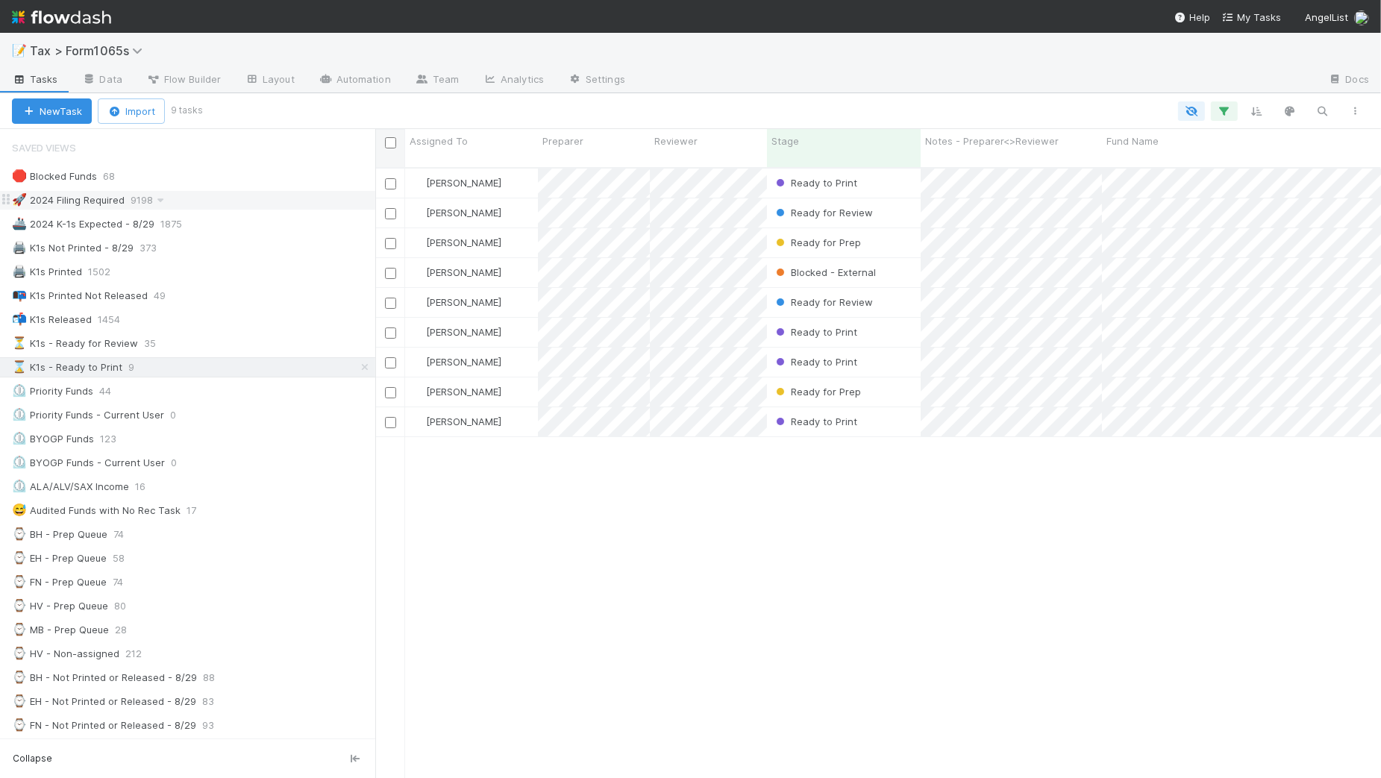
click at [239, 202] on div "🚀 2024 Filing Required 9198" at bounding box center [193, 200] width 363 height 19
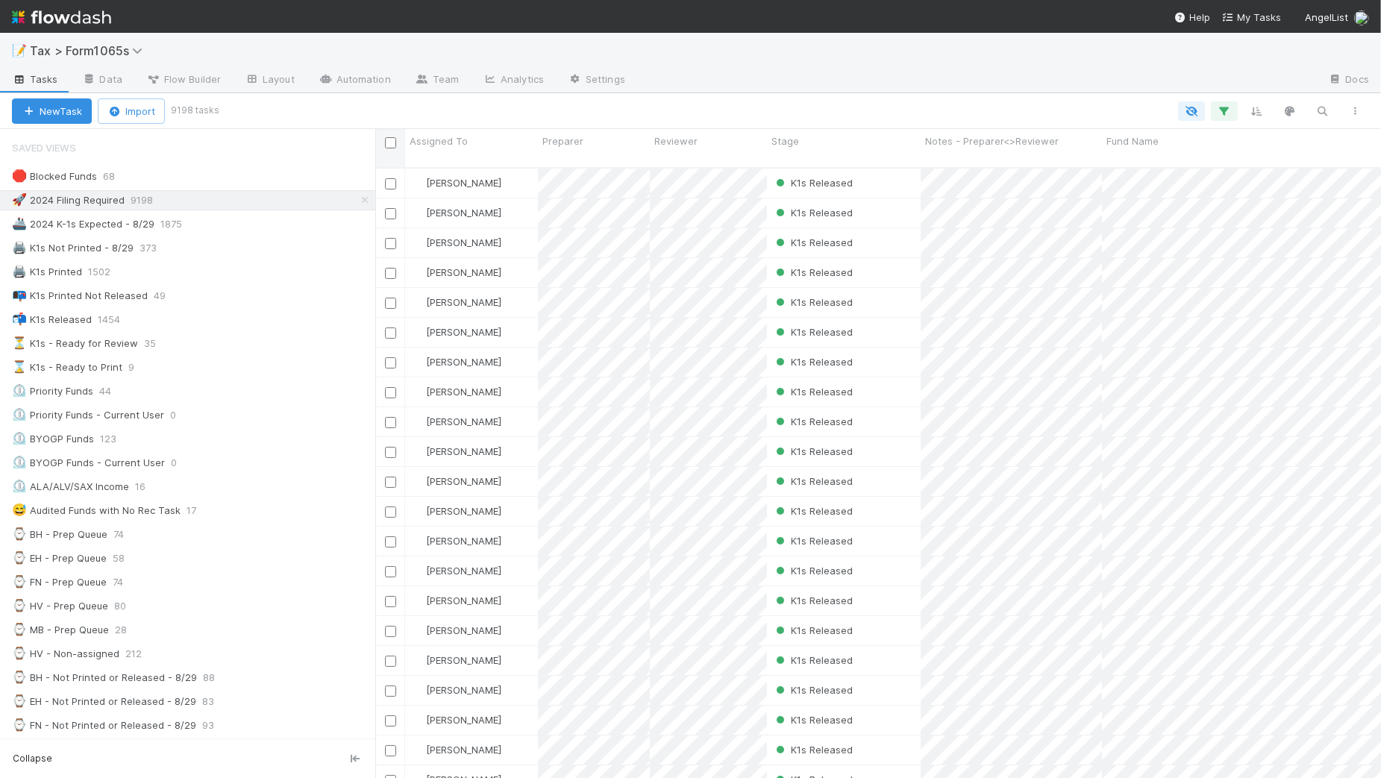
scroll to position [608, 991]
click at [736, 104] on div at bounding box center [794, 110] width 1156 height 19
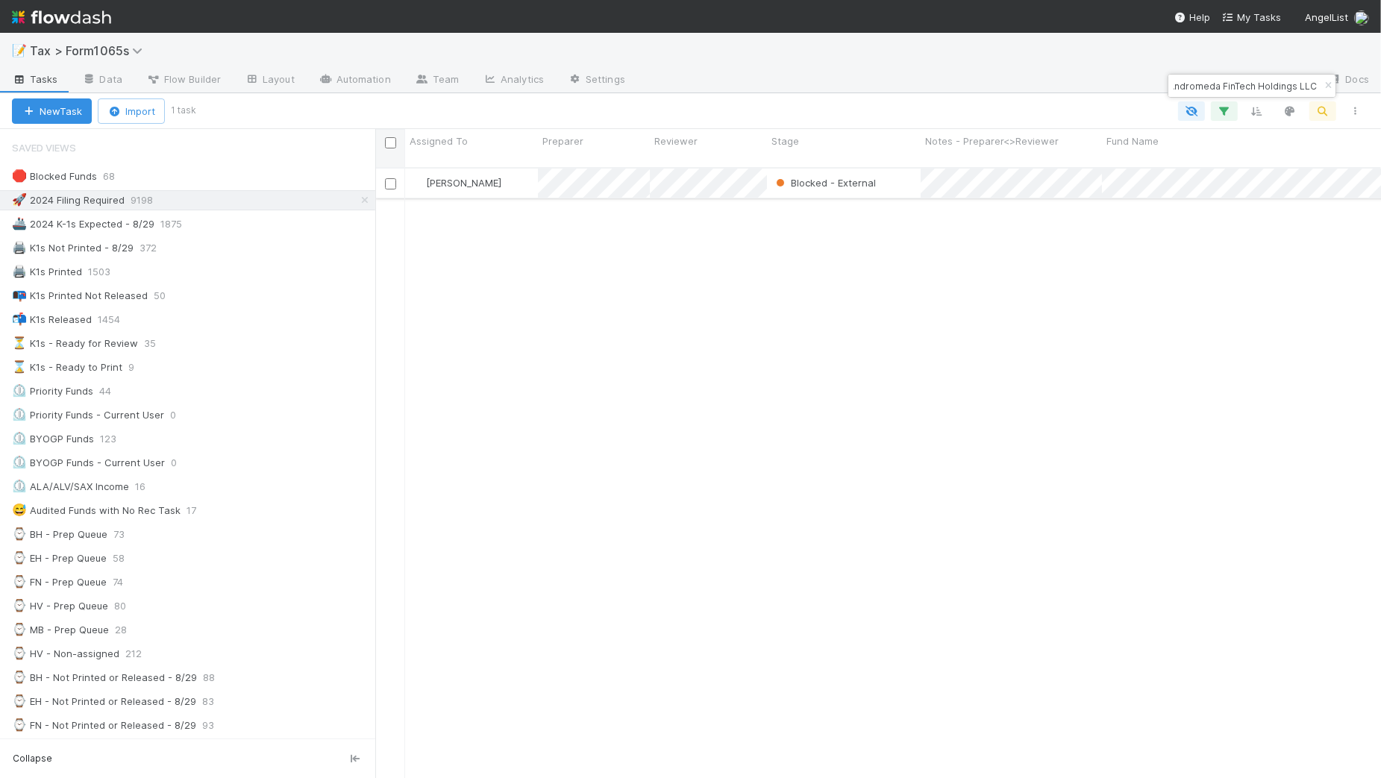
type input "Andromeda Technology Investments, a series of Andromeda FinTech Holdings LLC"
click at [904, 177] on div "Blocked - External" at bounding box center [844, 183] width 154 height 29
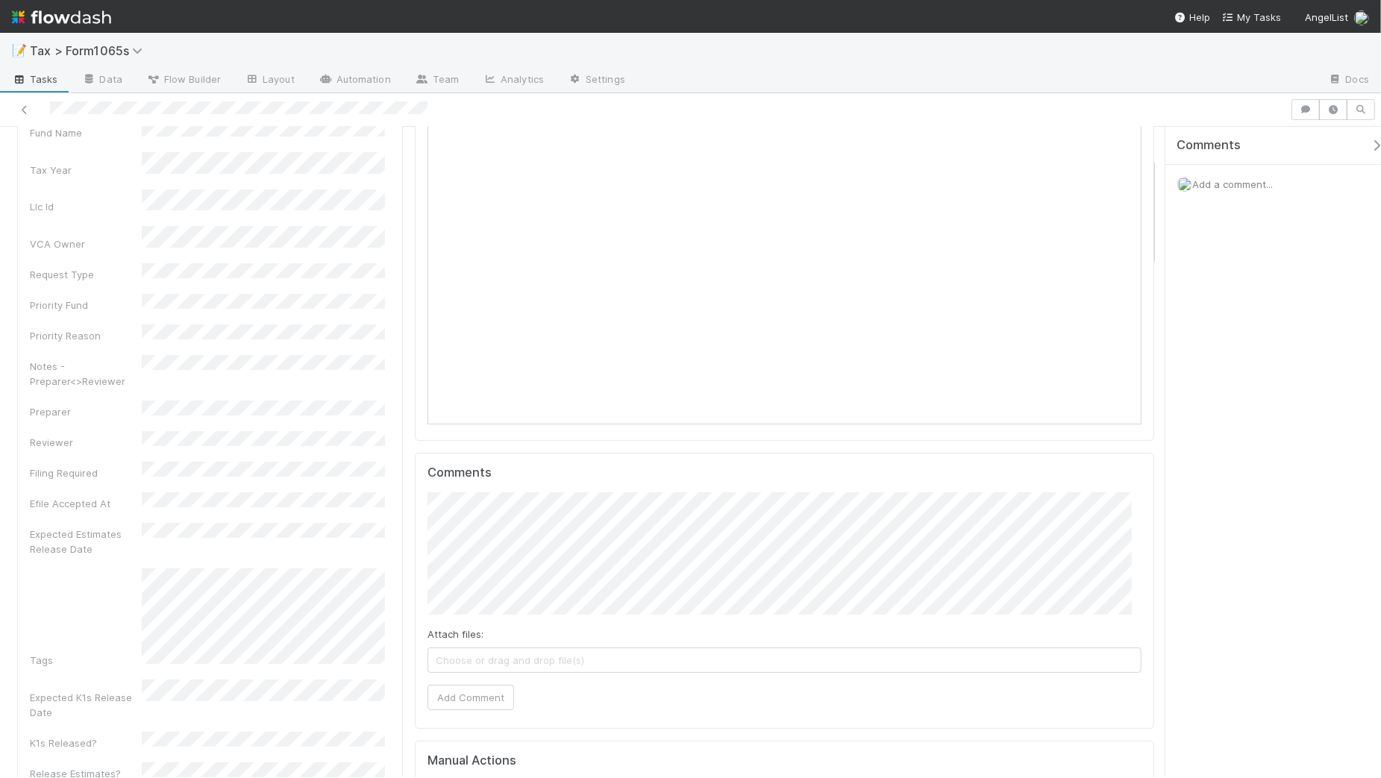
scroll to position [187, 0]
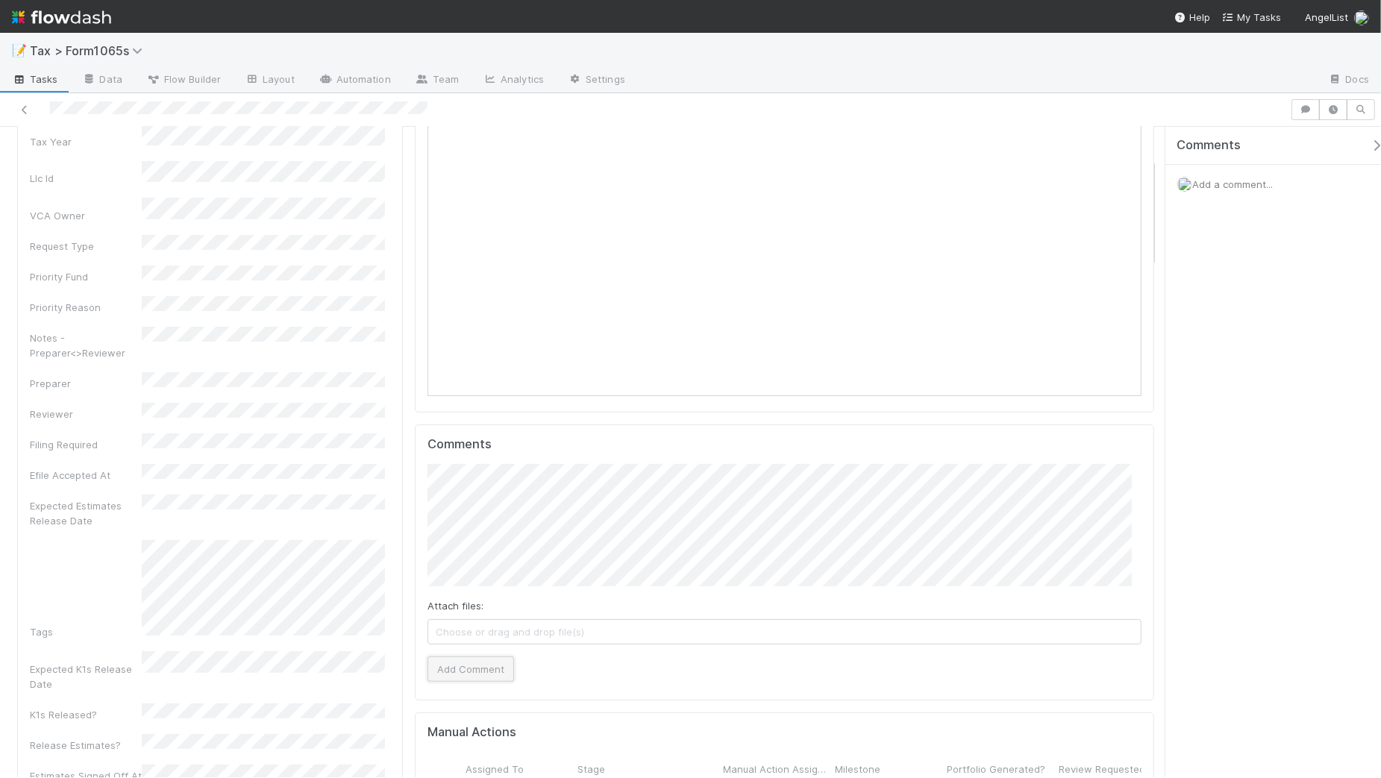
click at [466, 675] on button "Add Comment" at bounding box center [470, 669] width 87 height 25
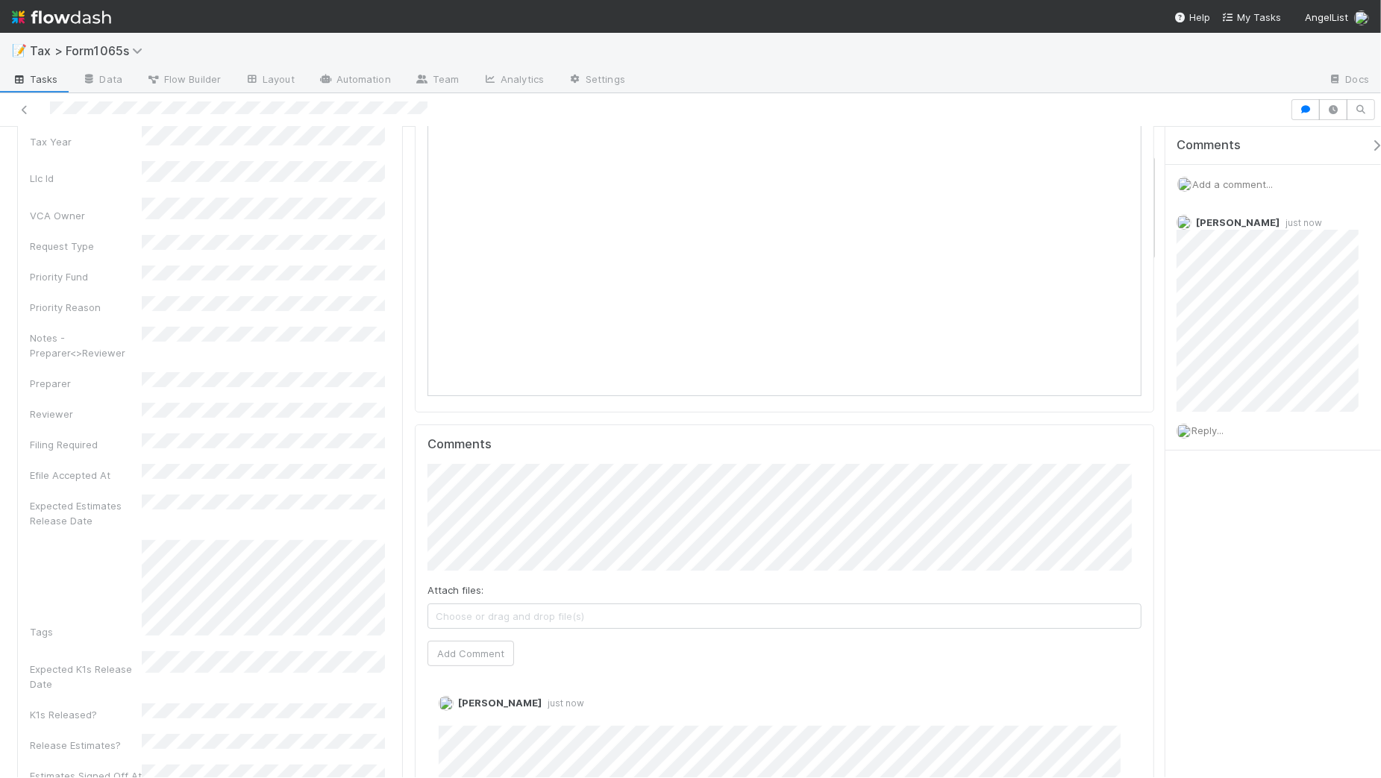
scroll to position [0, 0]
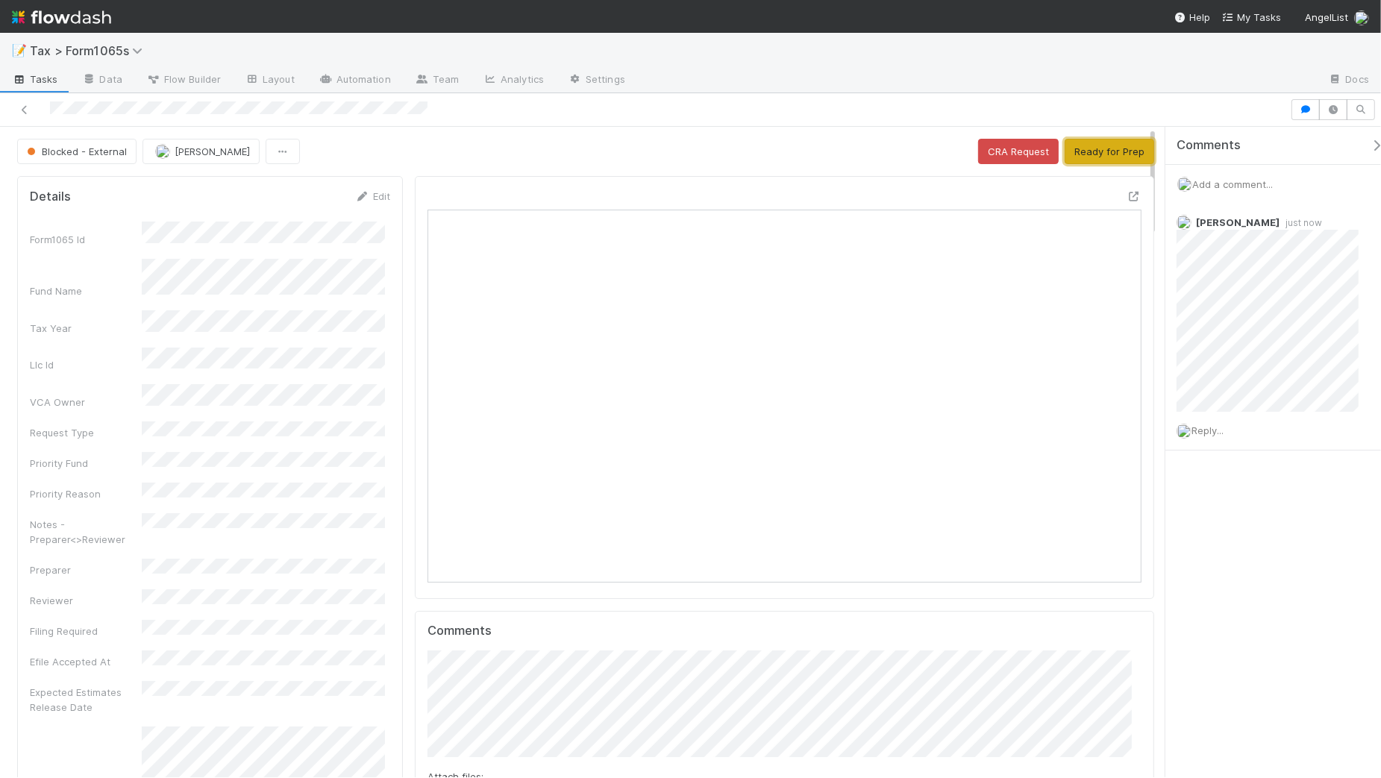
click at [1113, 157] on button "Ready for Prep" at bounding box center [1110, 151] width 90 height 25
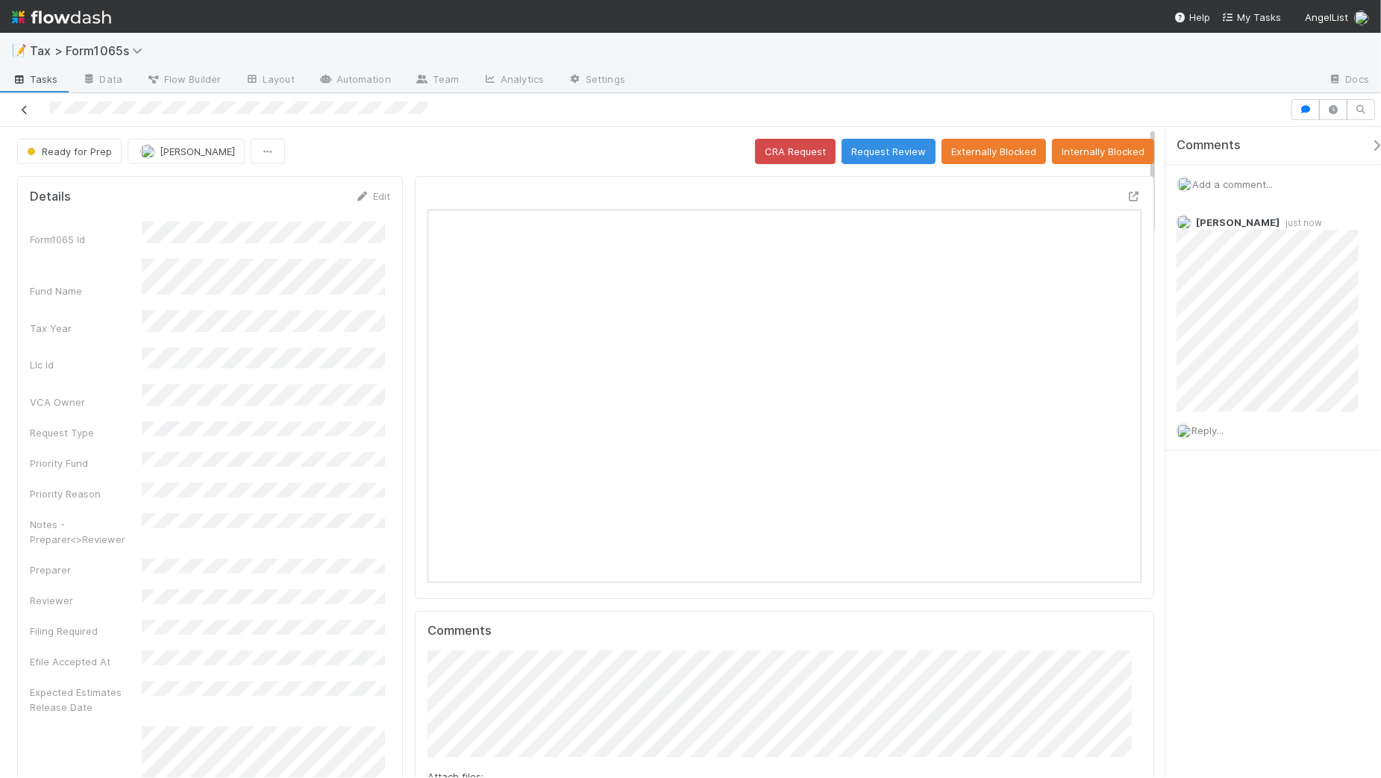
click at [26, 105] on icon at bounding box center [24, 110] width 15 height 10
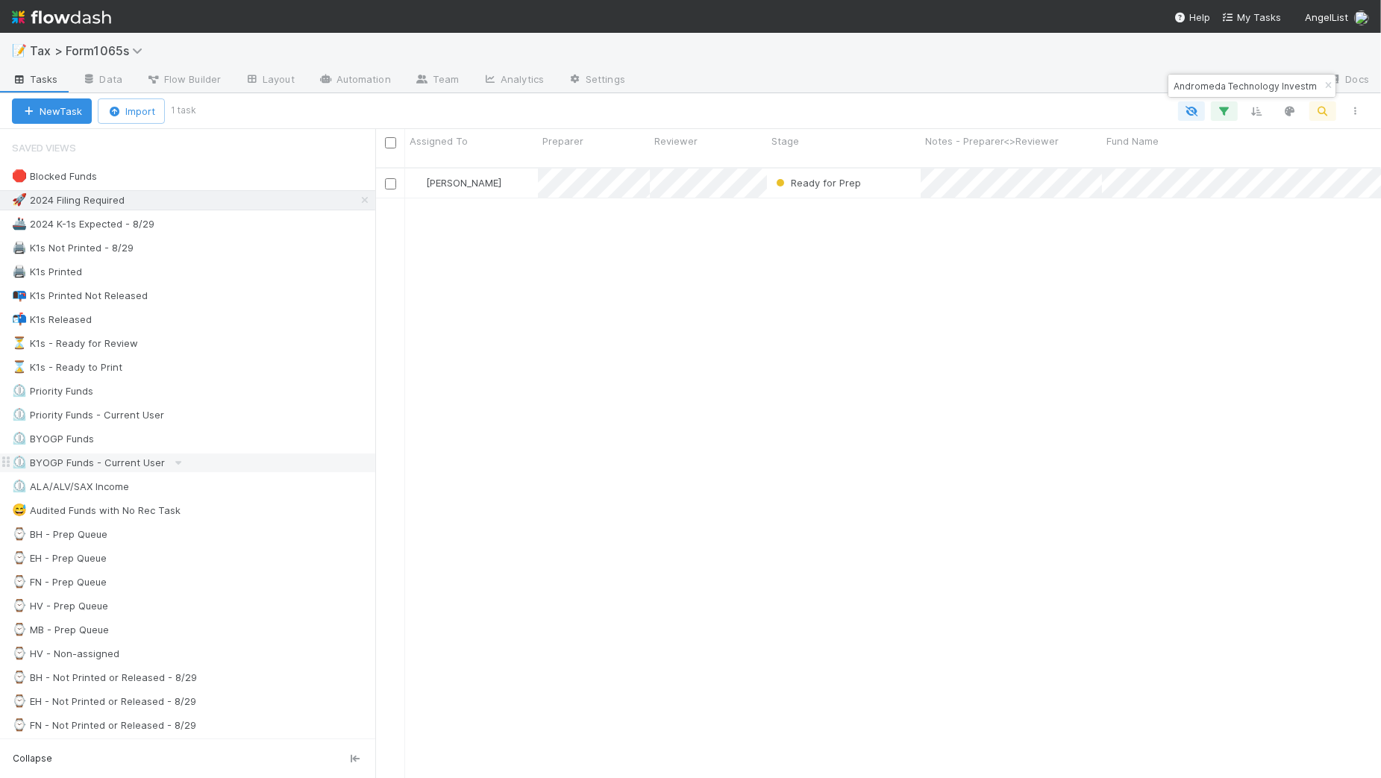
scroll to position [608, 991]
click at [1328, 83] on icon "button" at bounding box center [1327, 85] width 15 height 9
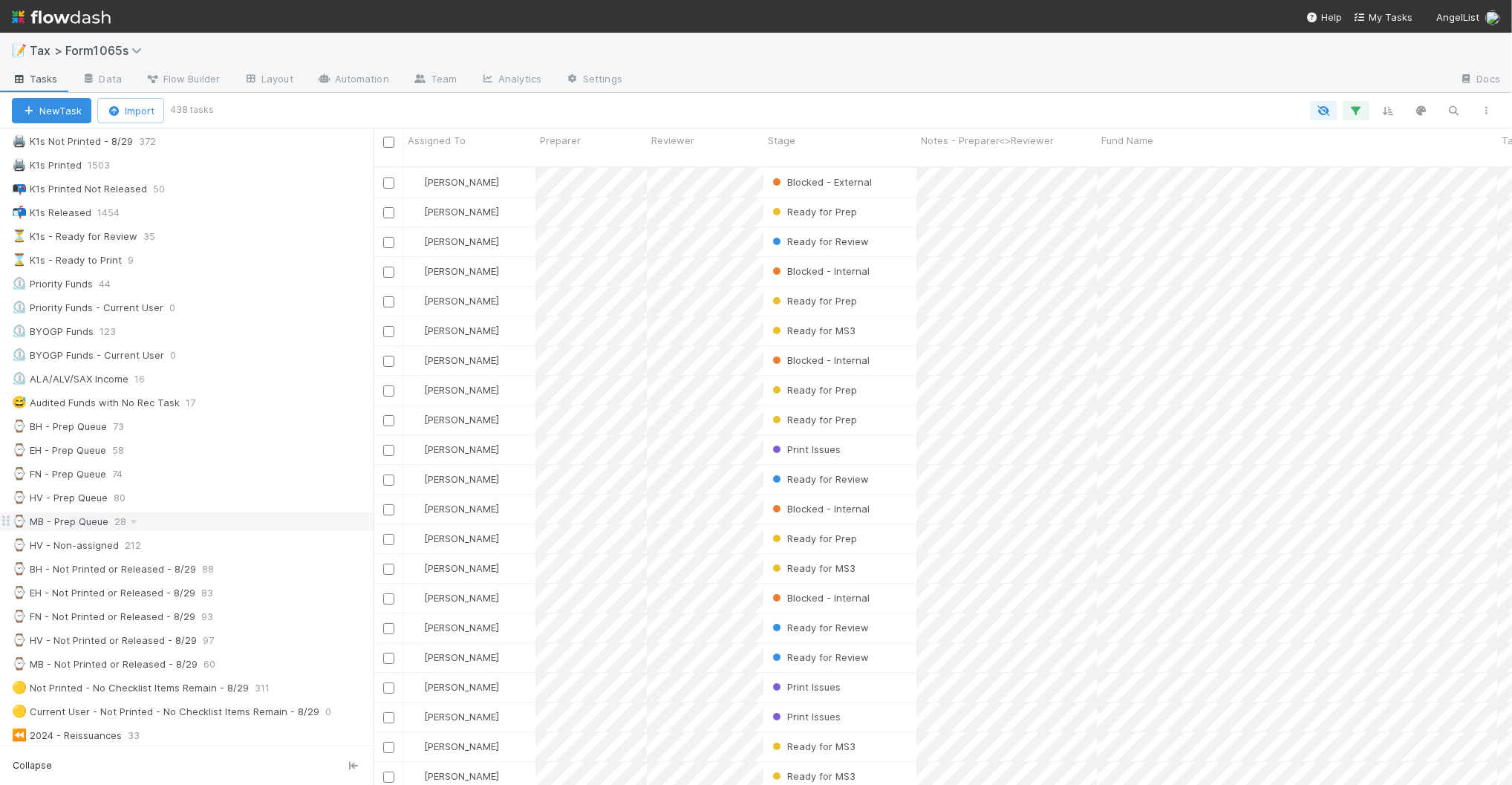
scroll to position [0, 0]
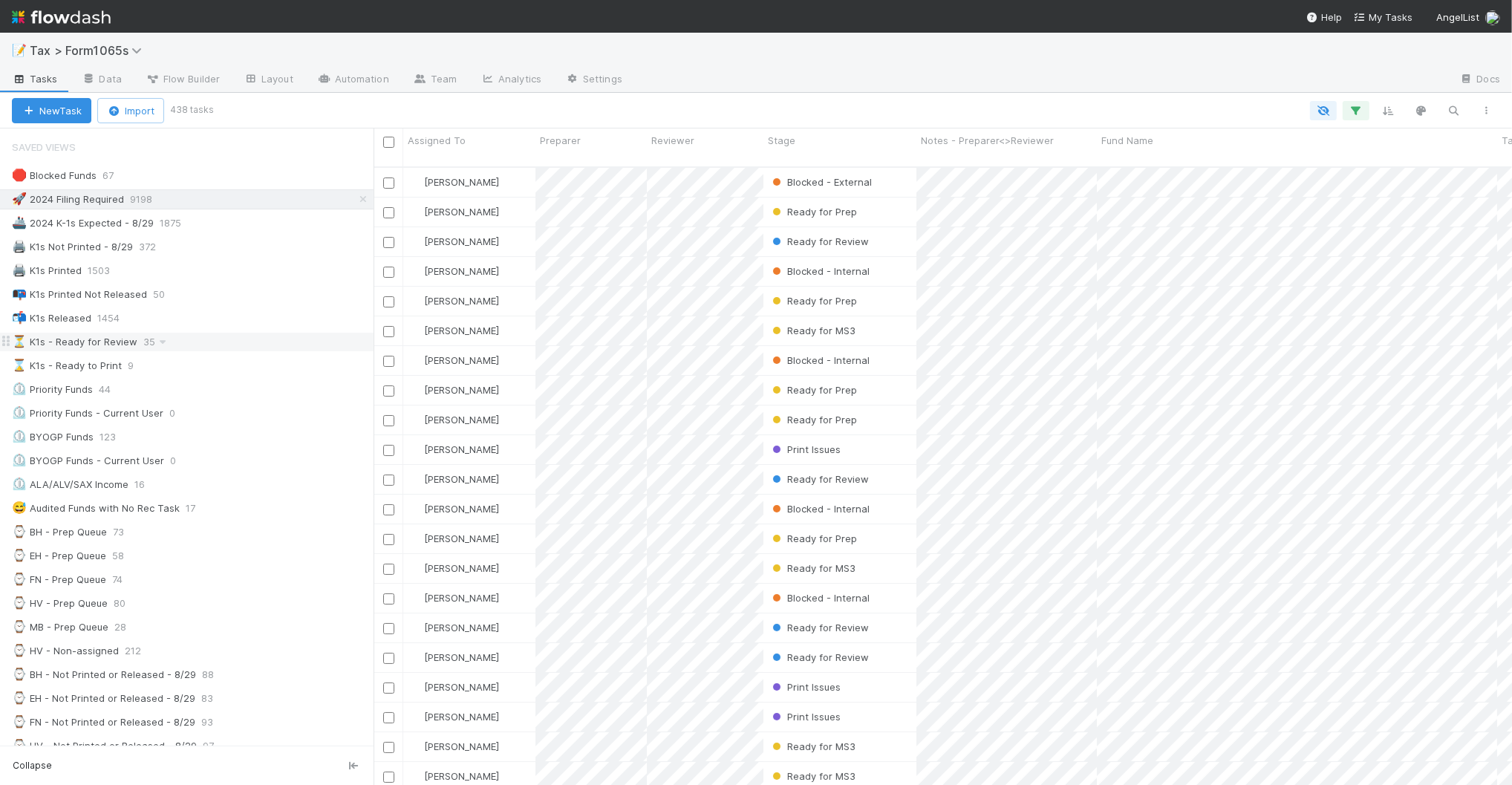
click at [260, 346] on div "⏳ K1s - Ready for Review 35" at bounding box center [192, 341] width 361 height 19
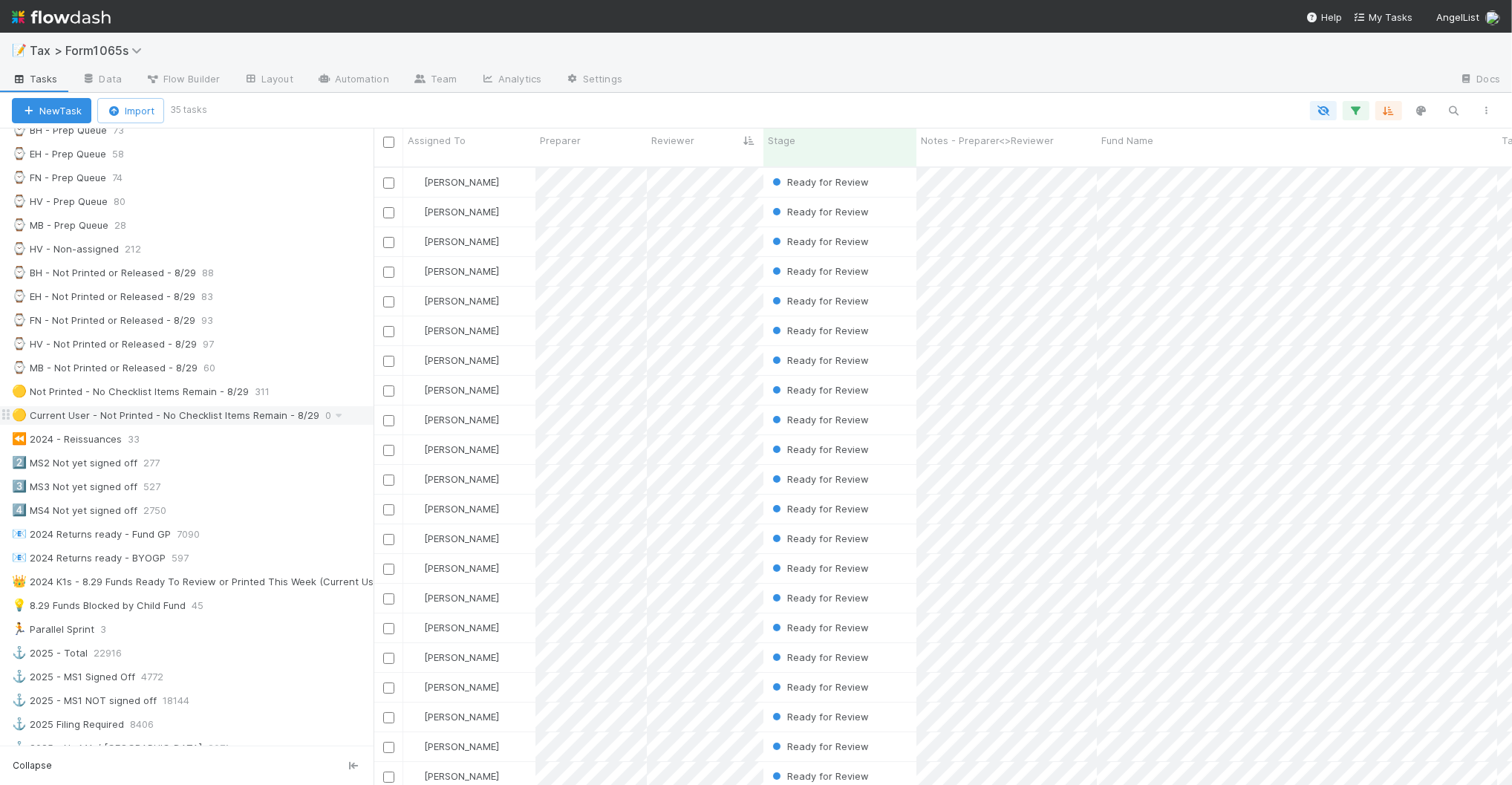
scroll to position [371, 0]
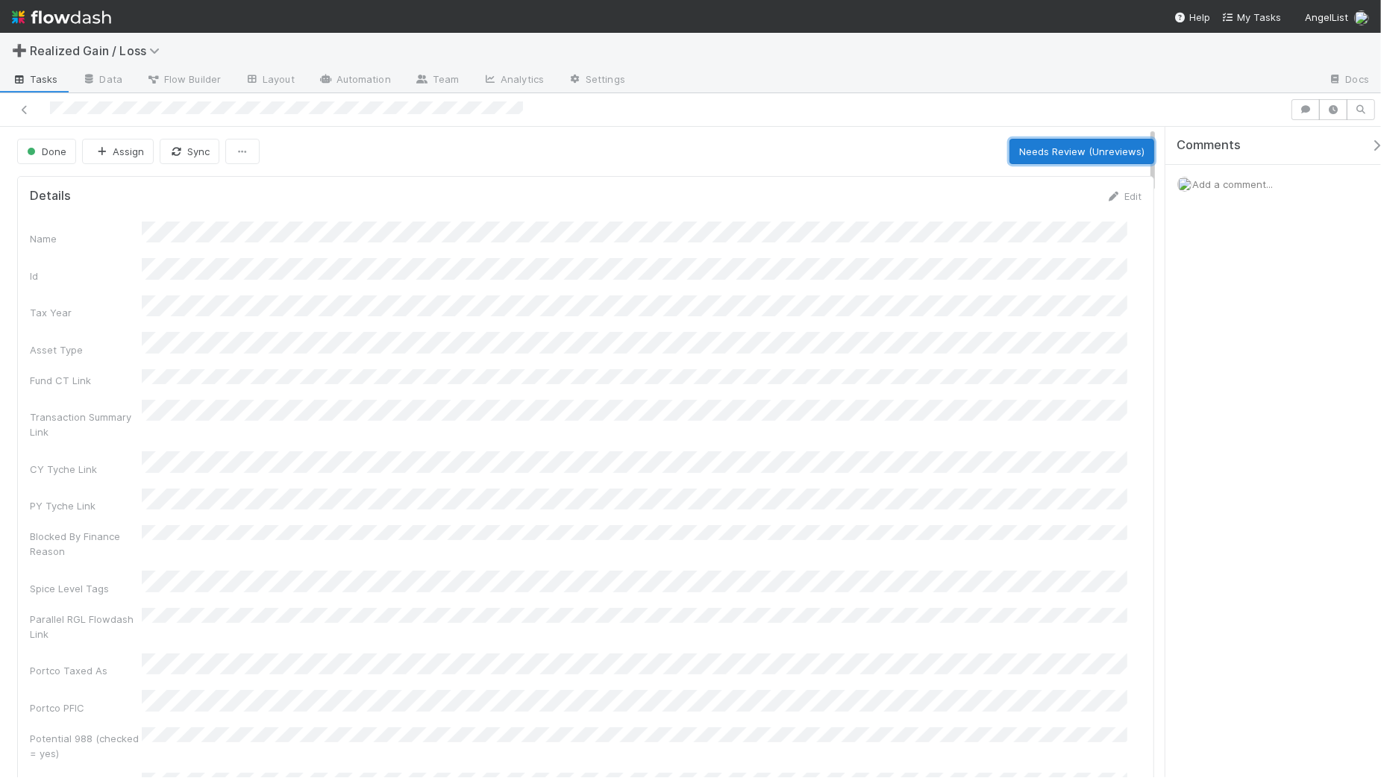
click at [1042, 151] on button "Needs Review (Unreviews)" at bounding box center [1081, 151] width 145 height 25
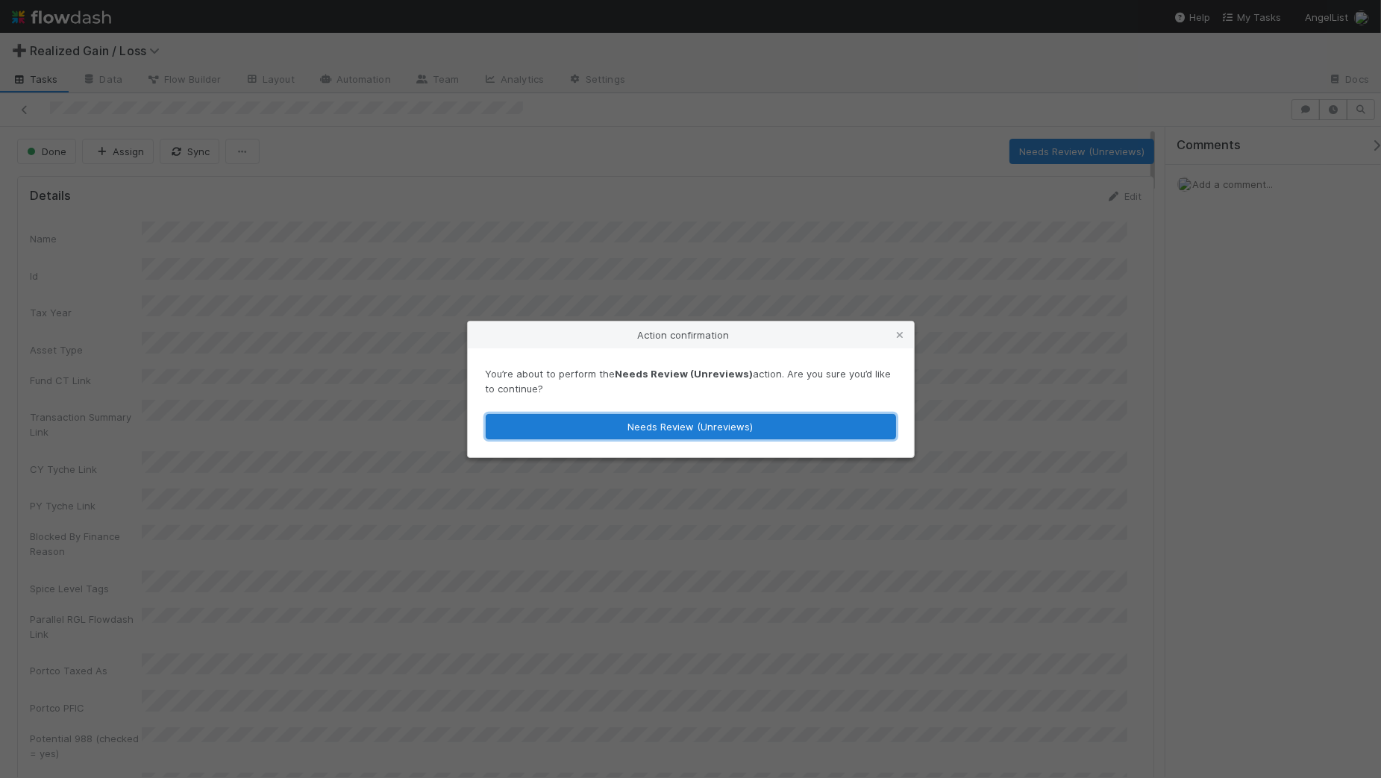
click at [736, 423] on button "Needs Review (Unreviews)" at bounding box center [691, 426] width 410 height 25
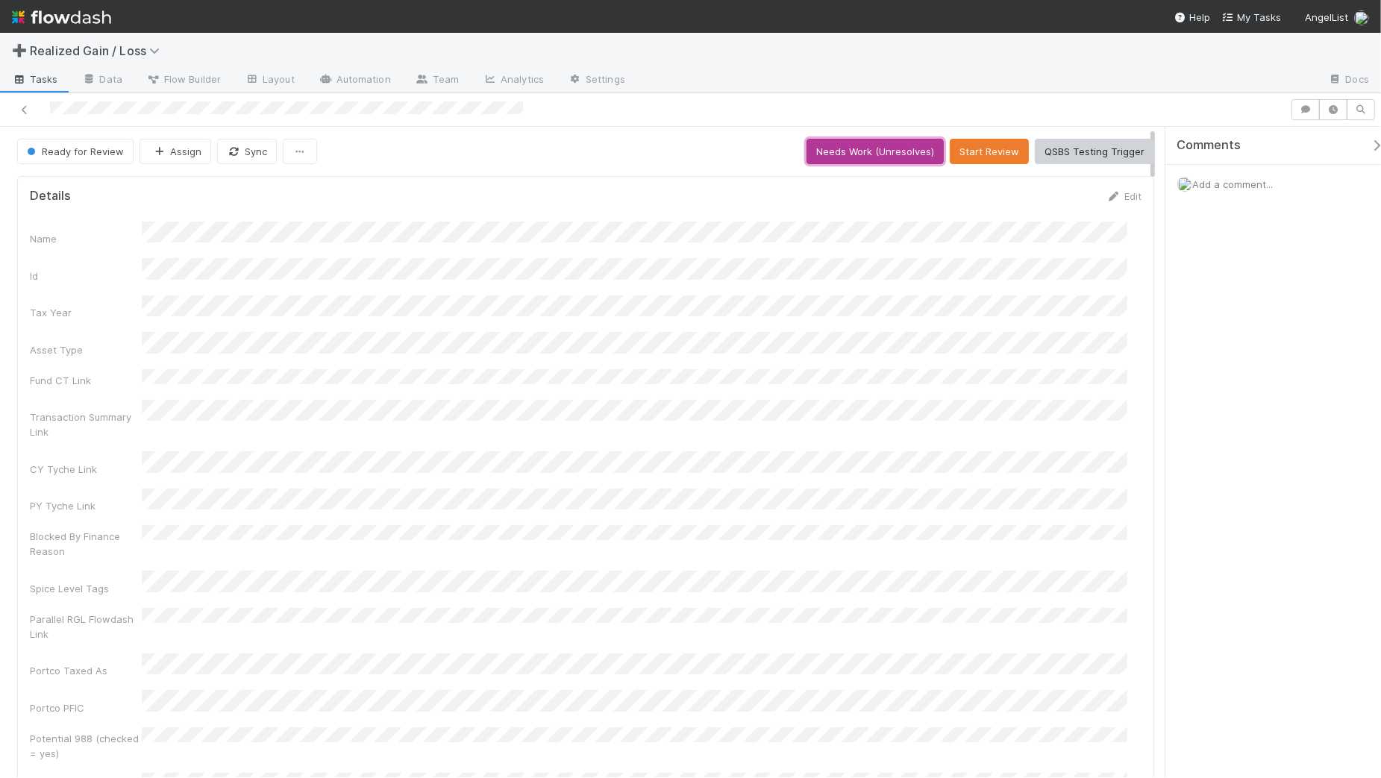
click at [864, 158] on button "Needs Work (Unresolves)" at bounding box center [874, 151] width 137 height 25
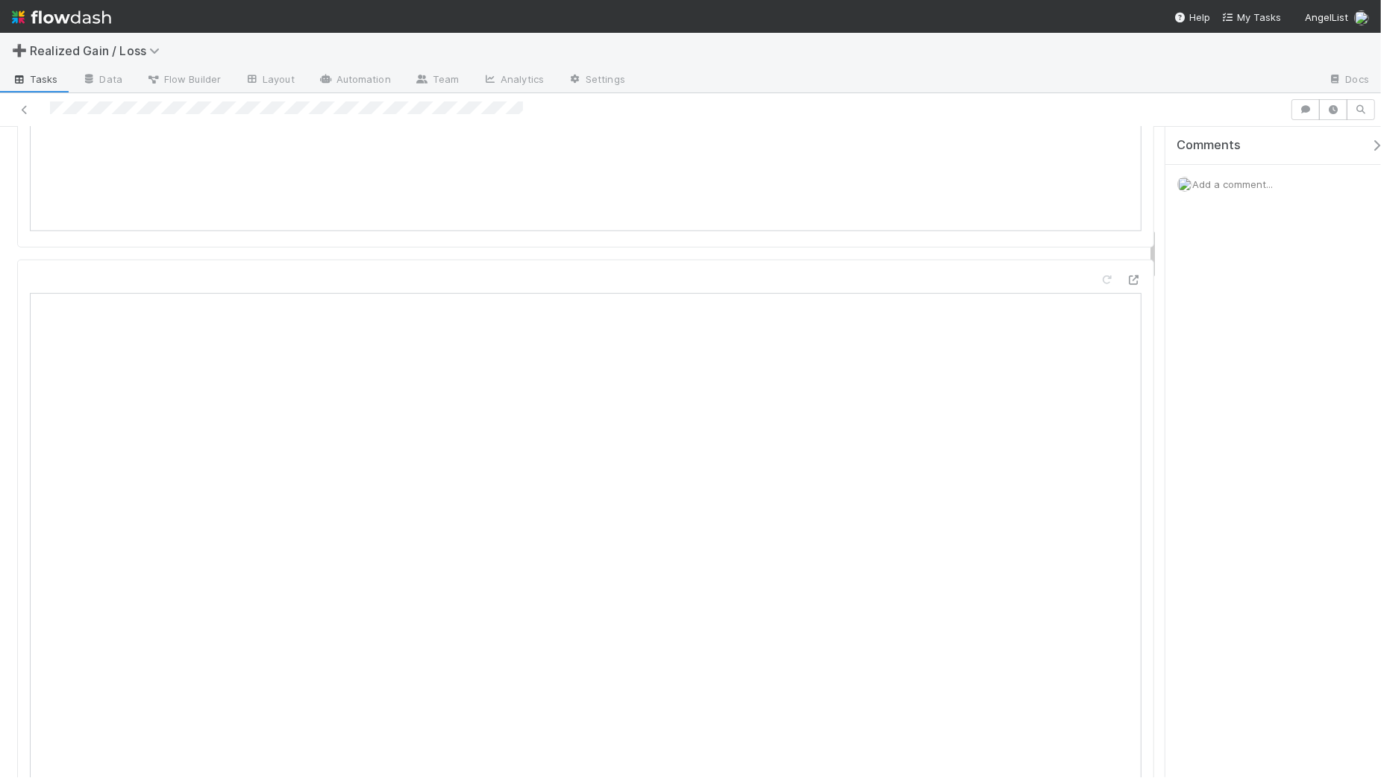
scroll to position [1212, 0]
click at [1100, 273] on icon at bounding box center [1107, 278] width 15 height 10
click at [1209, 183] on span "Add a comment..." at bounding box center [1232, 184] width 81 height 12
click at [1233, 437] on button "Add Comment" at bounding box center [1232, 434] width 87 height 25
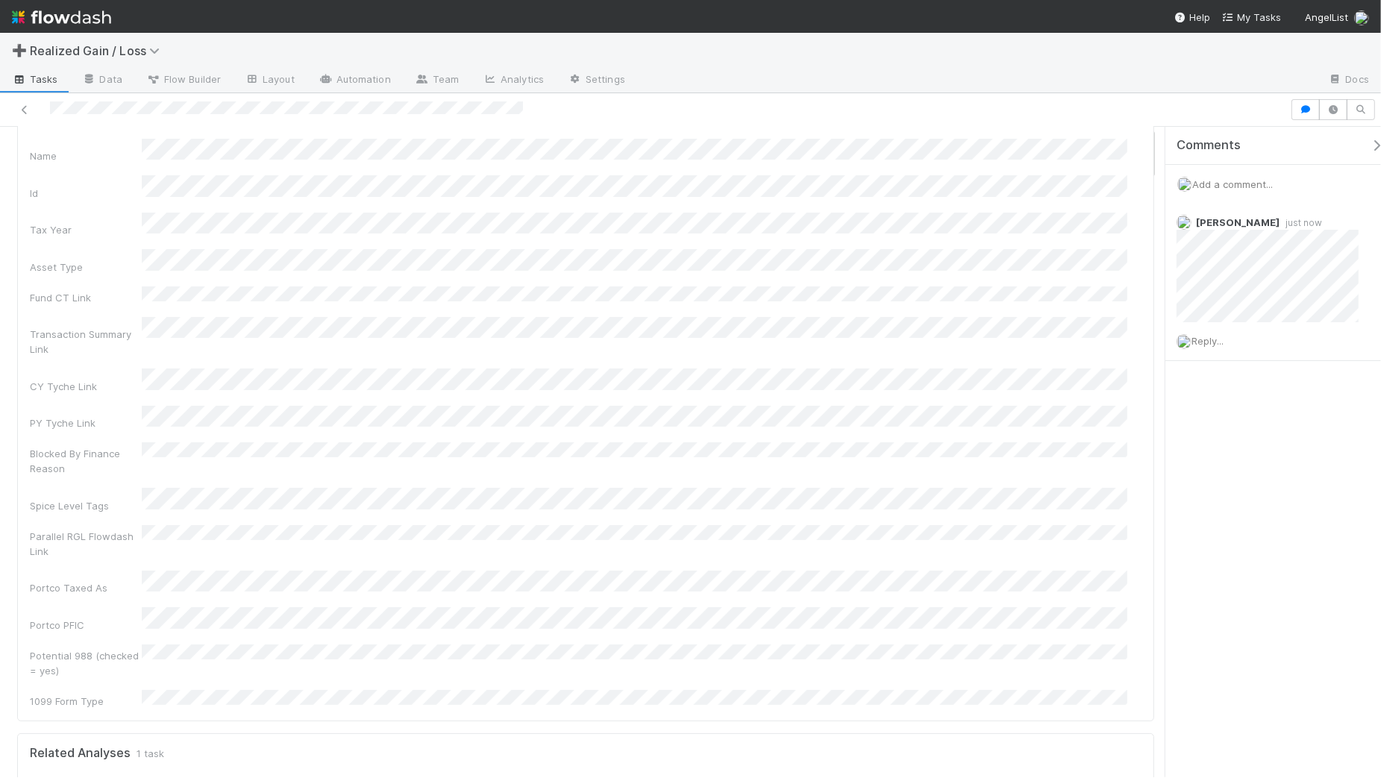
scroll to position [0, 0]
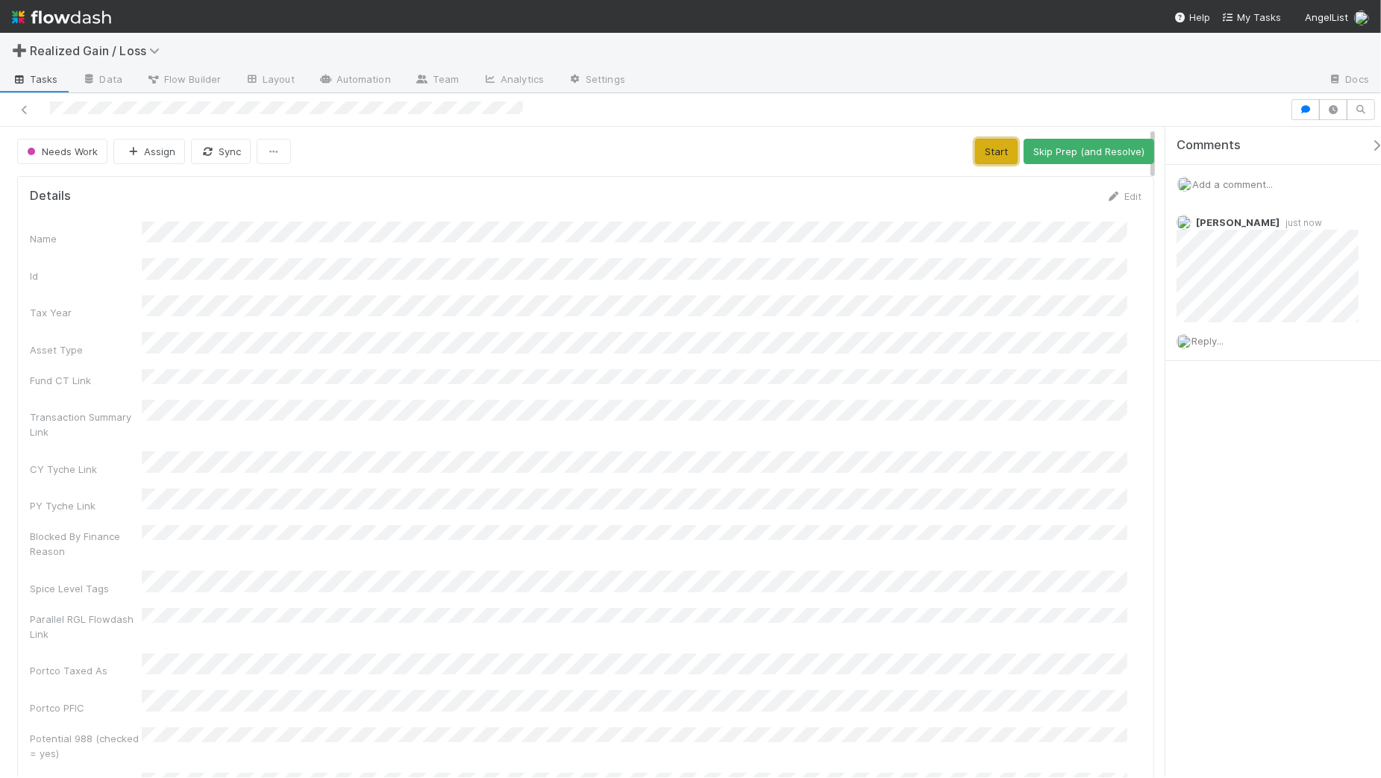
click at [981, 161] on button "Start" at bounding box center [996, 151] width 43 height 25
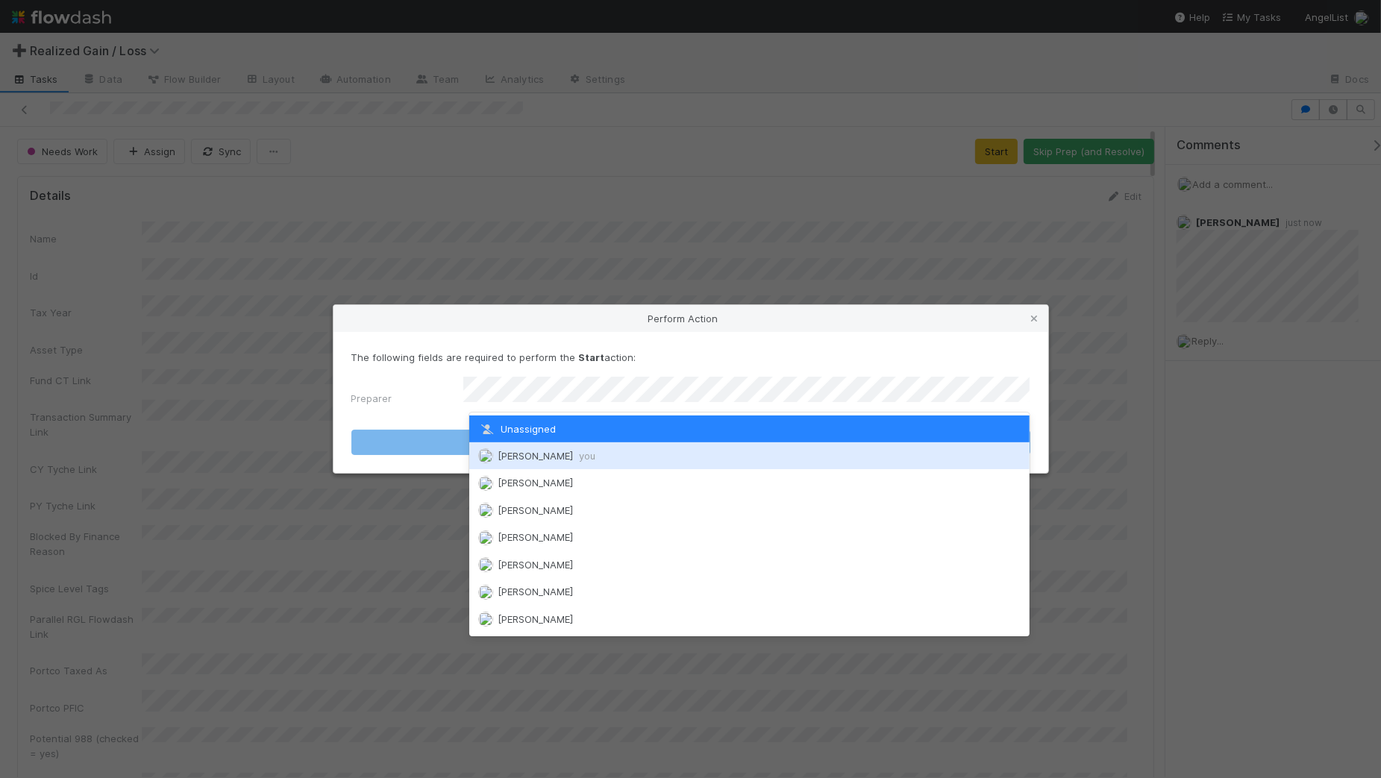
click at [527, 455] on span "[PERSON_NAME] you" at bounding box center [547, 456] width 98 height 12
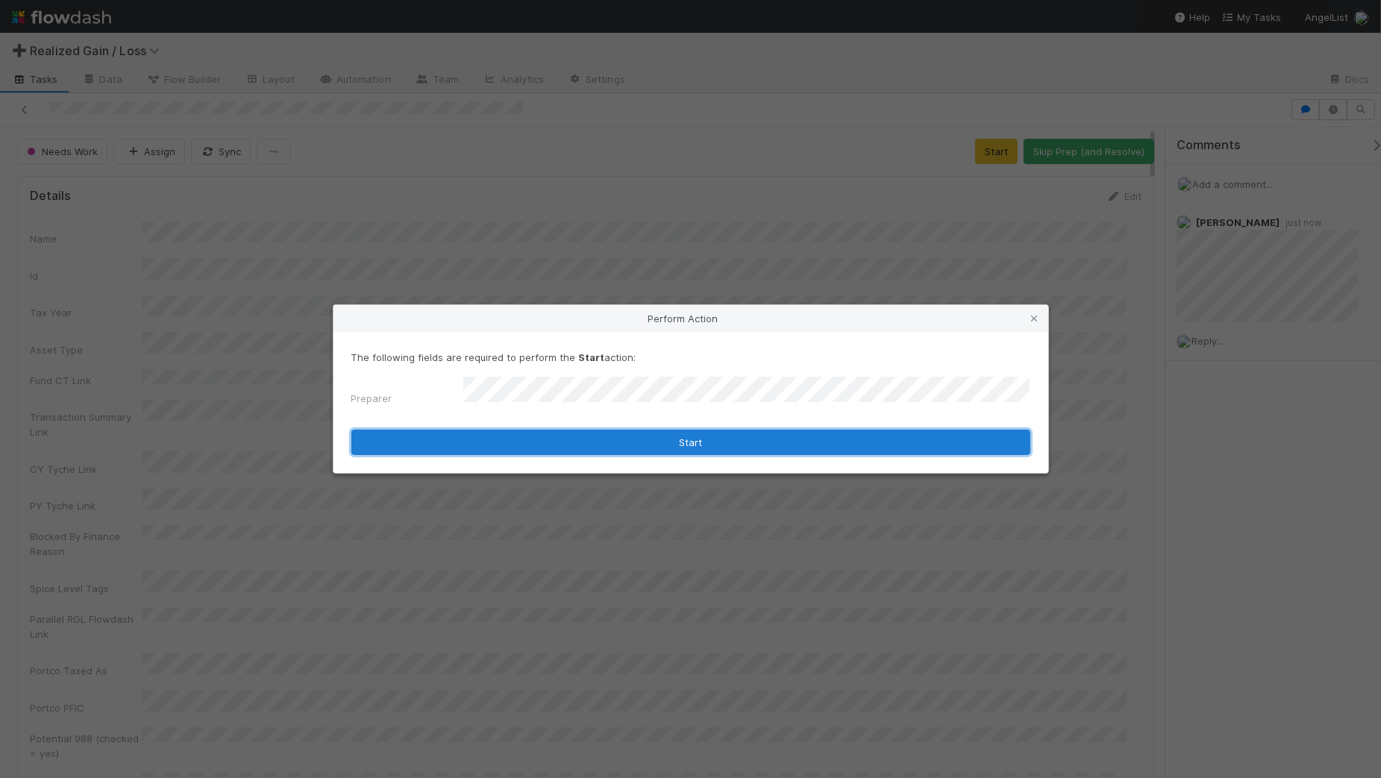
click at [531, 436] on button "Start" at bounding box center [690, 442] width 679 height 25
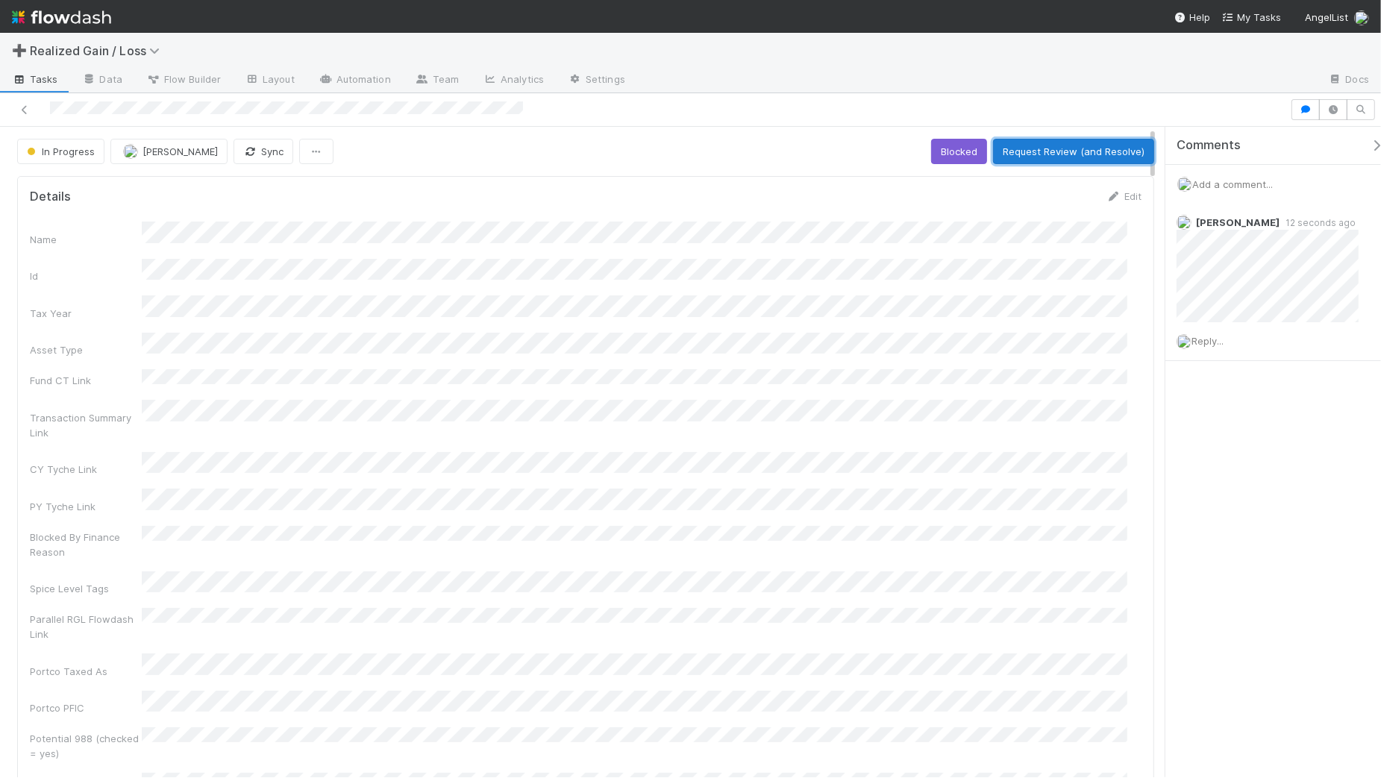
click at [1016, 149] on button "Request Review (and Resolve)" at bounding box center [1073, 151] width 161 height 25
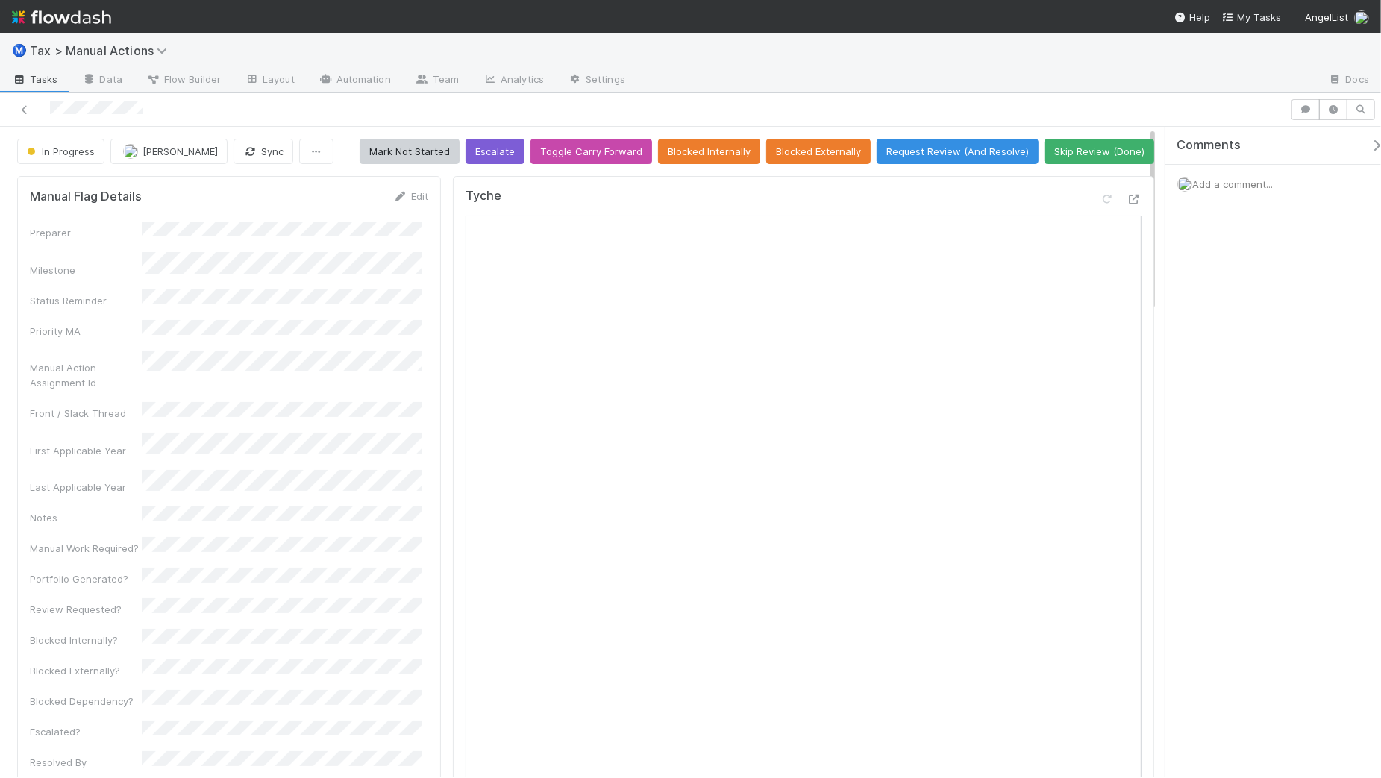
click at [457, 363] on div "Tyche" at bounding box center [803, 577] width 701 height 802
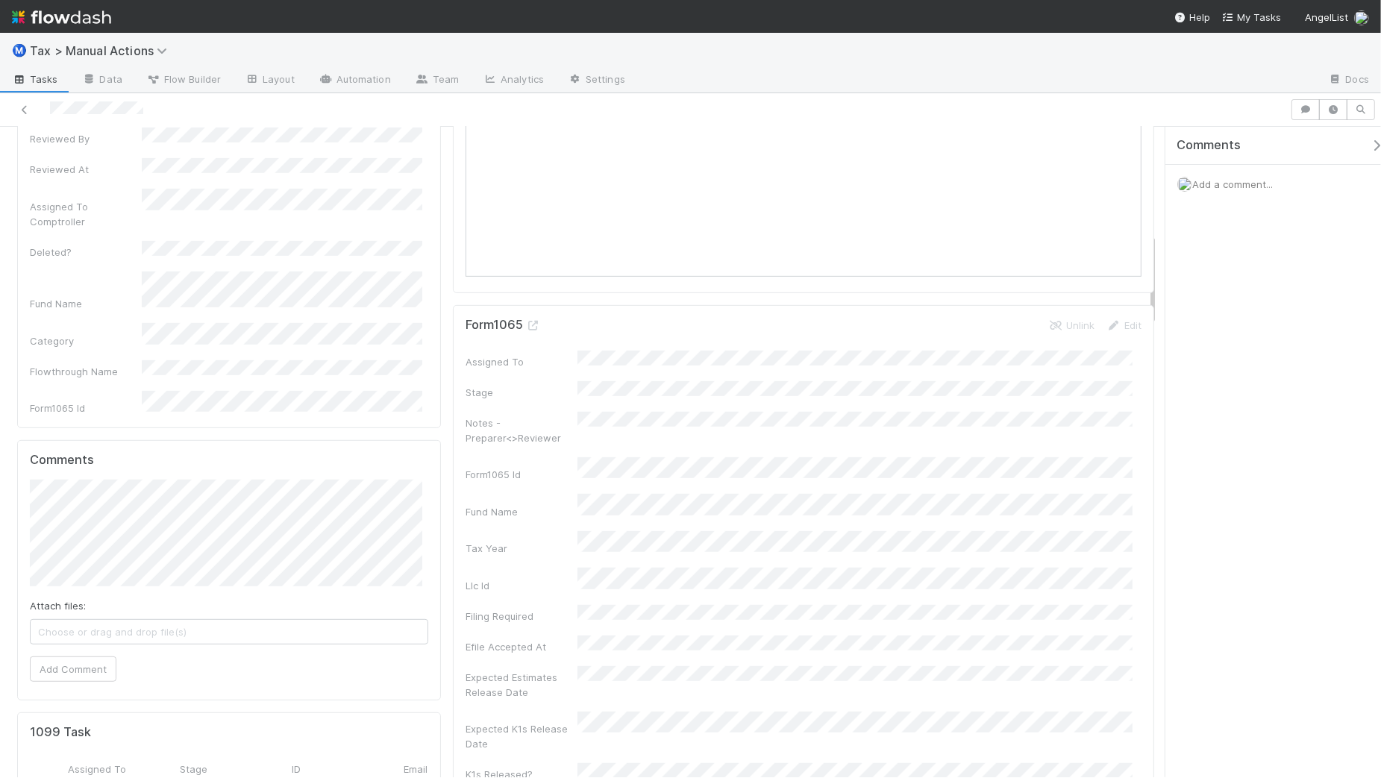
scroll to position [746, 0]
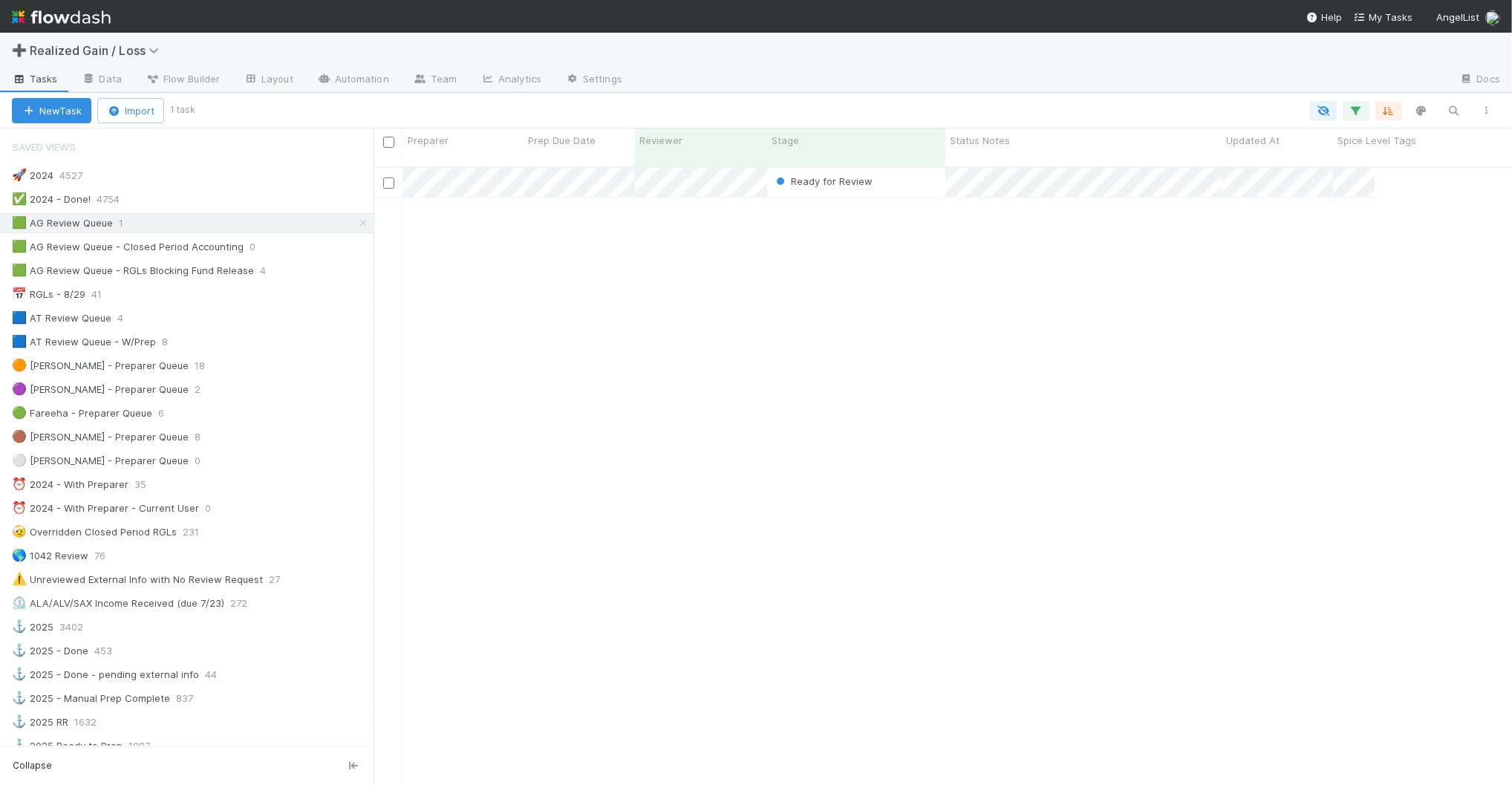
scroll to position [616, 1124]
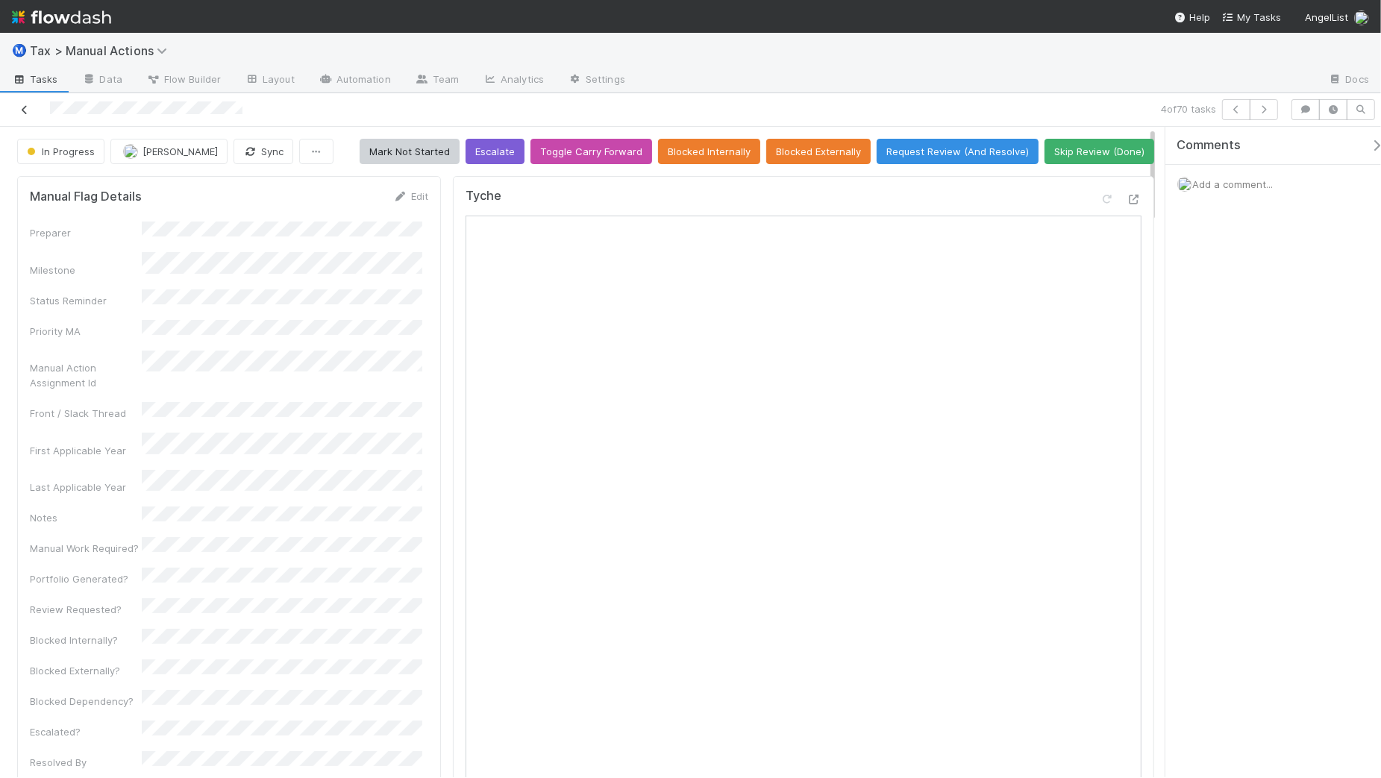
click at [25, 109] on icon at bounding box center [24, 110] width 15 height 10
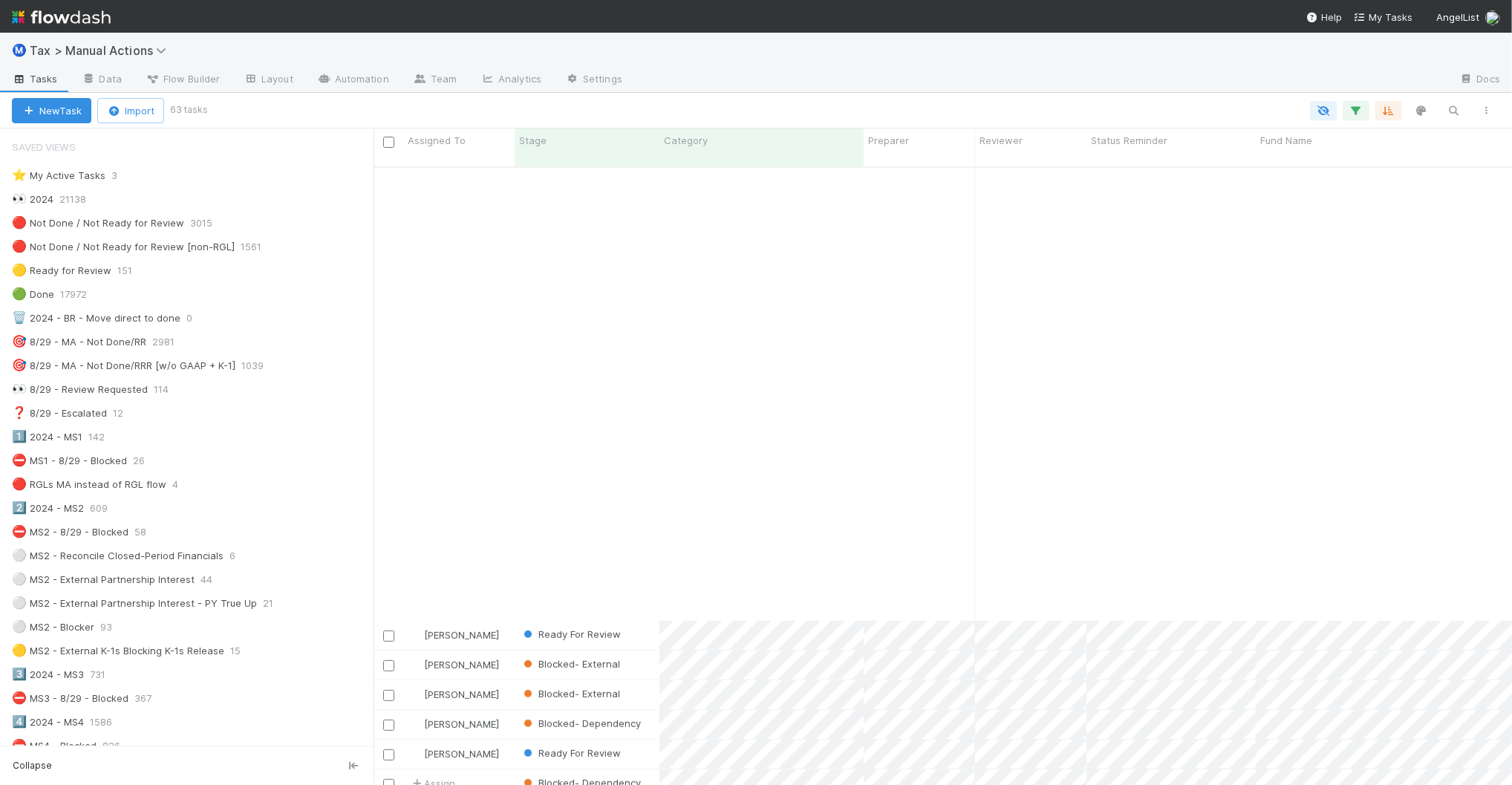
scroll to position [1256, 0]
